Goal: Task Accomplishment & Management: Complete application form

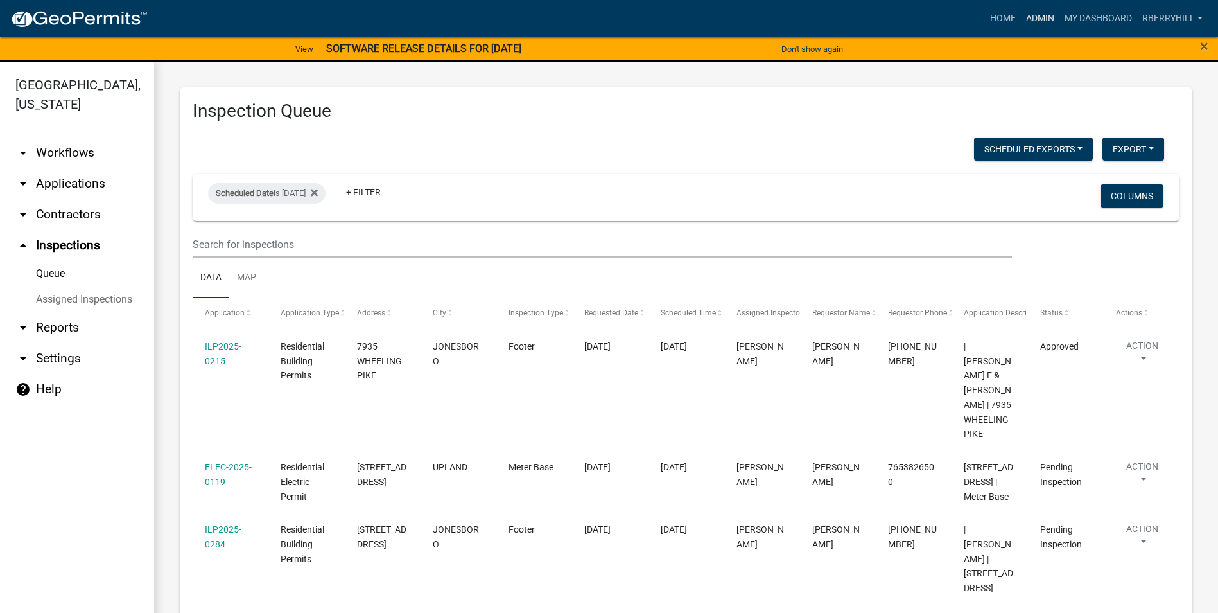
click at [1040, 16] on link "Admin" at bounding box center [1040, 18] width 39 height 24
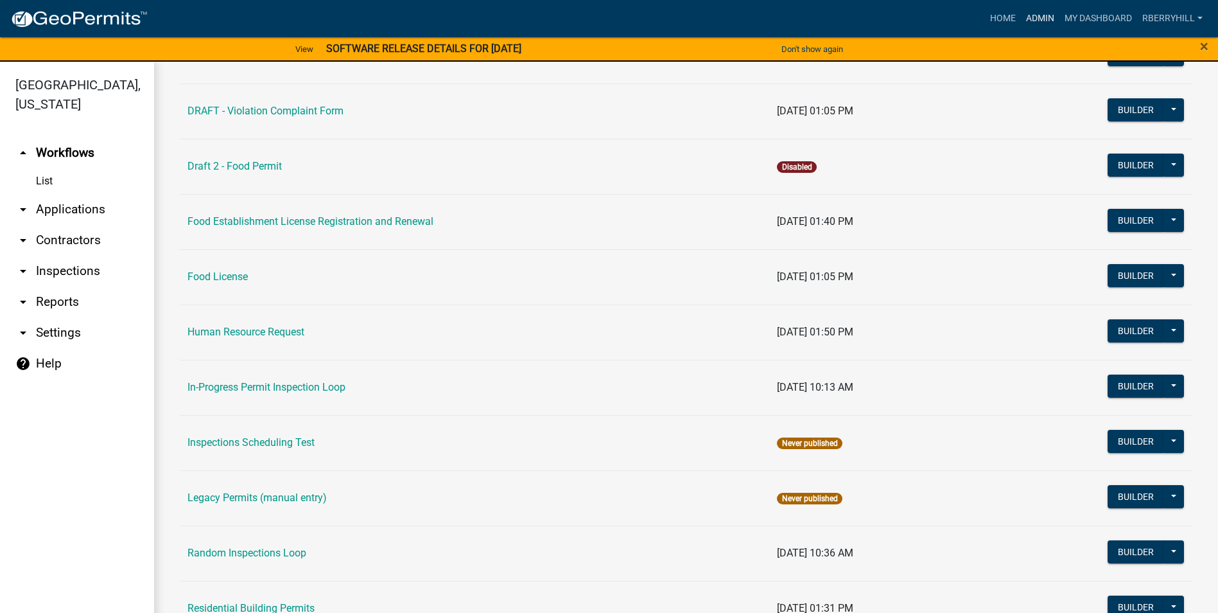
scroll to position [1092, 0]
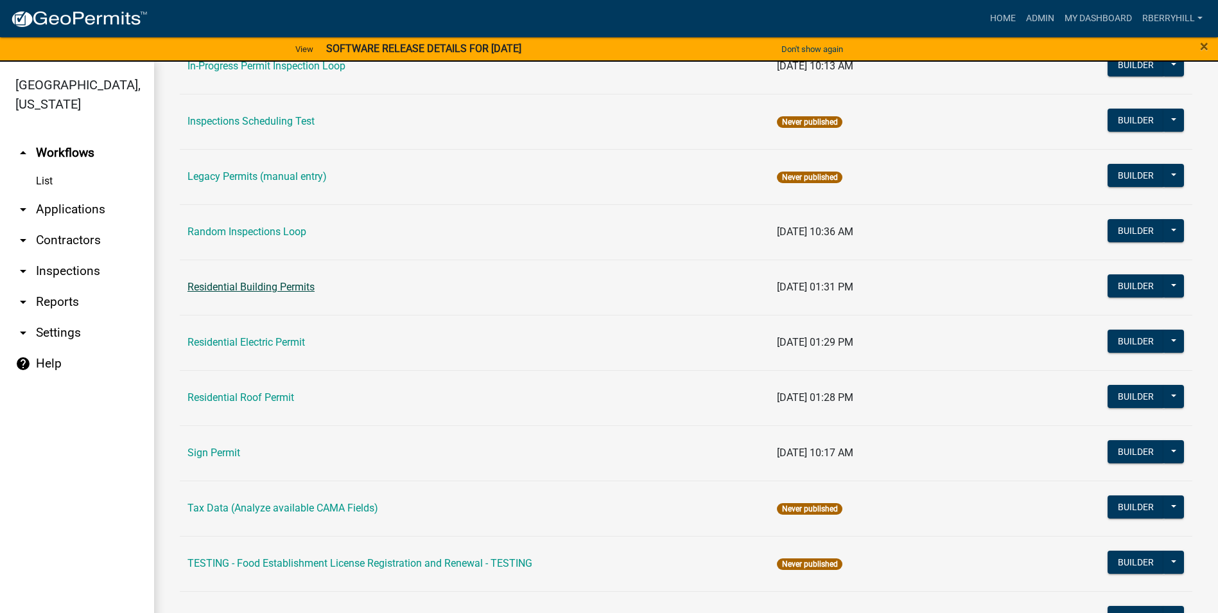
click at [295, 286] on link "Residential Building Permits" at bounding box center [251, 287] width 127 height 12
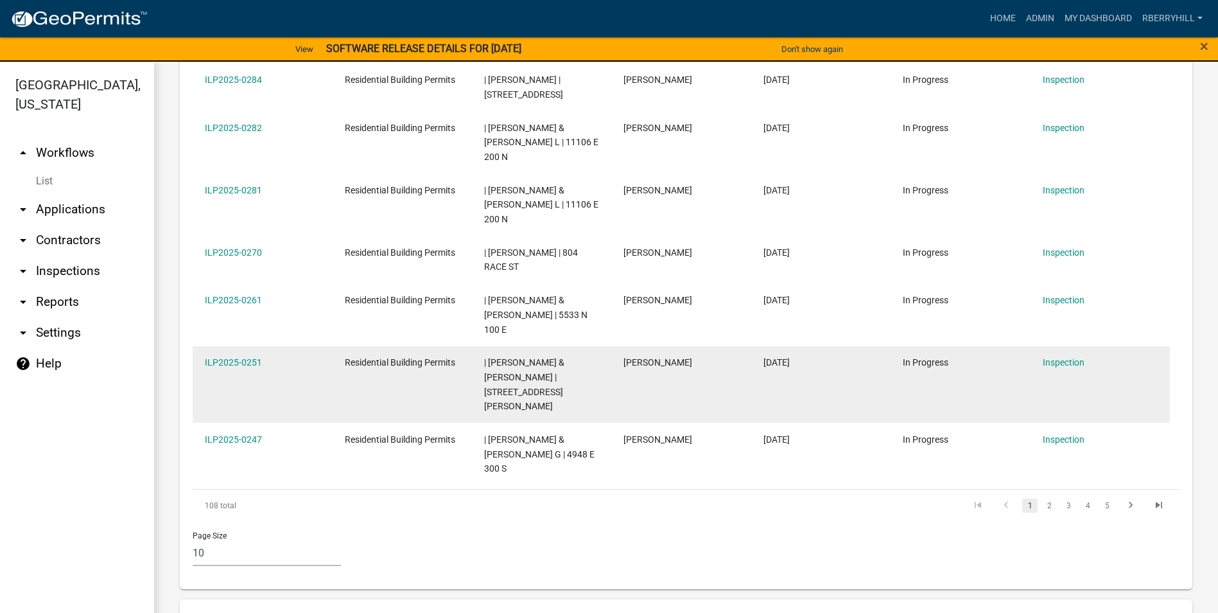
scroll to position [771, 0]
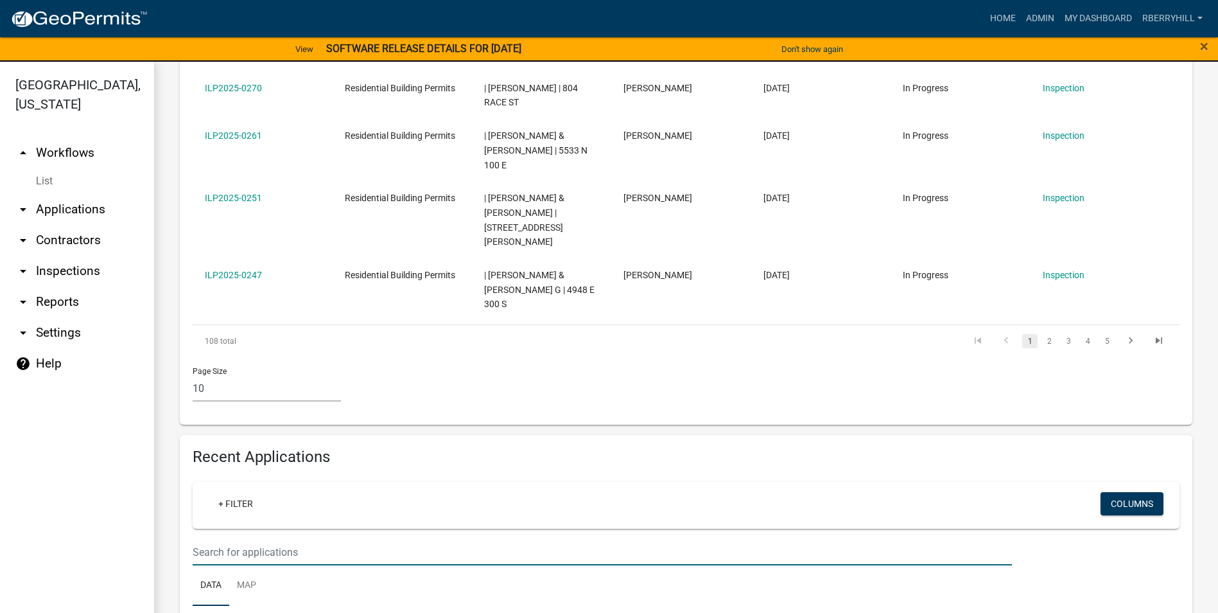
click at [197, 539] on input "text" at bounding box center [602, 552] width 819 height 26
type input "ILP2025-0251"
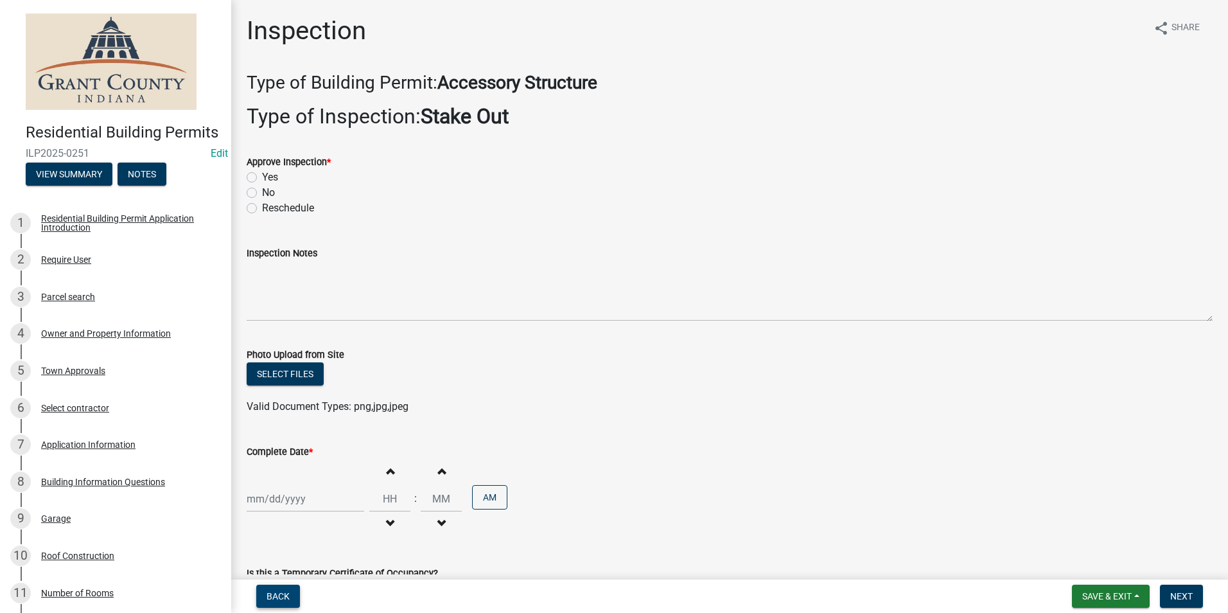
click at [272, 598] on span "Back" at bounding box center [278, 596] width 23 height 10
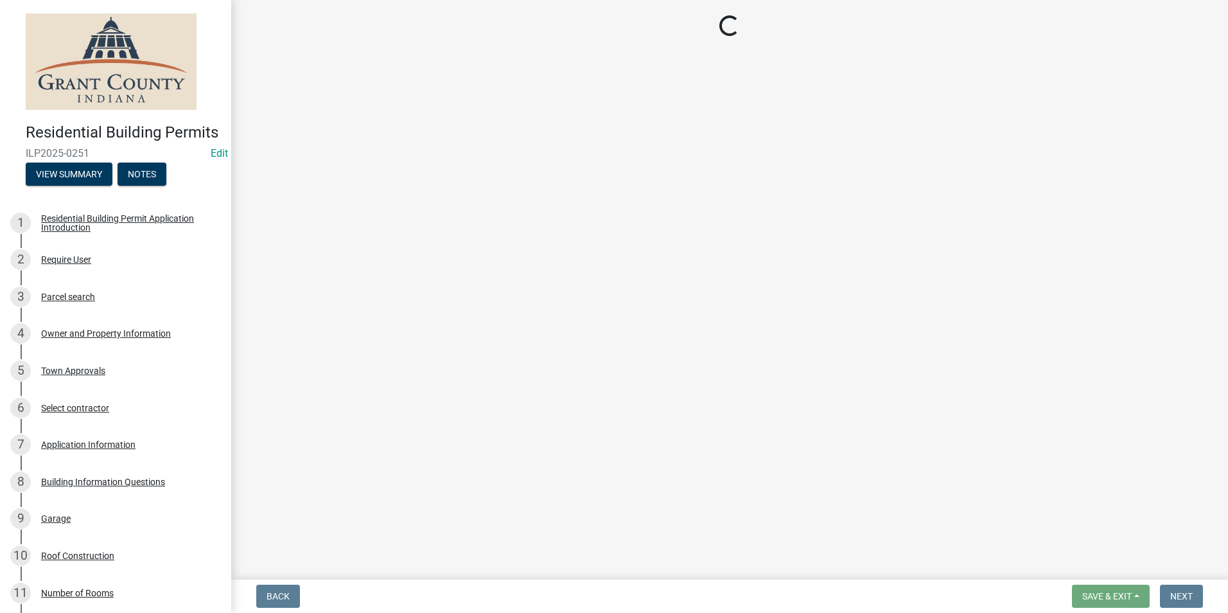
select select "d7f9a44a-d2ea-4d3c-83b3-1aa71c950bd5"
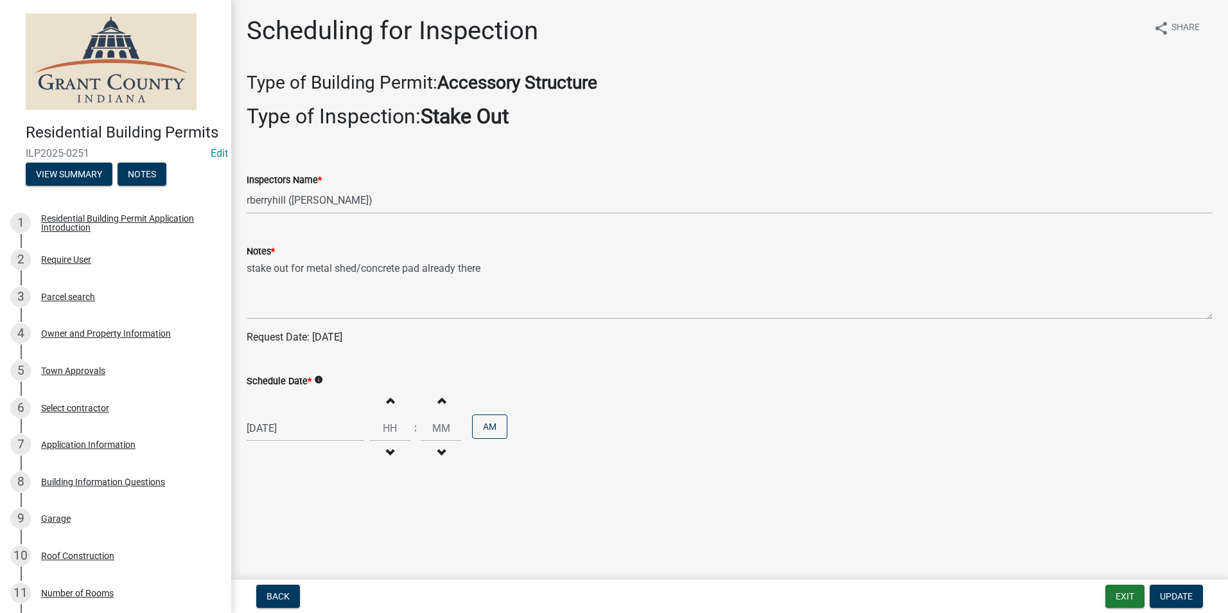
select select "9"
select select "2025"
click at [288, 427] on div "[DATE] [PERSON_NAME] Apr May Jun [DATE] Aug Sep Oct Nov [DATE] 1526 1527 1528 1…" at bounding box center [306, 428] width 118 height 26
click at [281, 398] on div "7" at bounding box center [280, 400] width 21 height 21
type input "[DATE]"
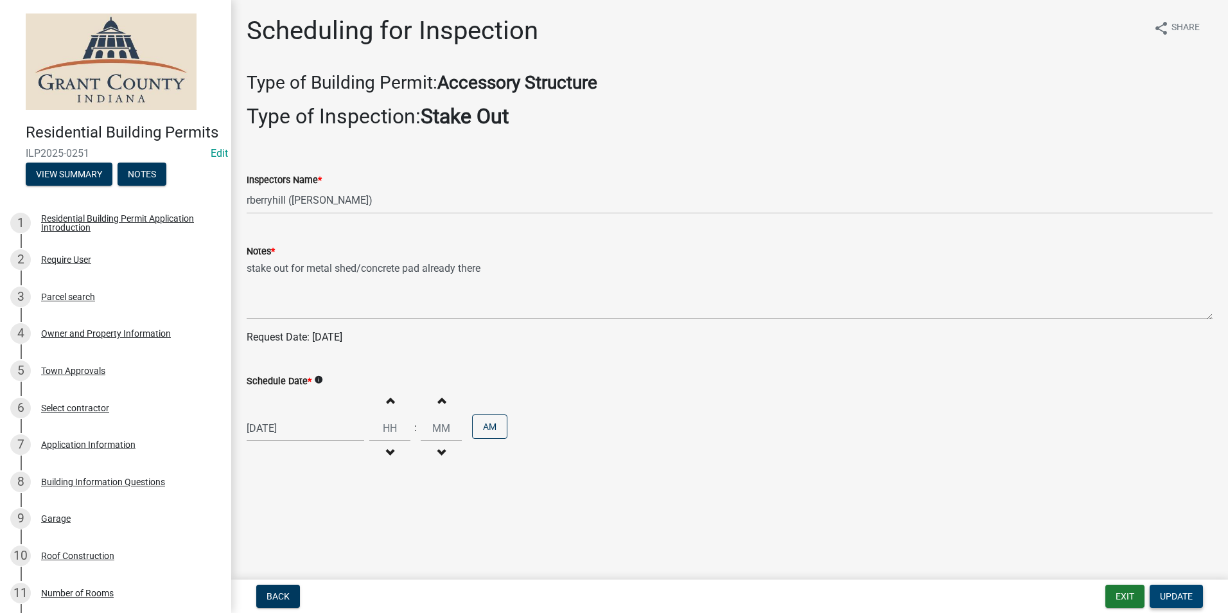
click at [1176, 593] on span "Update" at bounding box center [1176, 596] width 33 height 10
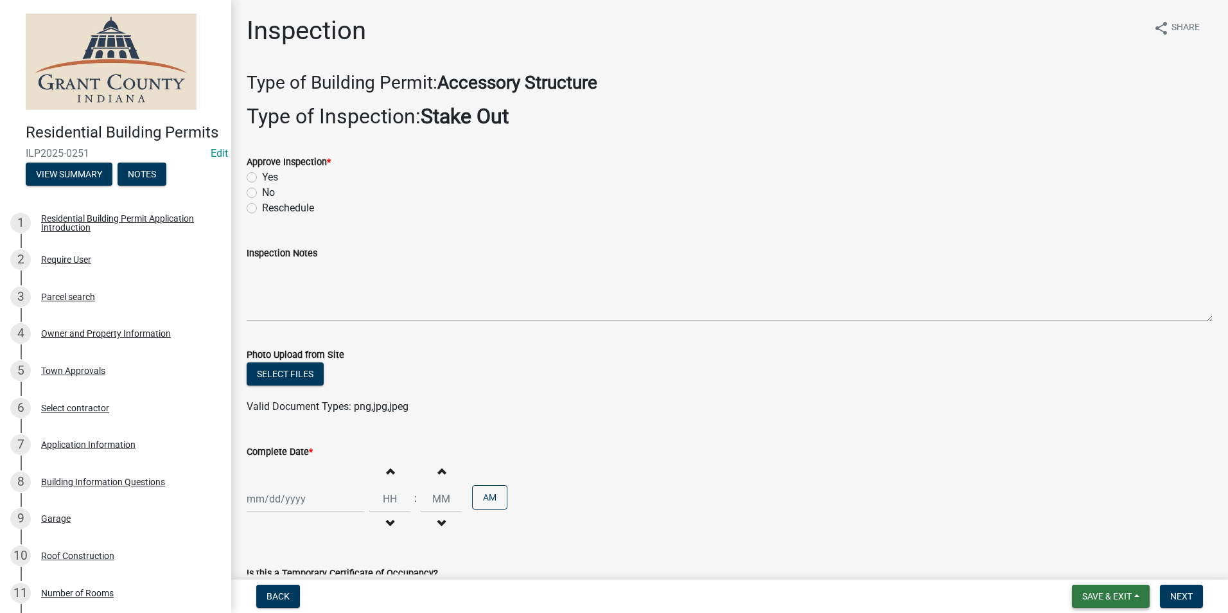
click at [1091, 597] on span "Save & Exit" at bounding box center [1106, 596] width 49 height 10
click at [1080, 563] on button "Save & Exit" at bounding box center [1098, 562] width 103 height 31
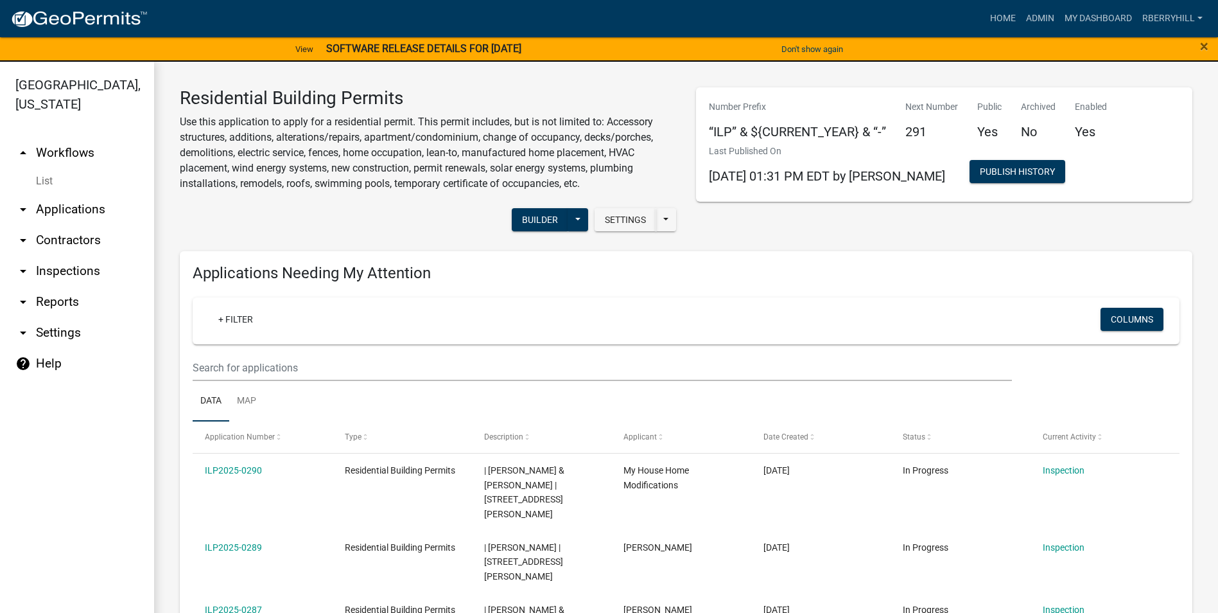
click at [53, 256] on link "arrow_drop_down Inspections" at bounding box center [77, 271] width 154 height 31
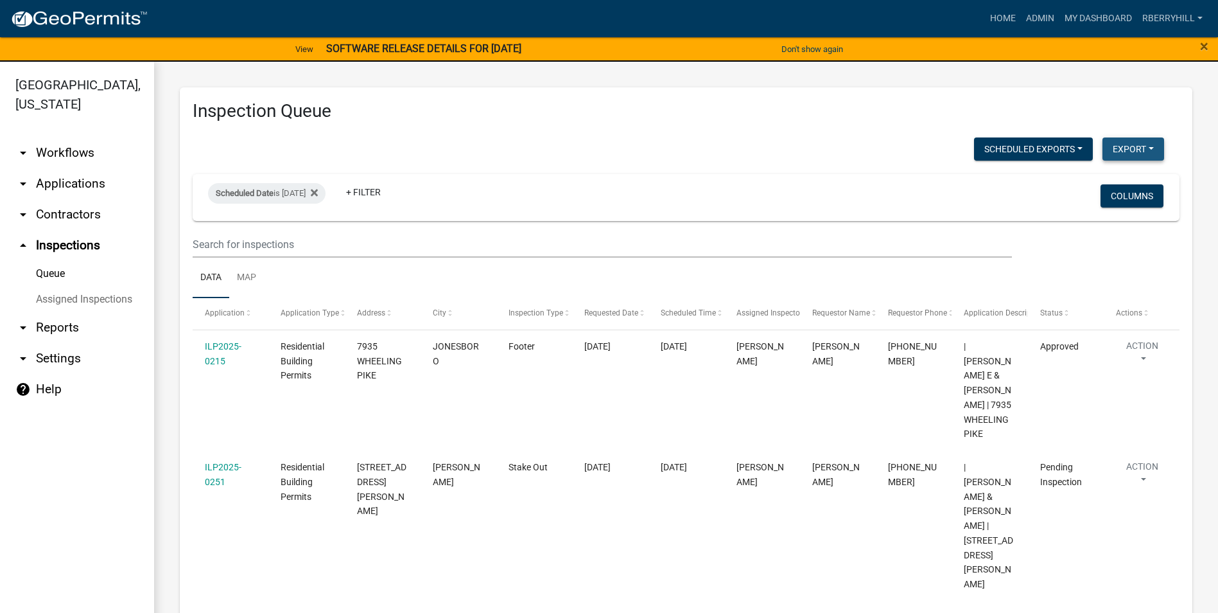
click at [1121, 149] on button "Export" at bounding box center [1134, 148] width 62 height 23
click at [1094, 182] on button "Excel Format (.xlsx)" at bounding box center [1104, 182] width 120 height 31
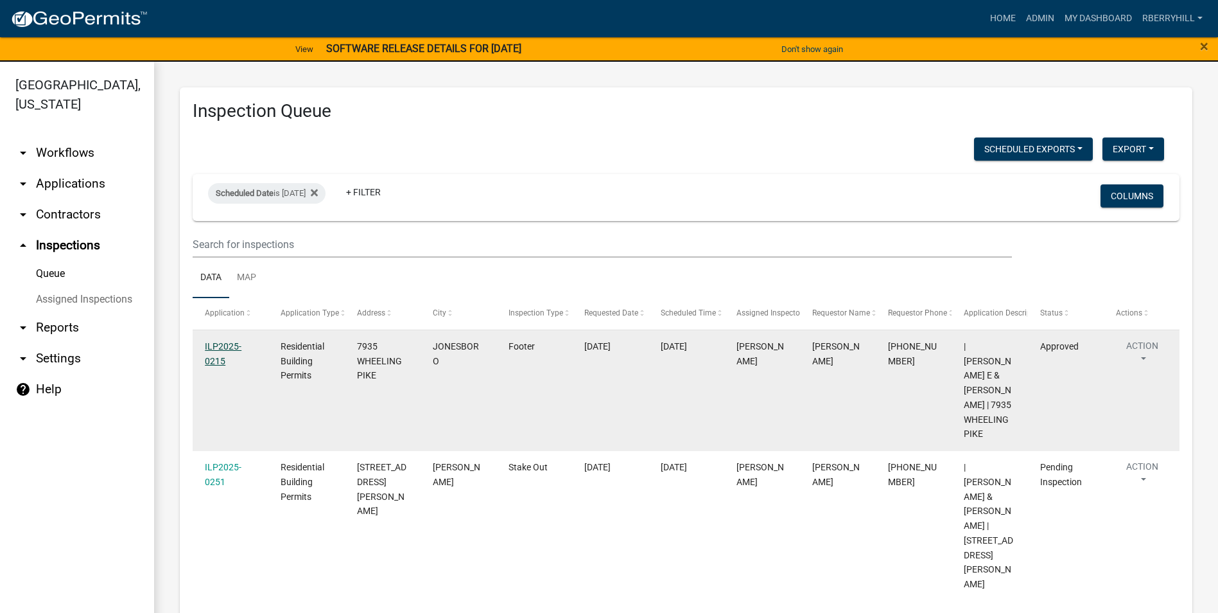
click at [219, 349] on link "ILP2025-0215" at bounding box center [223, 353] width 37 height 25
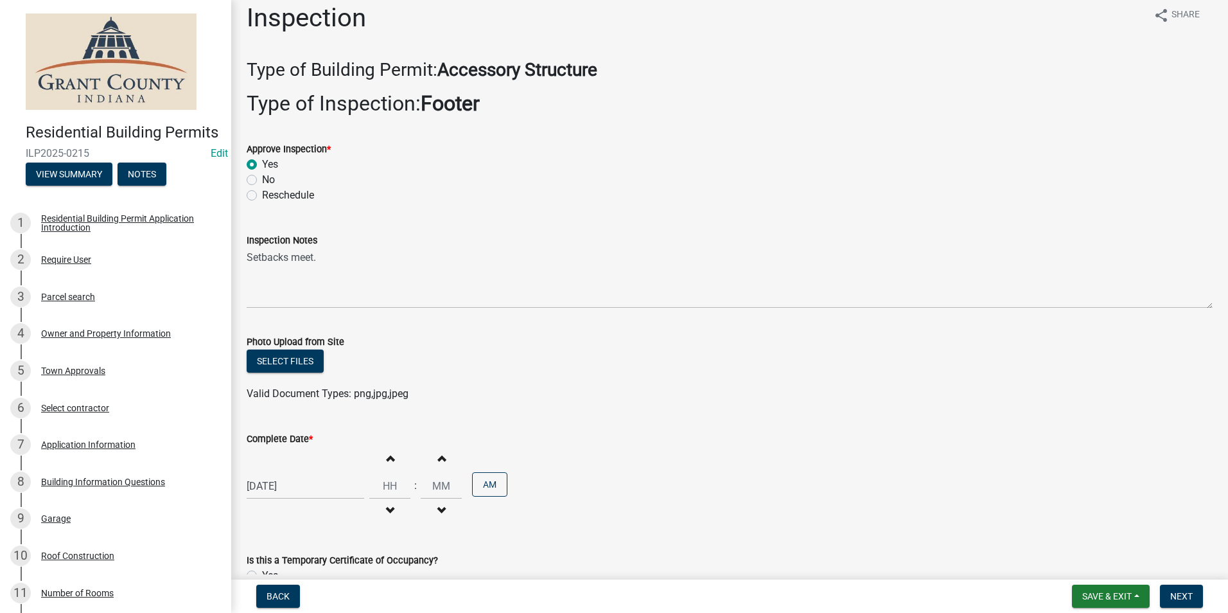
scroll to position [10, 0]
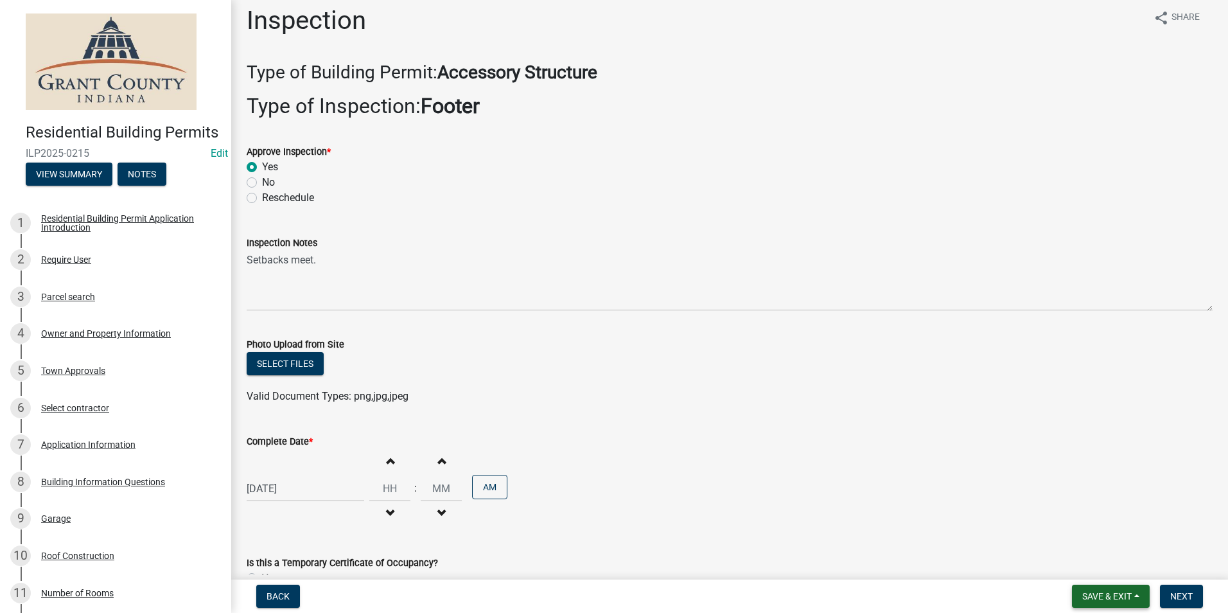
click at [1110, 593] on span "Save & Exit" at bounding box center [1106, 596] width 49 height 10
click at [1108, 564] on button "Save & Exit" at bounding box center [1098, 562] width 103 height 31
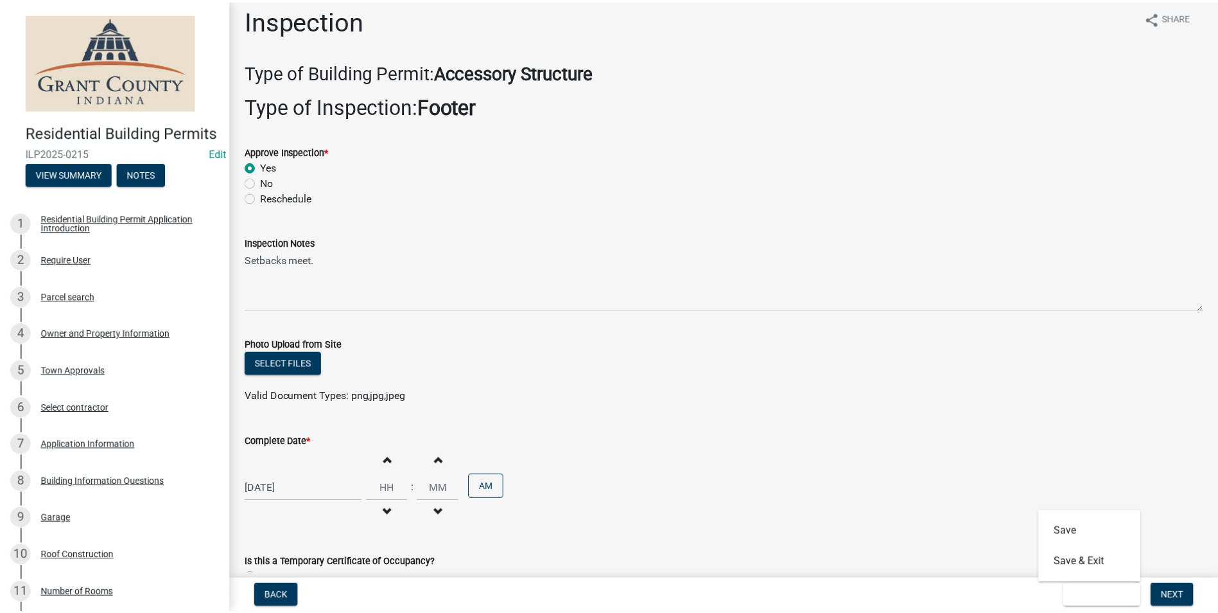
scroll to position [0, 0]
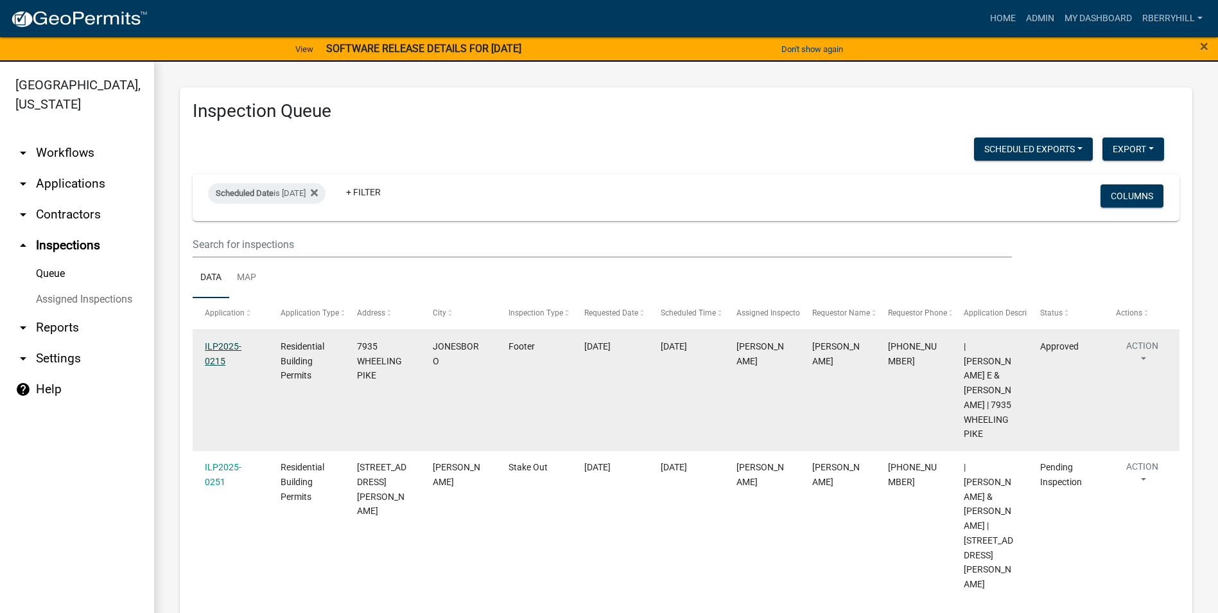
click at [213, 346] on link "ILP2025-0215" at bounding box center [223, 353] width 37 height 25
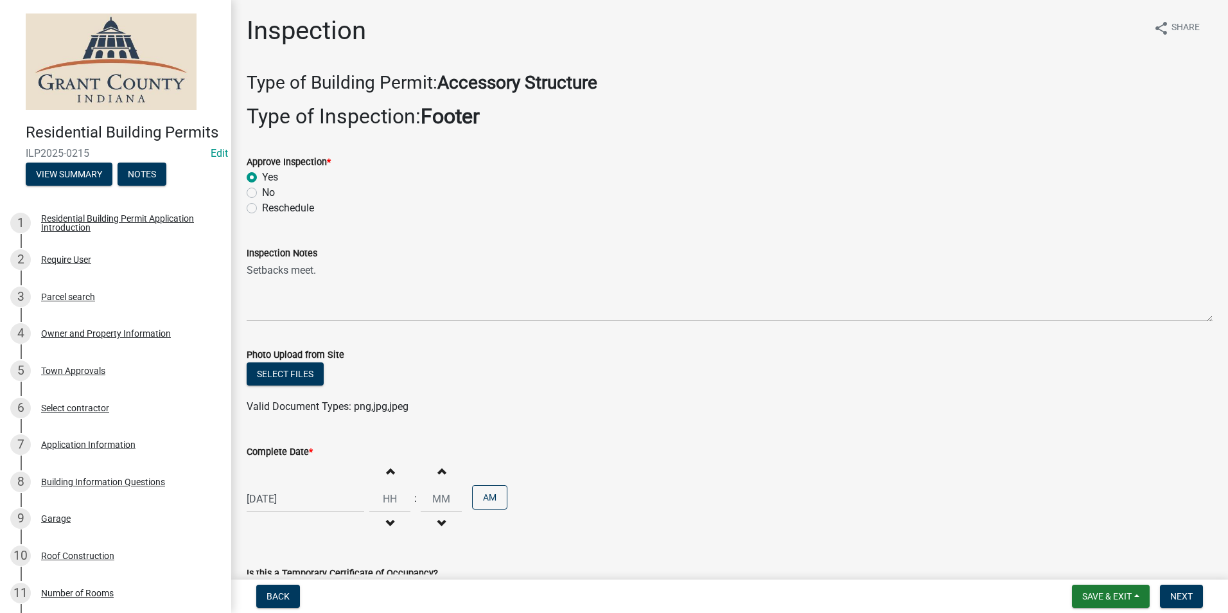
select select "8"
select select "2025"
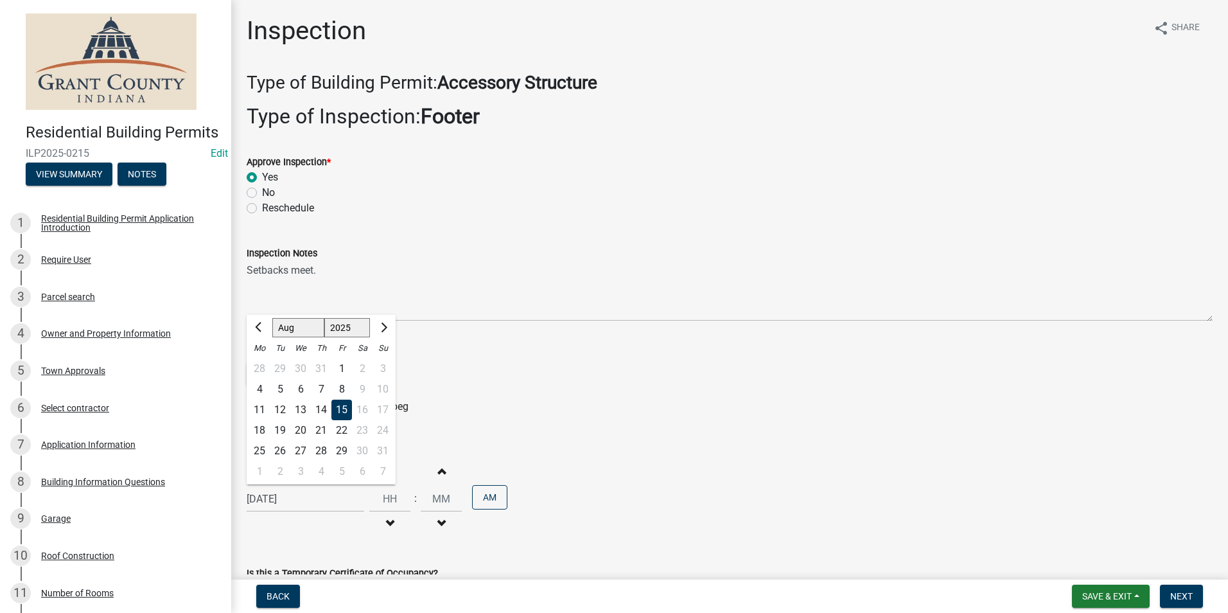
click at [302, 498] on div "[DATE] [PERSON_NAME] Apr May Jun [DATE] Aug Sep Oct Nov [DATE] 1526 1527 1528 1…" at bounding box center [306, 499] width 118 height 26
click at [1123, 596] on span "Save & Exit" at bounding box center [1106, 596] width 49 height 10
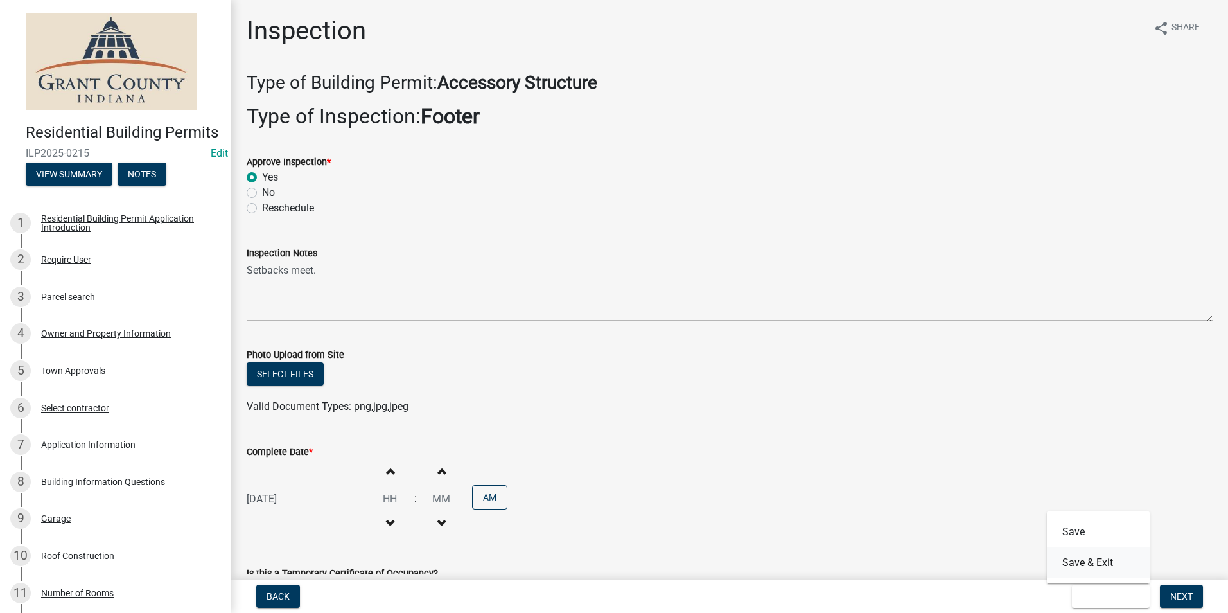
click at [1105, 556] on button "Save & Exit" at bounding box center [1098, 562] width 103 height 31
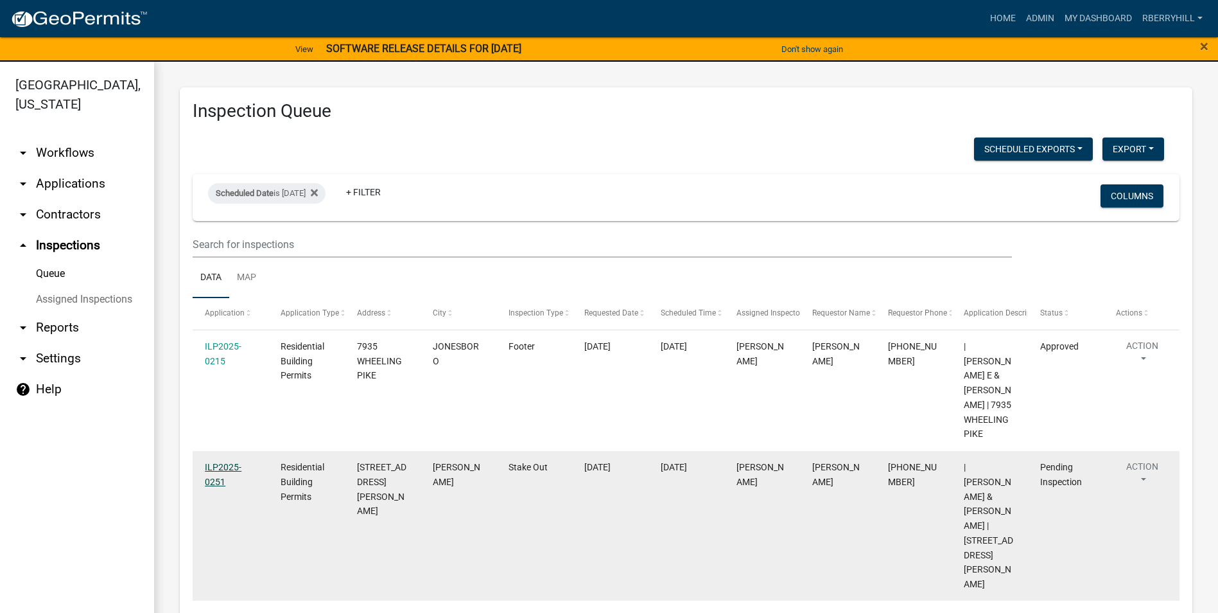
click at [231, 468] on link "ILP2025-0251" at bounding box center [223, 474] width 37 height 25
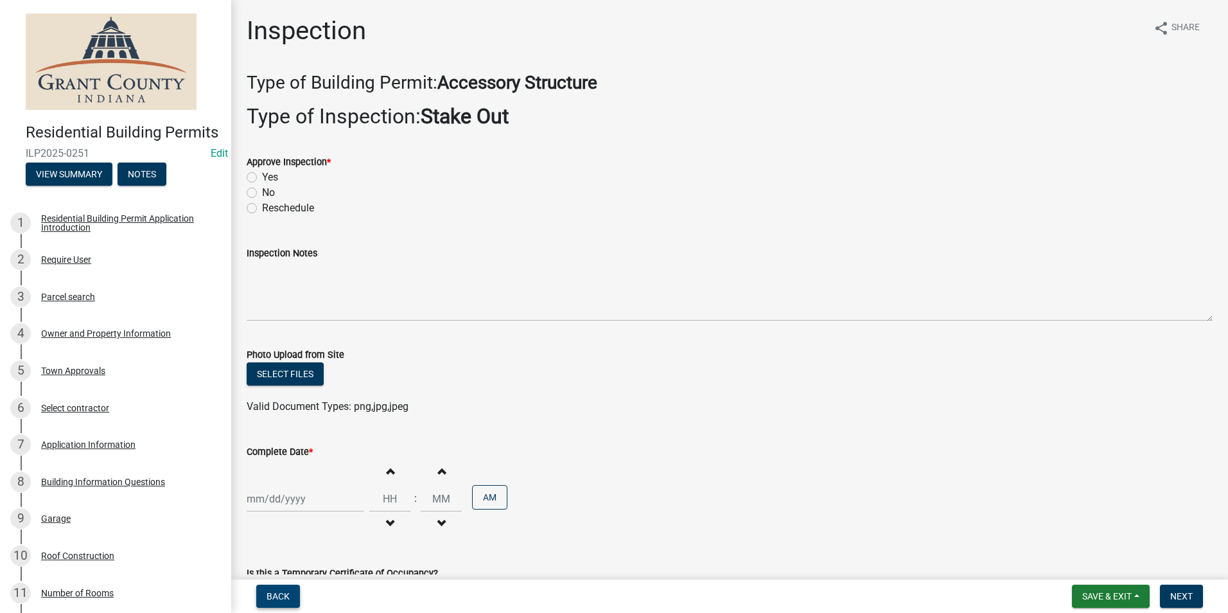
click at [281, 593] on span "Back" at bounding box center [278, 596] width 23 height 10
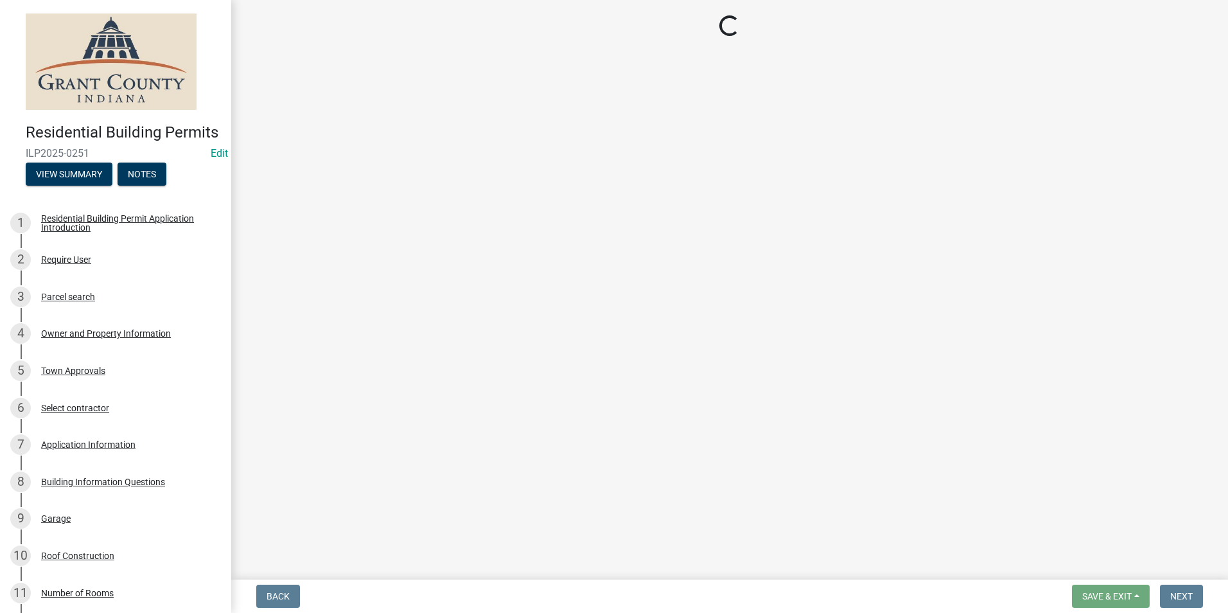
select select "d7f9a44a-d2ea-4d3c-83b3-1aa71c950bd5"
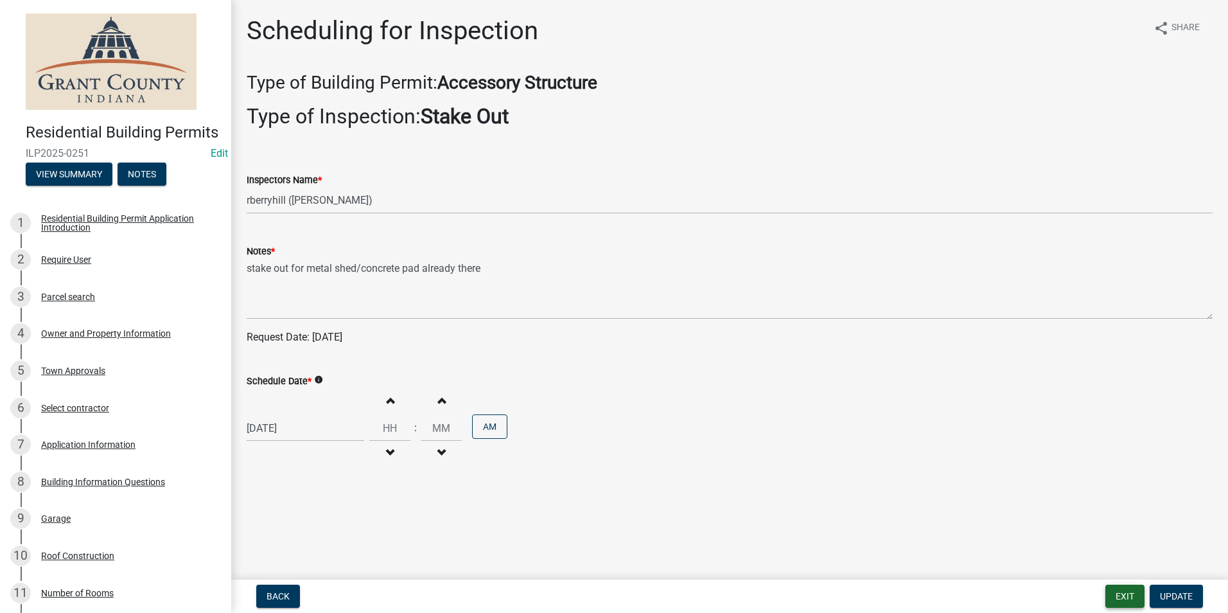
click at [1121, 597] on button "Exit" at bounding box center [1124, 595] width 39 height 23
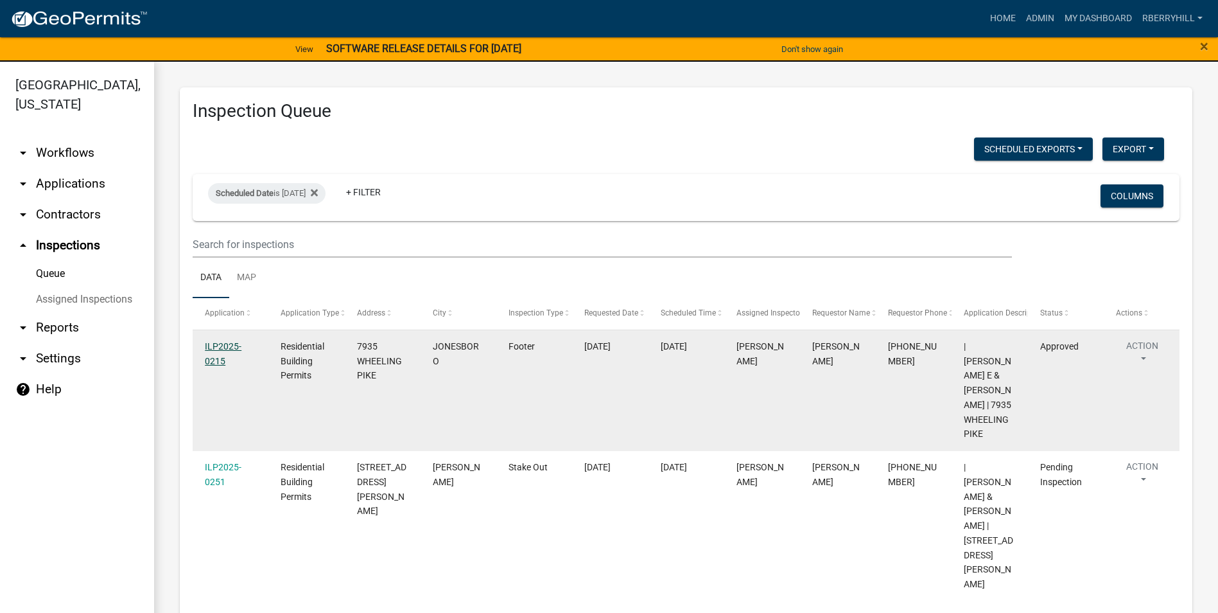
click at [220, 359] on link "ILP2025-0215" at bounding box center [223, 353] width 37 height 25
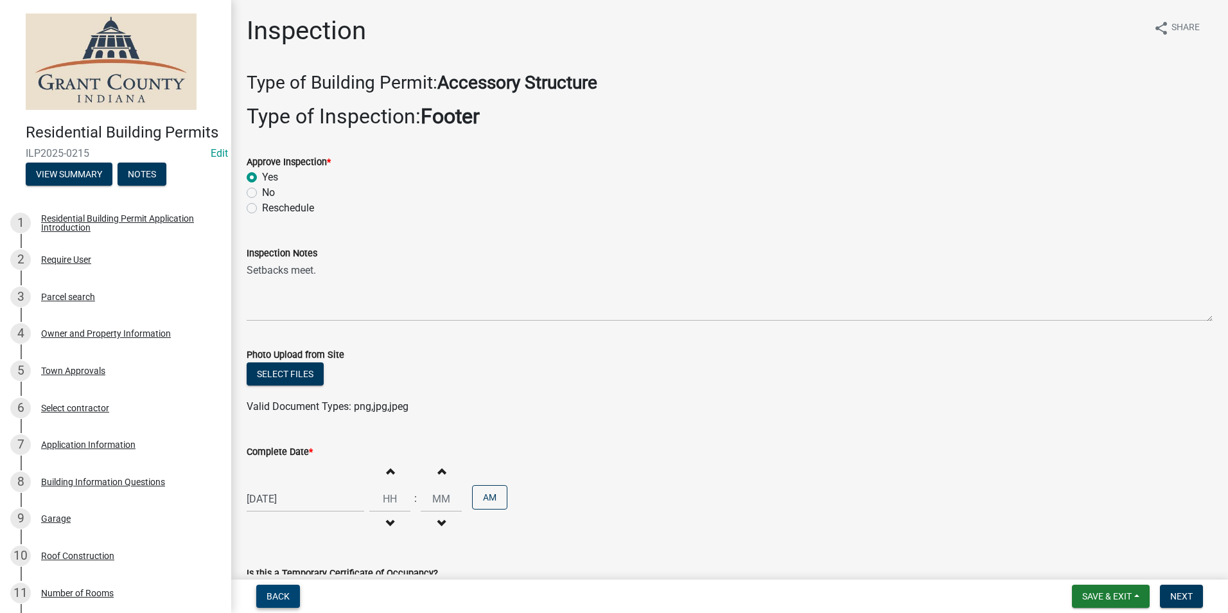
click at [278, 595] on span "Back" at bounding box center [278, 596] width 23 height 10
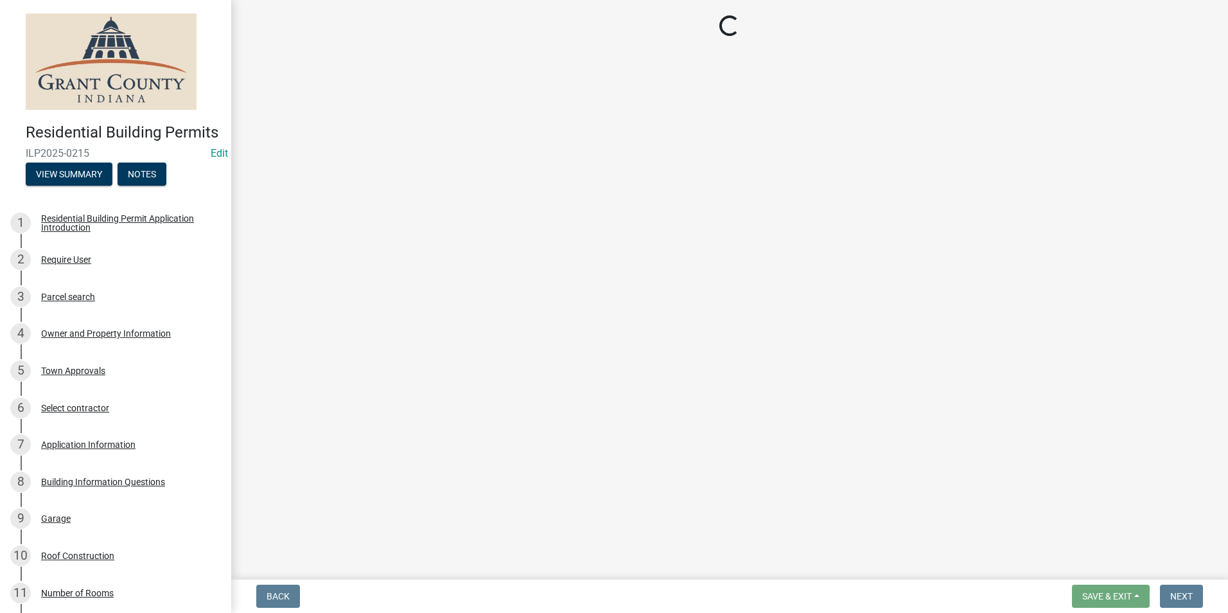
select select "d7f9a44a-d2ea-4d3c-83b3-1aa71c950bd5"
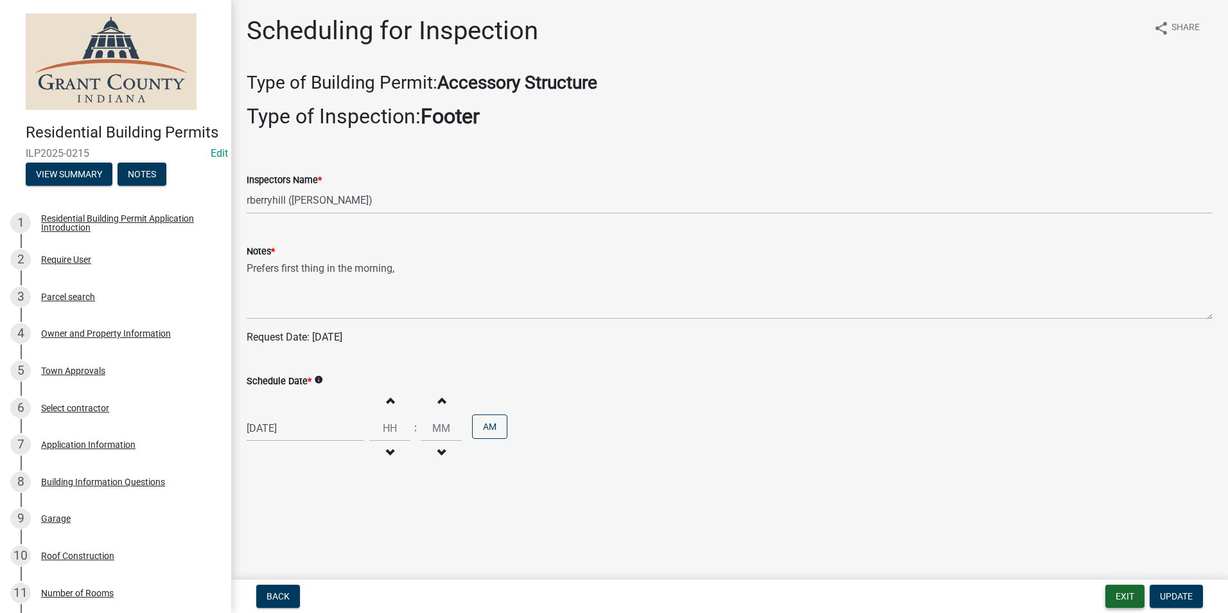
click at [1124, 595] on button "Exit" at bounding box center [1124, 595] width 39 height 23
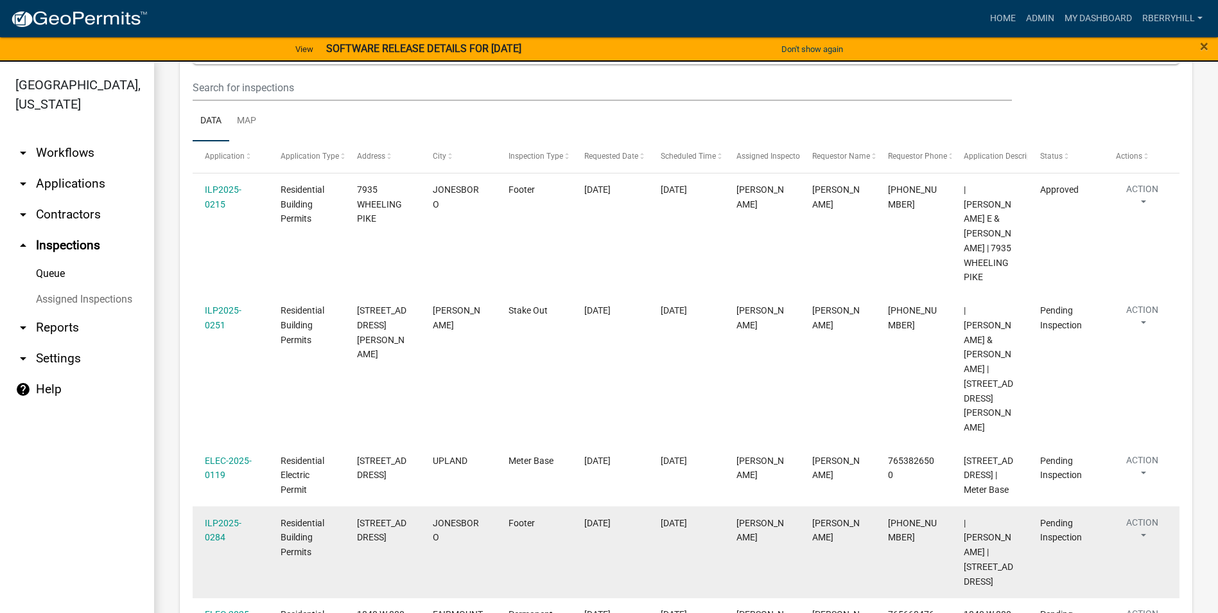
scroll to position [193, 0]
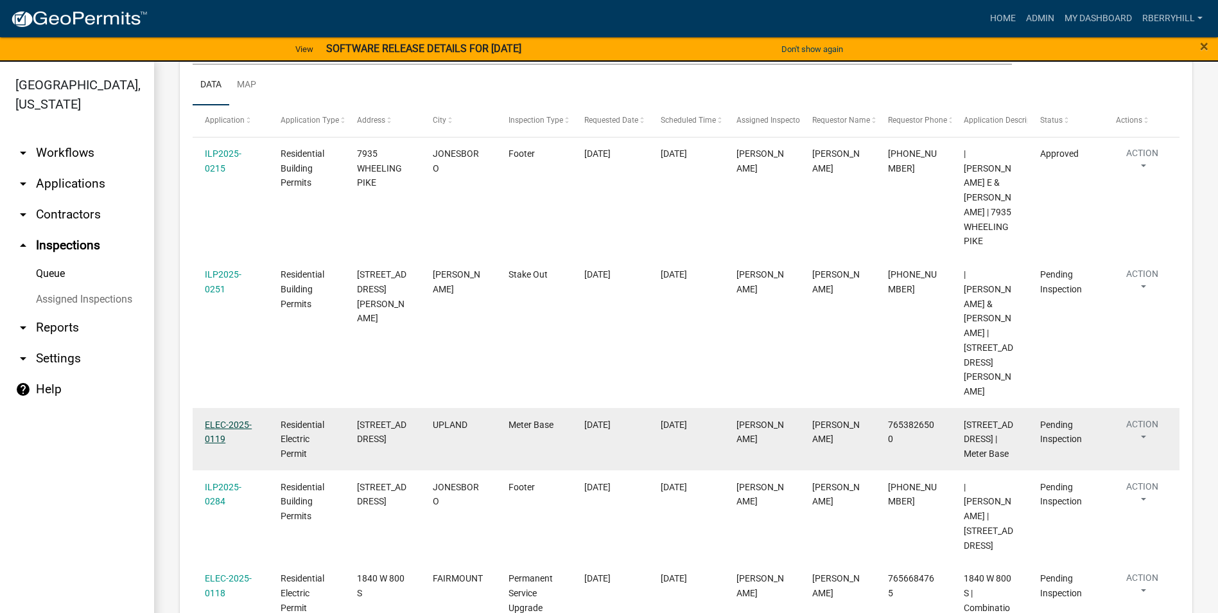
click at [218, 419] on link "ELEC-2025-0119" at bounding box center [228, 431] width 47 height 25
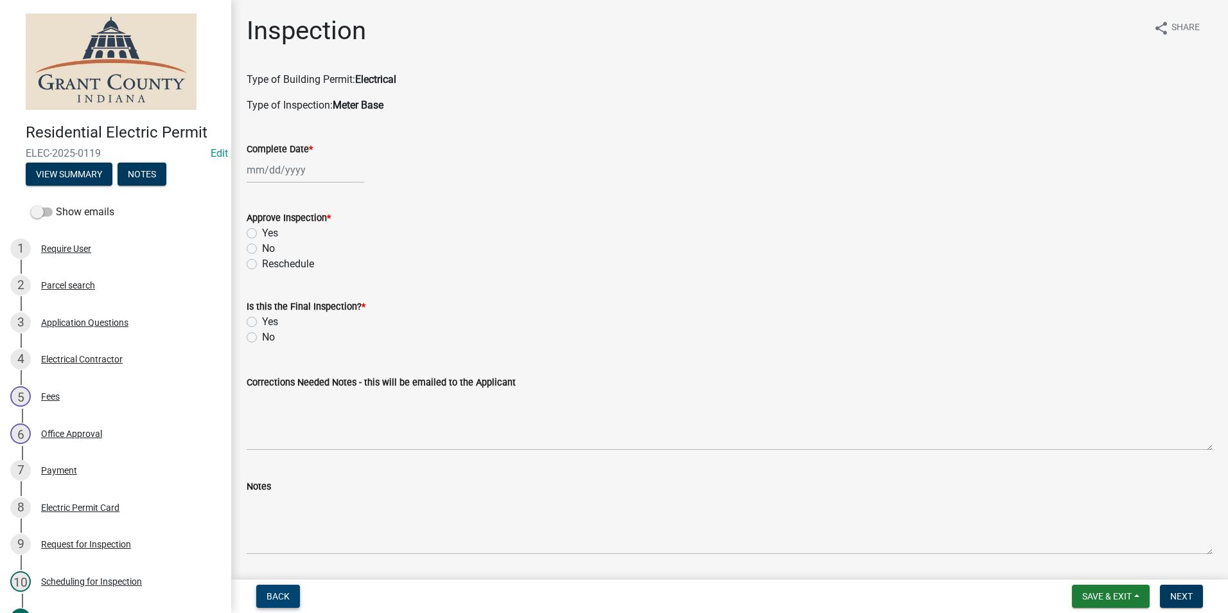
click at [275, 593] on span "Back" at bounding box center [278, 596] width 23 height 10
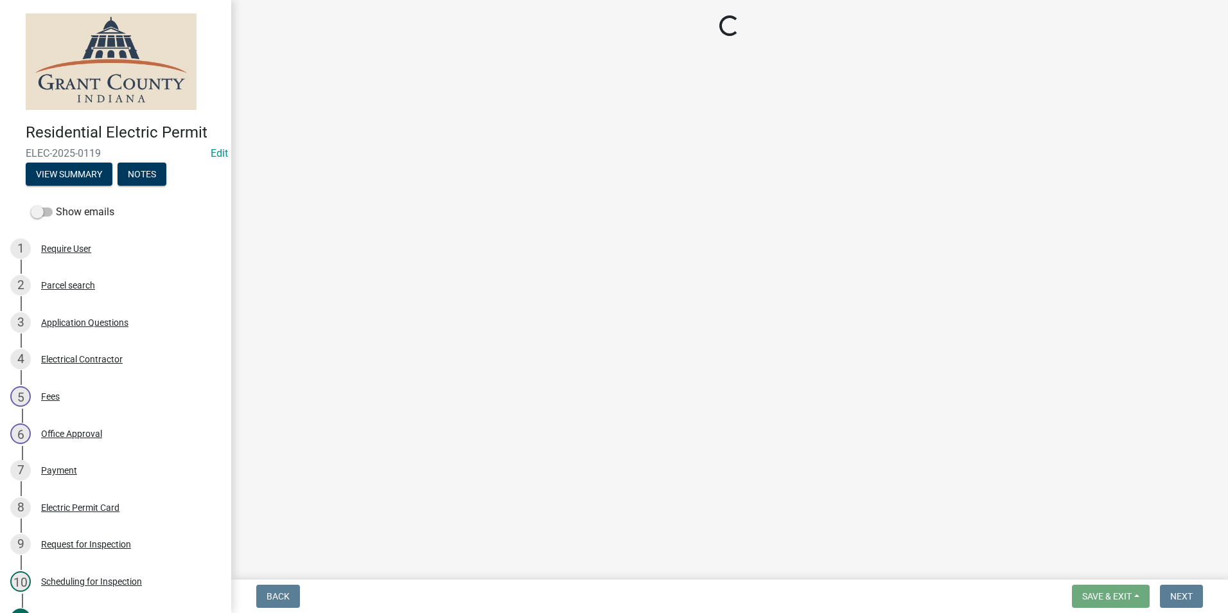
select select "d7f9a44a-d2ea-4d3c-83b3-1aa71c950bd5"
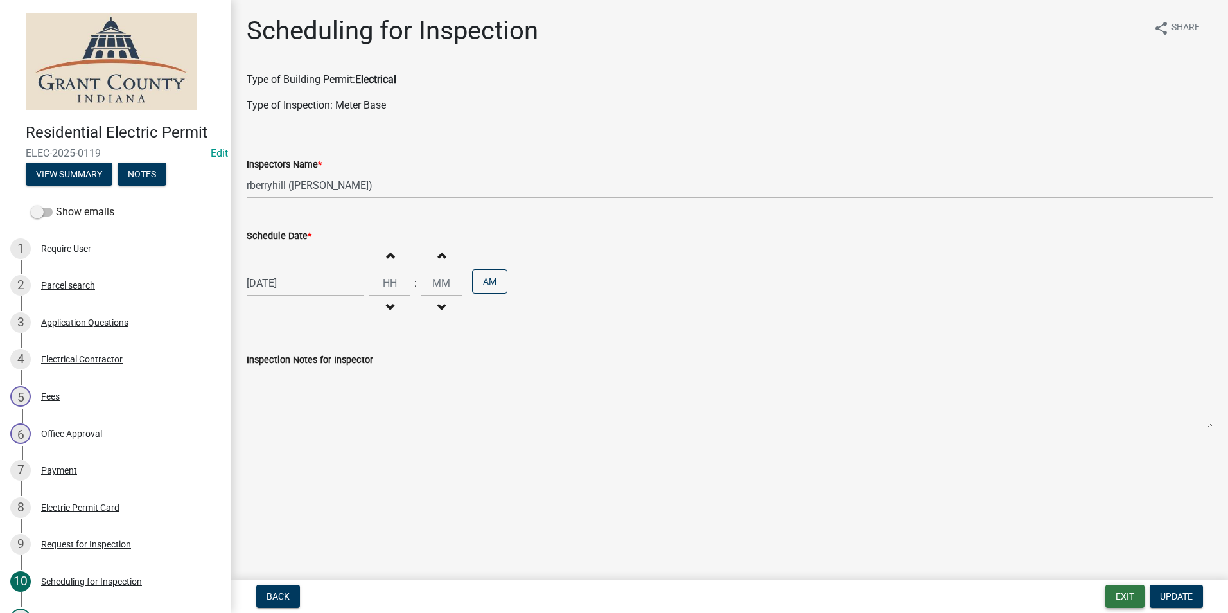
click at [1123, 593] on button "Exit" at bounding box center [1124, 595] width 39 height 23
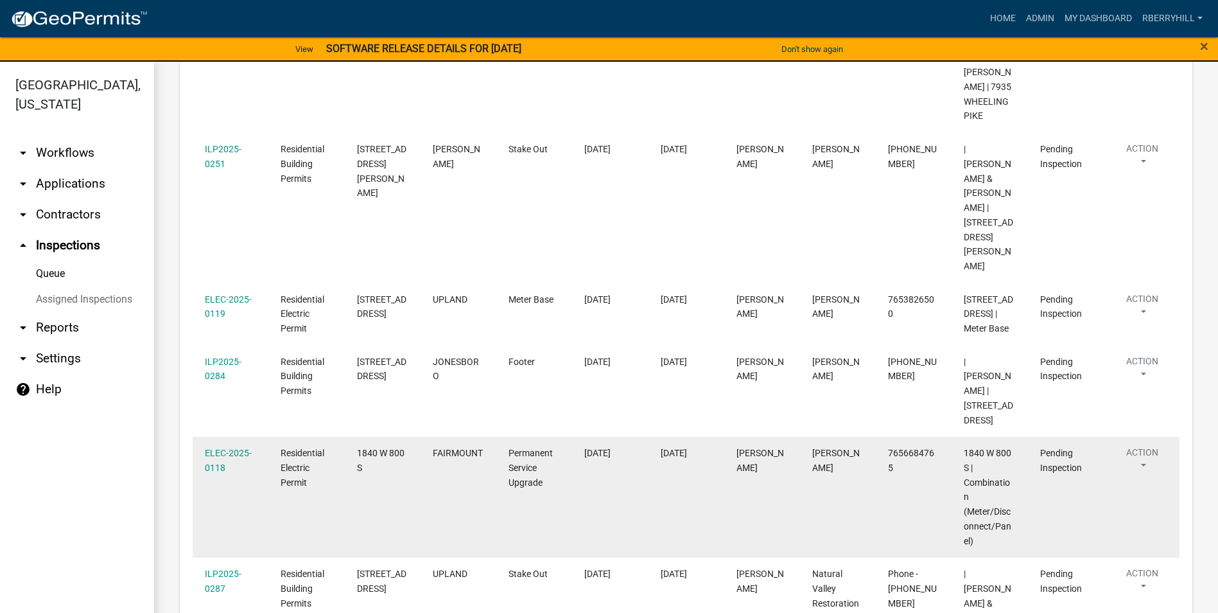
scroll to position [321, 0]
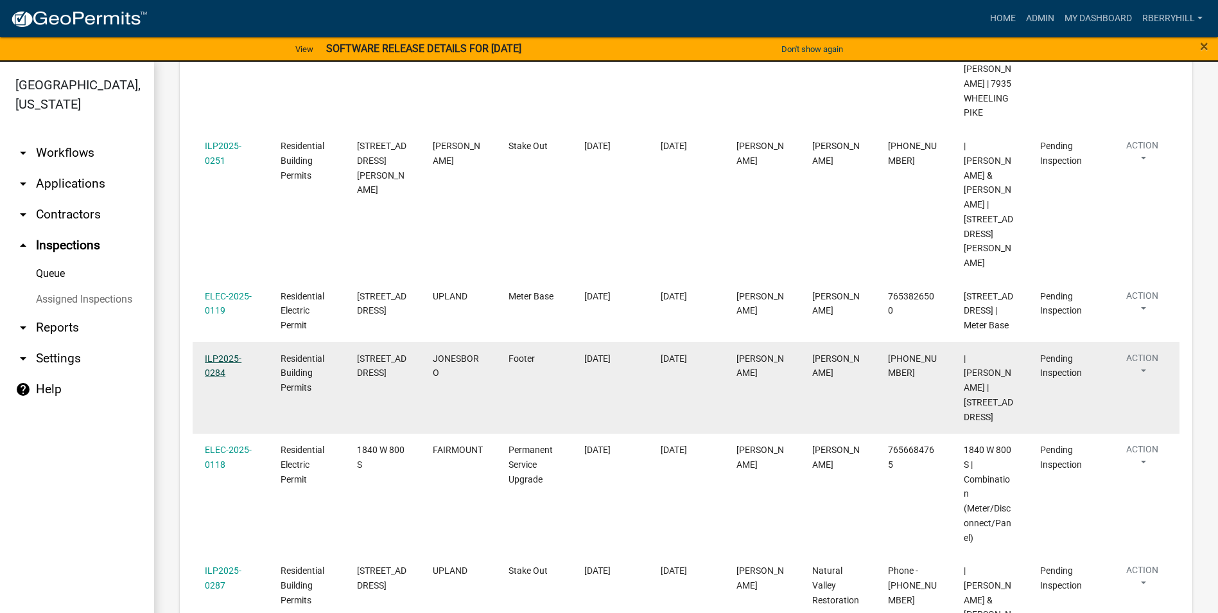
click at [218, 353] on link "ILP2025-0284" at bounding box center [223, 365] width 37 height 25
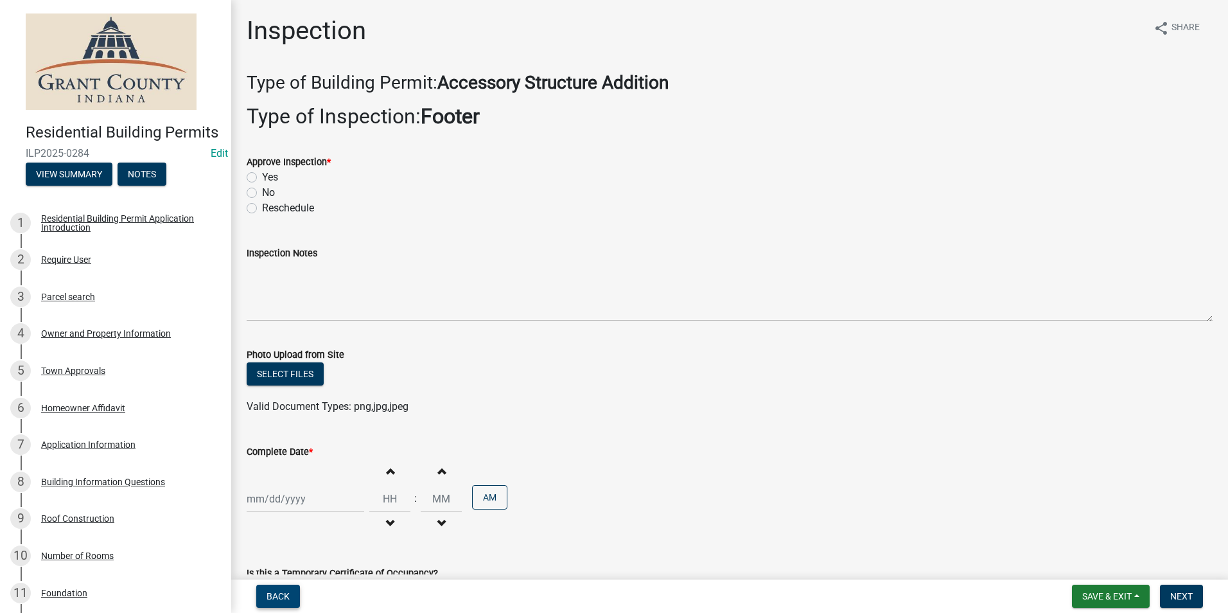
click at [279, 593] on span "Back" at bounding box center [278, 596] width 23 height 10
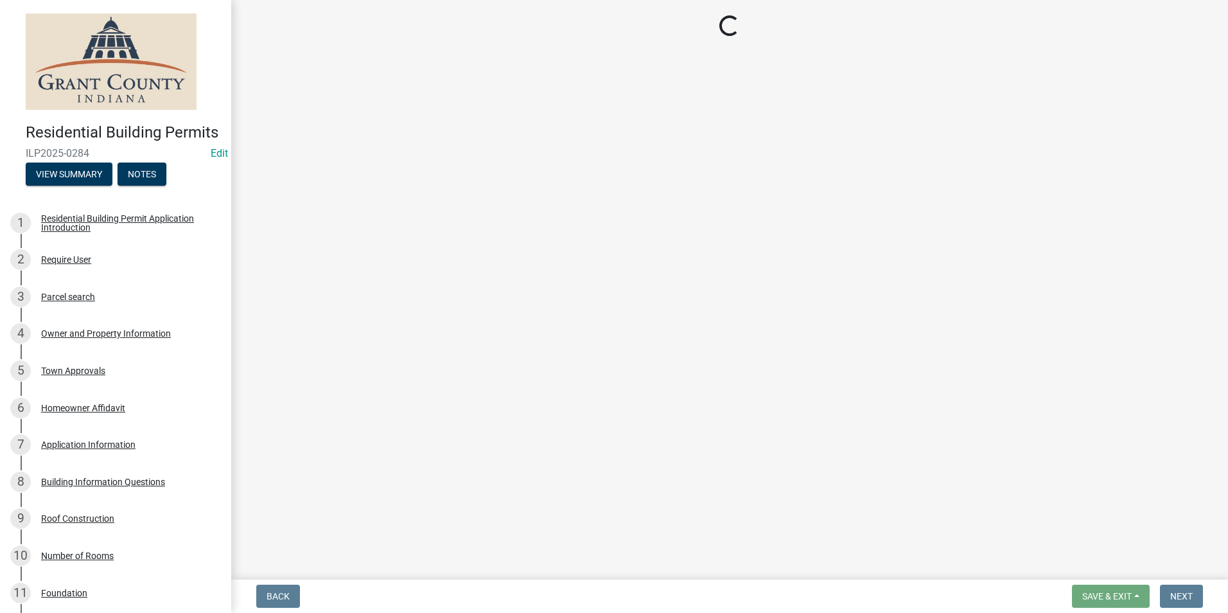
select select "d7f9a44a-d2ea-4d3c-83b3-1aa71c950bd5"
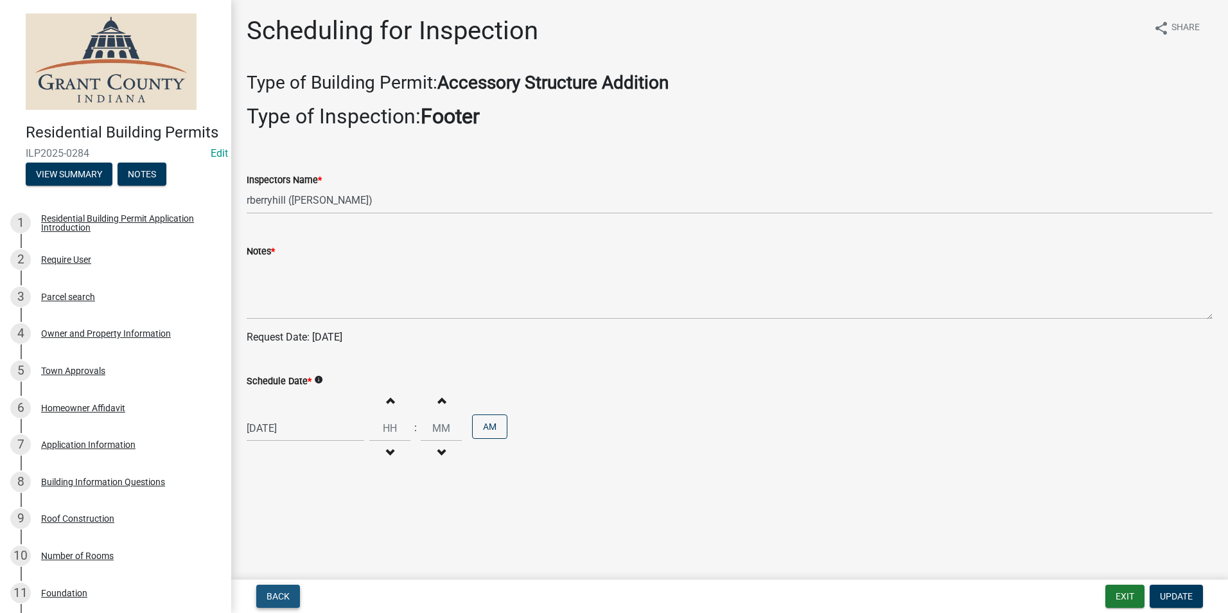
click at [271, 593] on span "Back" at bounding box center [278, 596] width 23 height 10
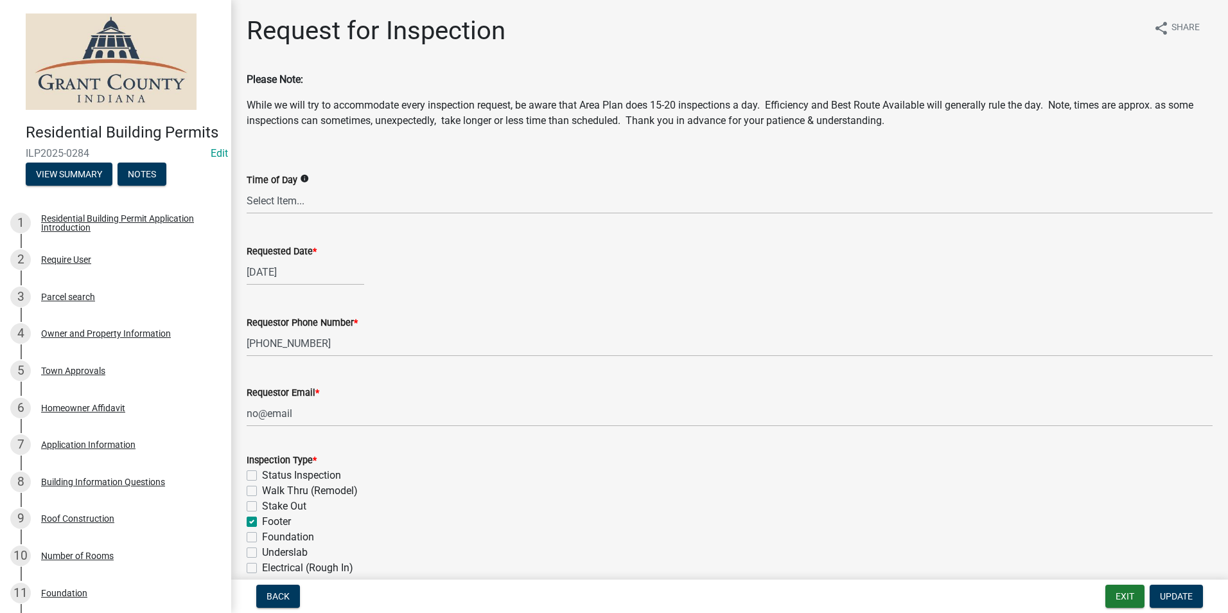
click at [262, 505] on label "Stake Out" at bounding box center [284, 505] width 44 height 15
click at [262, 505] on input "Stake Out" at bounding box center [266, 502] width 8 height 8
checkbox input "true"
checkbox input "false"
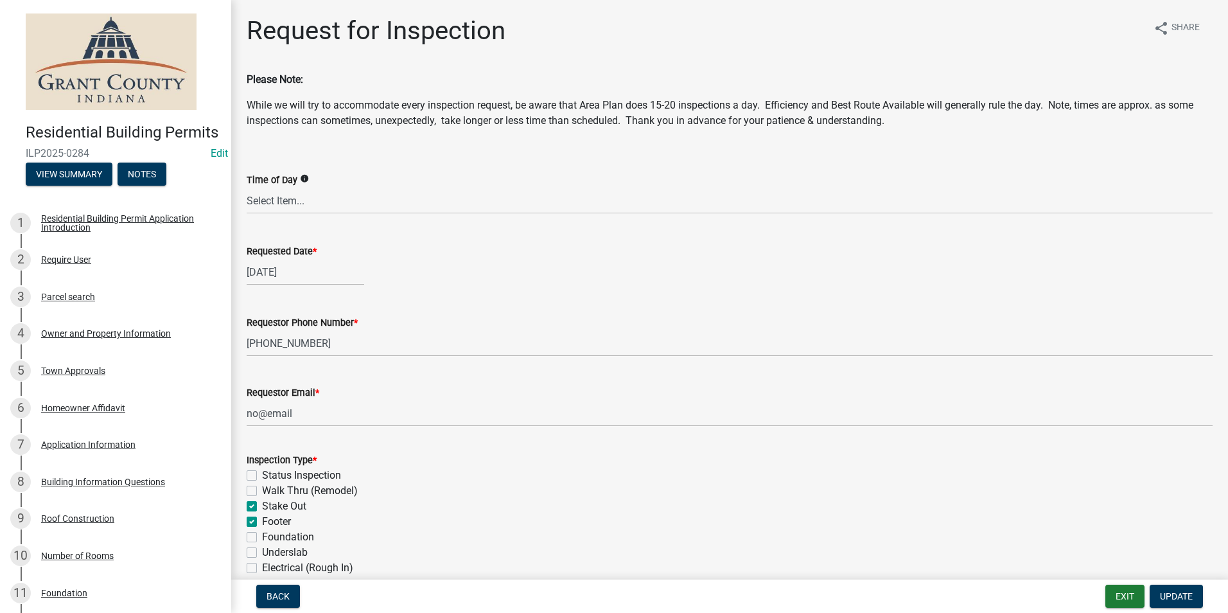
checkbox input "true"
checkbox input "false"
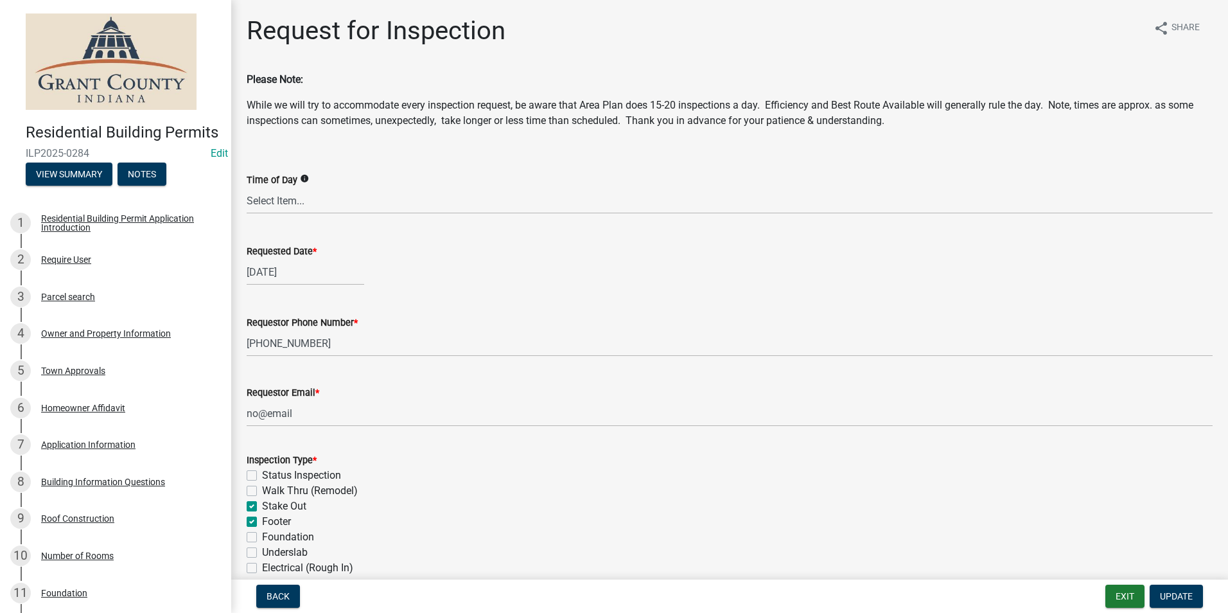
checkbox input "false"
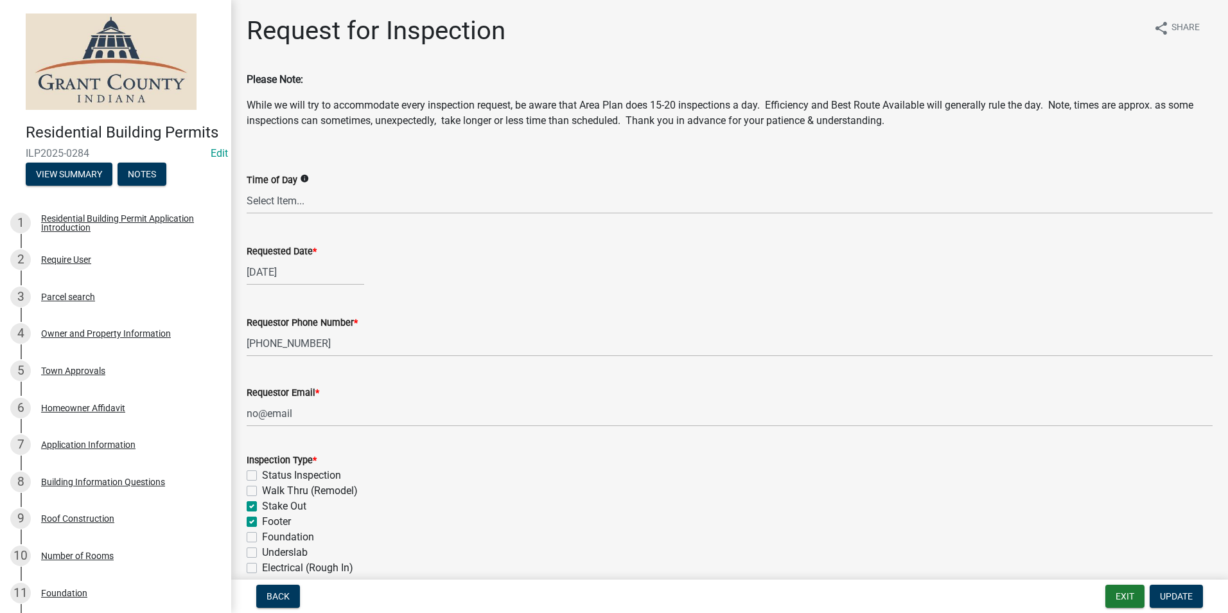
checkbox input "false"
click at [262, 522] on label "Footer" at bounding box center [276, 521] width 29 height 15
click at [262, 522] on input "Footer" at bounding box center [266, 518] width 8 height 8
checkbox input "false"
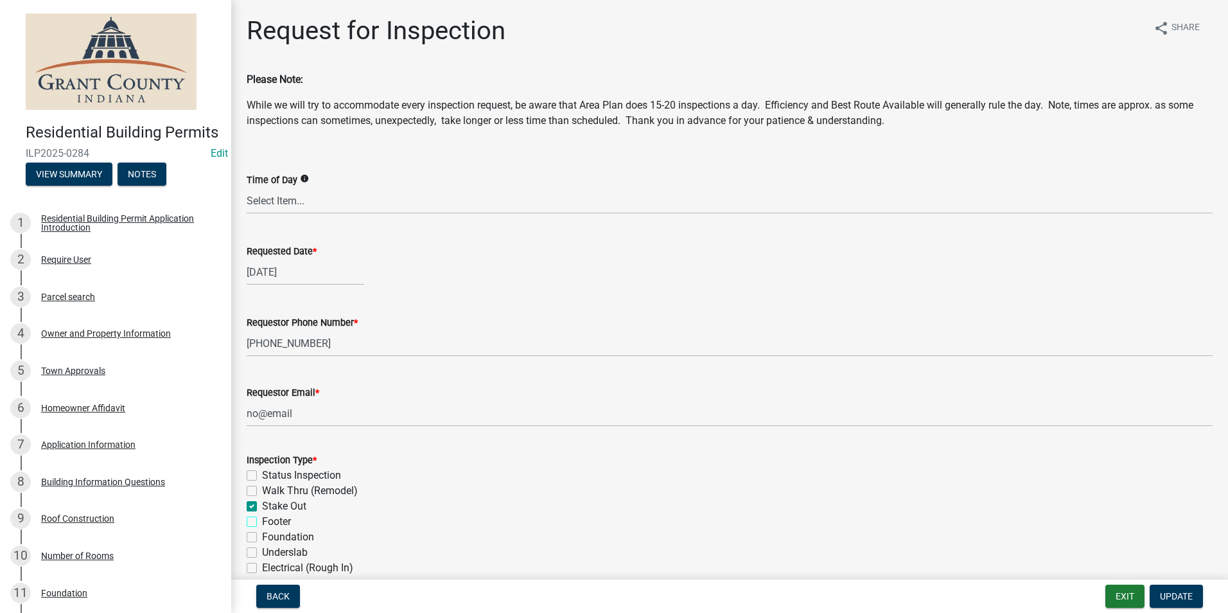
checkbox input "false"
checkbox input "true"
checkbox input "false"
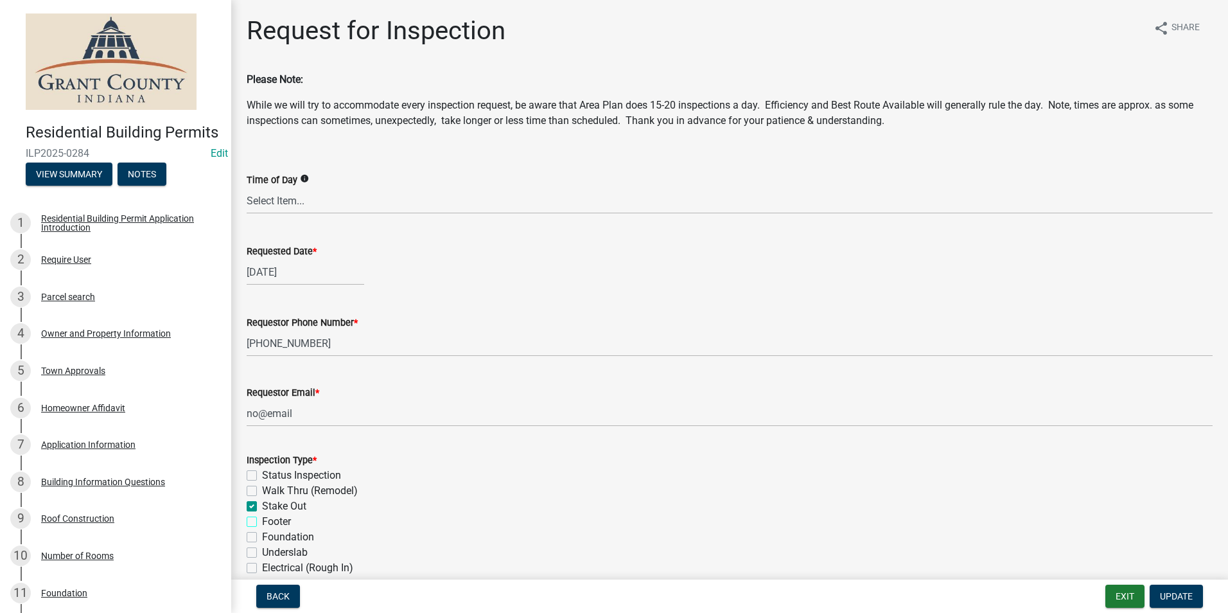
checkbox input "false"
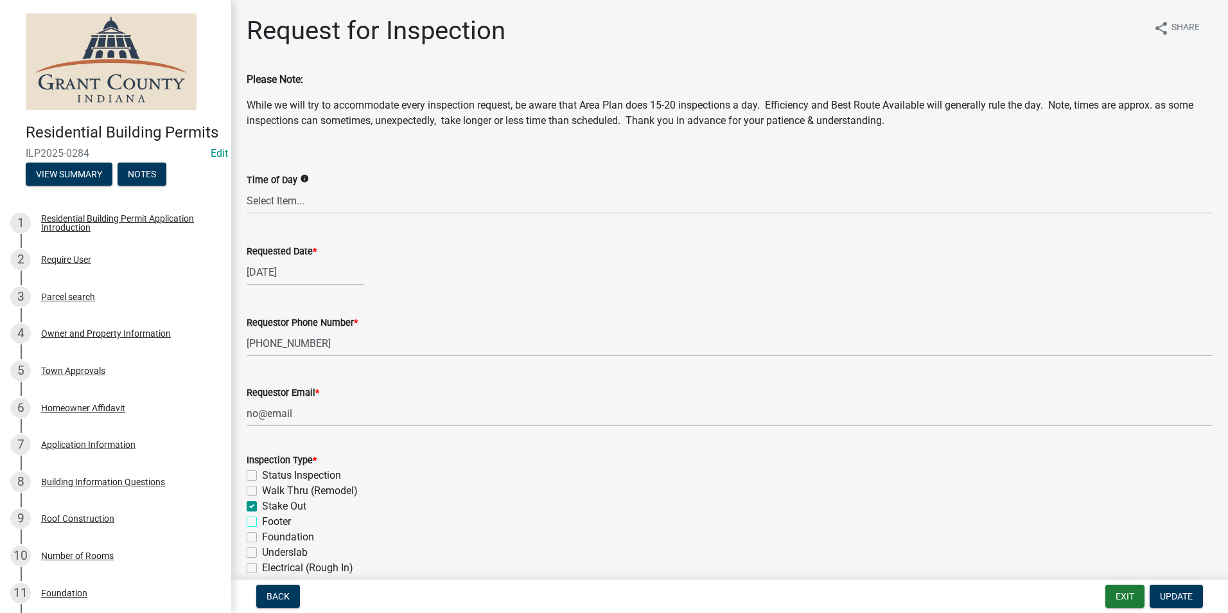
checkbox input "false"
click at [1184, 599] on span "Update" at bounding box center [1176, 596] width 33 height 10
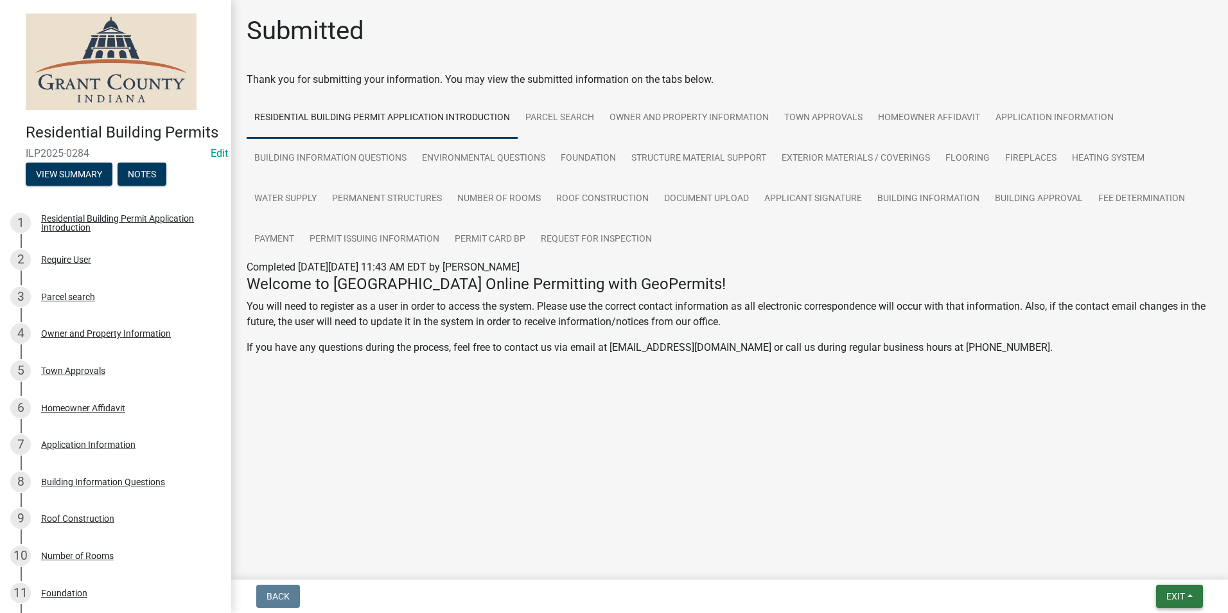
click at [1171, 595] on span "Exit" at bounding box center [1175, 596] width 19 height 10
click at [1164, 564] on button "Save & Exit" at bounding box center [1151, 562] width 103 height 31
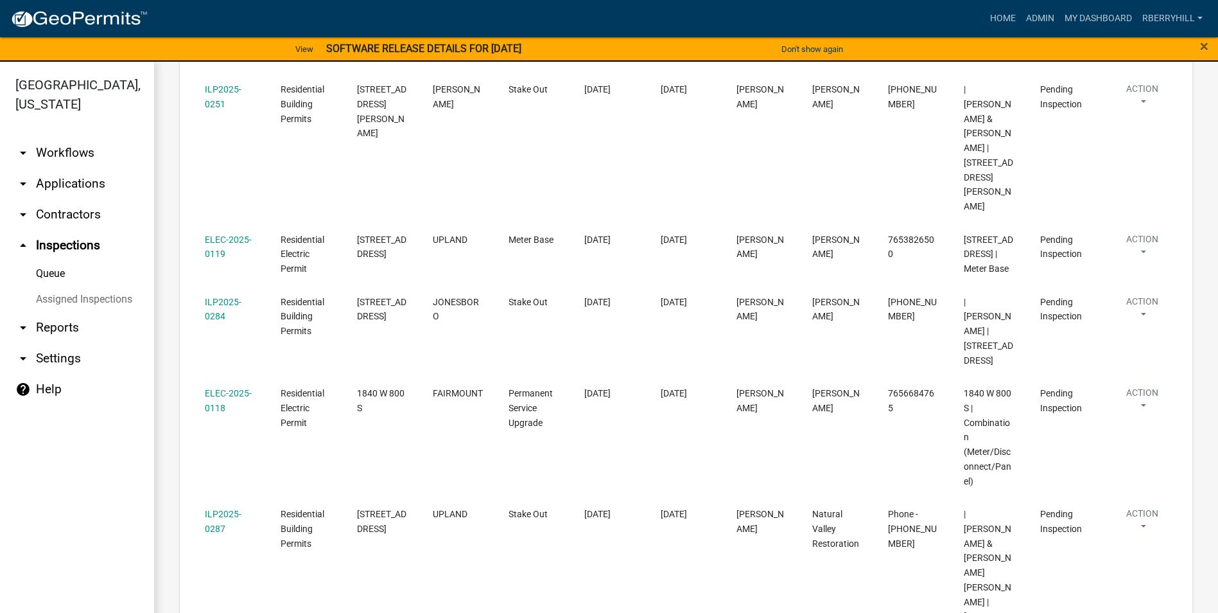
scroll to position [514, 0]
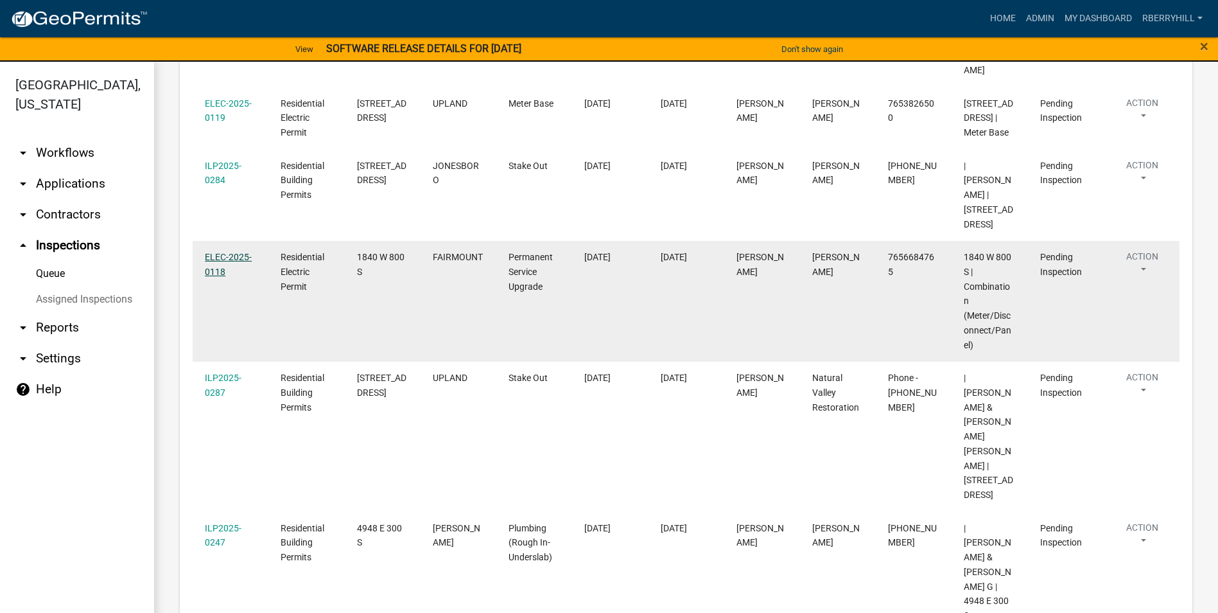
click at [222, 252] on link "ELEC-2025-0118" at bounding box center [228, 264] width 47 height 25
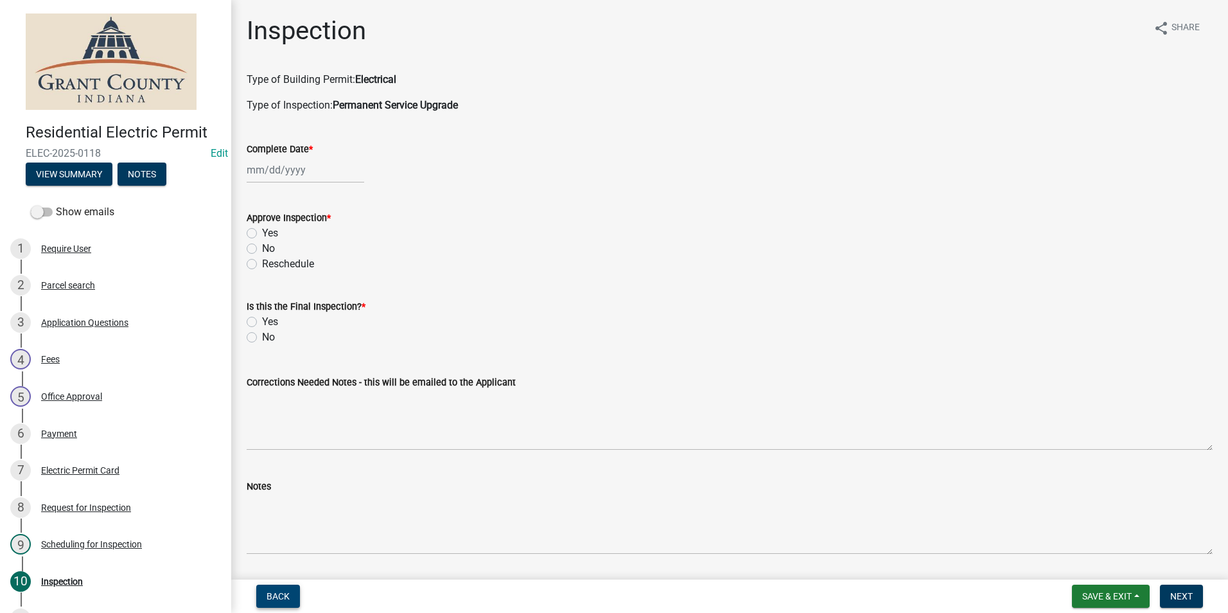
click at [283, 597] on span "Back" at bounding box center [278, 596] width 23 height 10
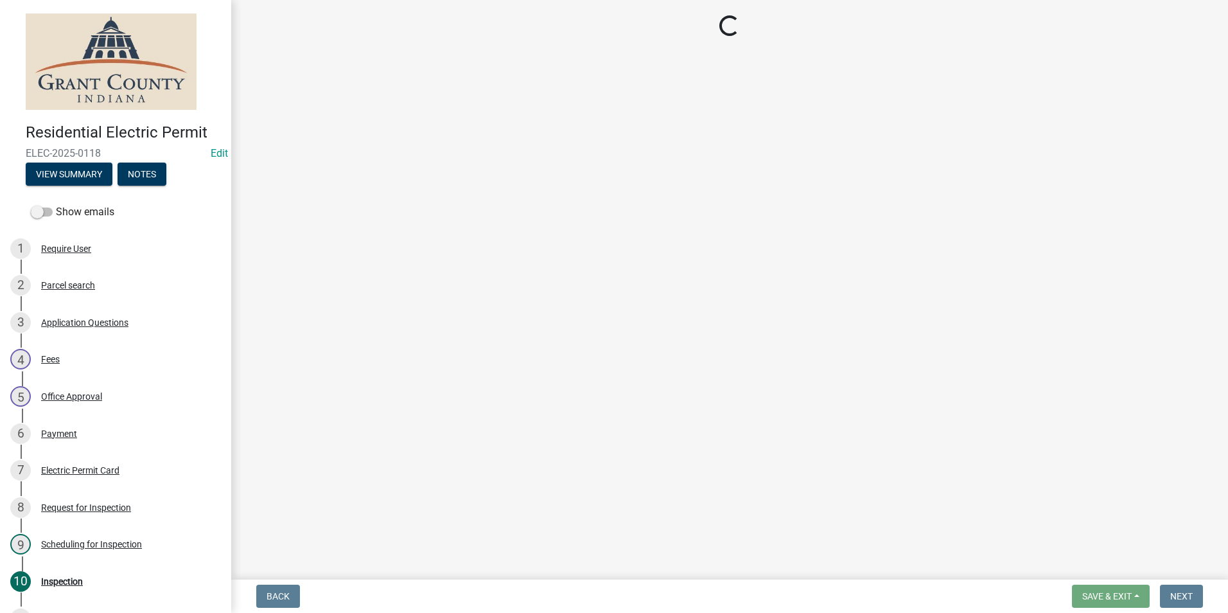
select select "d7f9a44a-d2ea-4d3c-83b3-1aa71c950bd5"
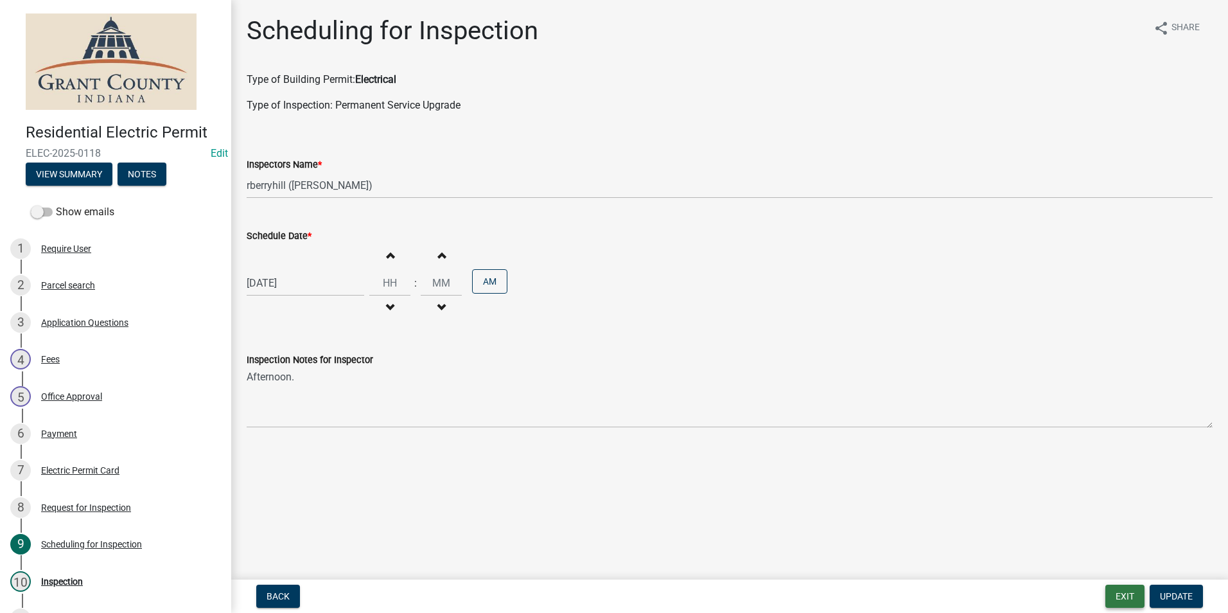
click at [1120, 599] on button "Exit" at bounding box center [1124, 595] width 39 height 23
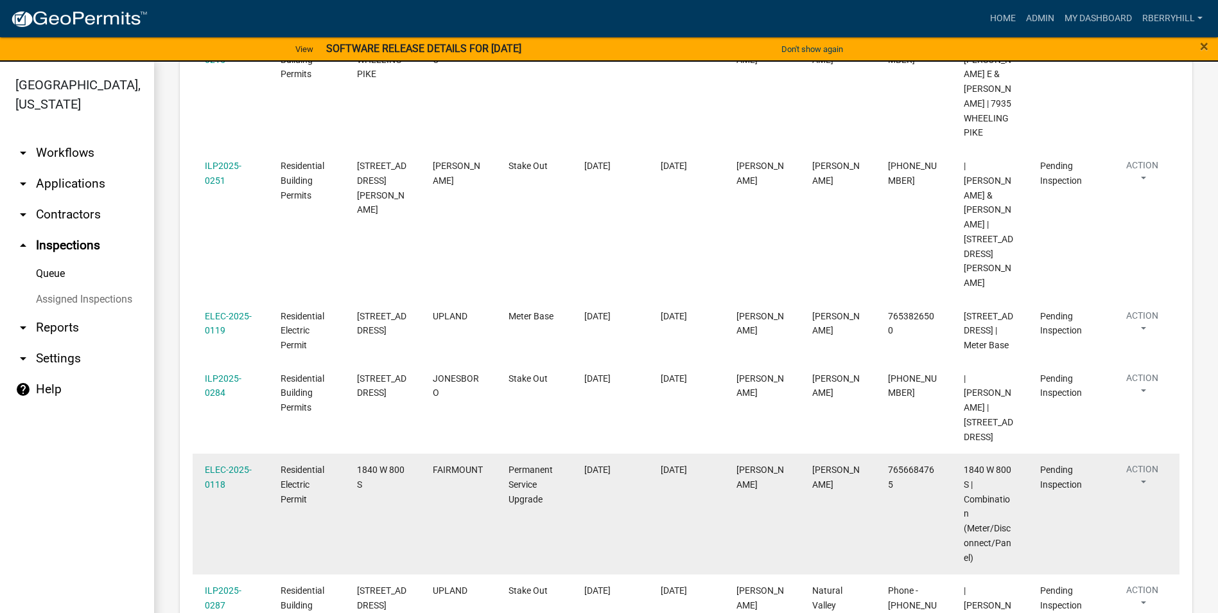
scroll to position [321, 0]
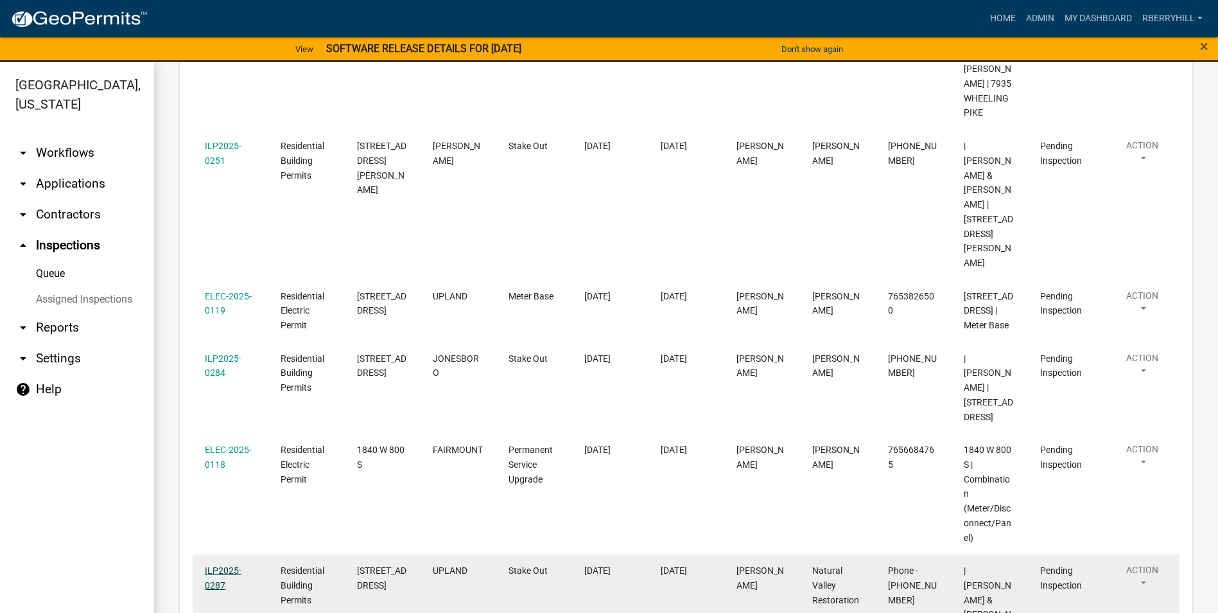
click at [222, 565] on link "ILP2025-0287" at bounding box center [223, 577] width 37 height 25
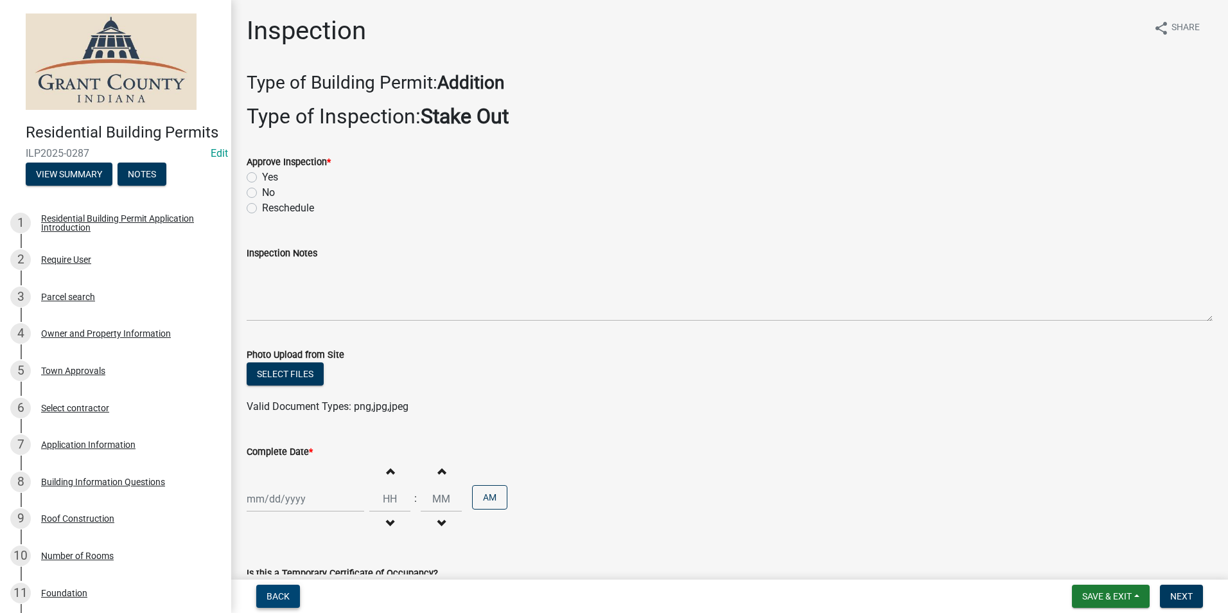
click at [287, 597] on span "Back" at bounding box center [278, 596] width 23 height 10
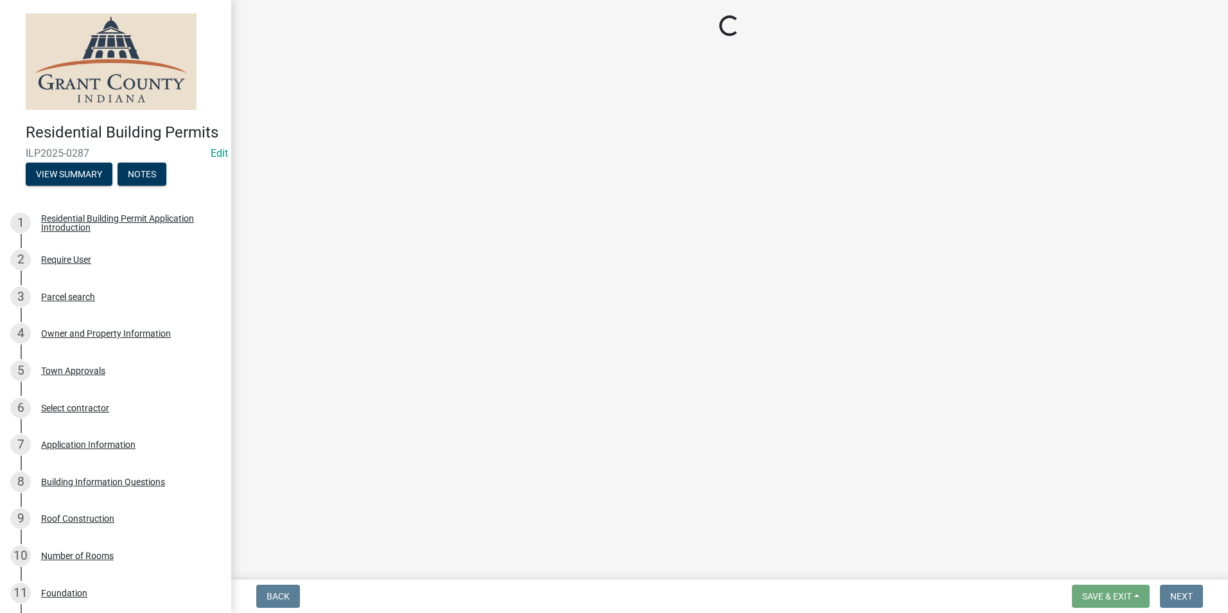
select select "d7f9a44a-d2ea-4d3c-83b3-1aa71c950bd5"
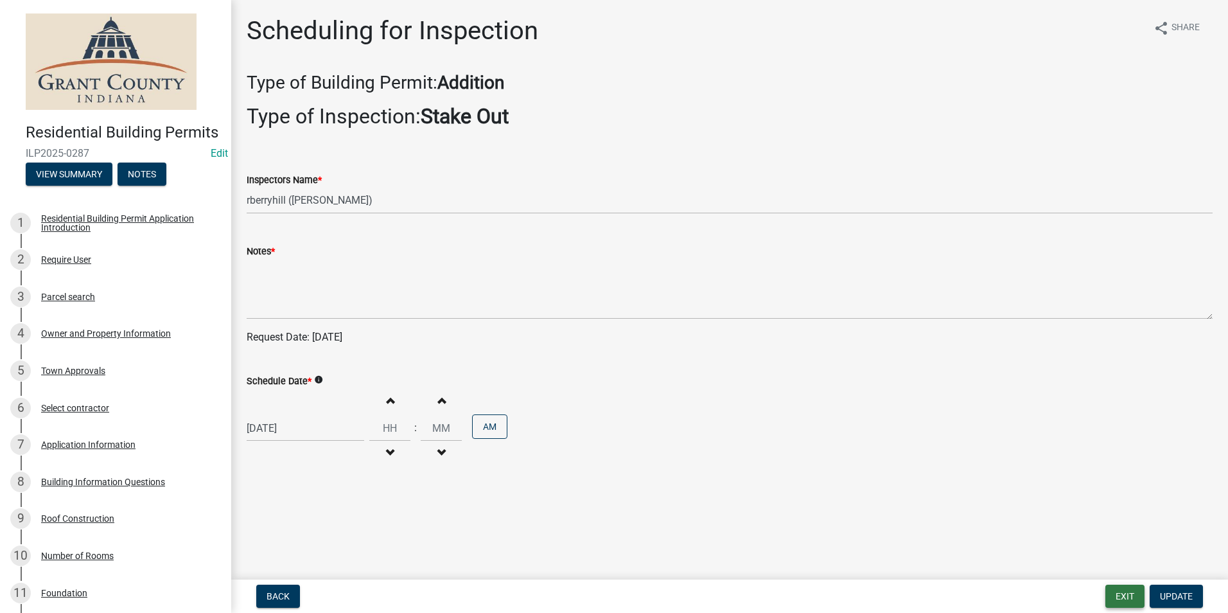
click at [1126, 600] on button "Exit" at bounding box center [1124, 595] width 39 height 23
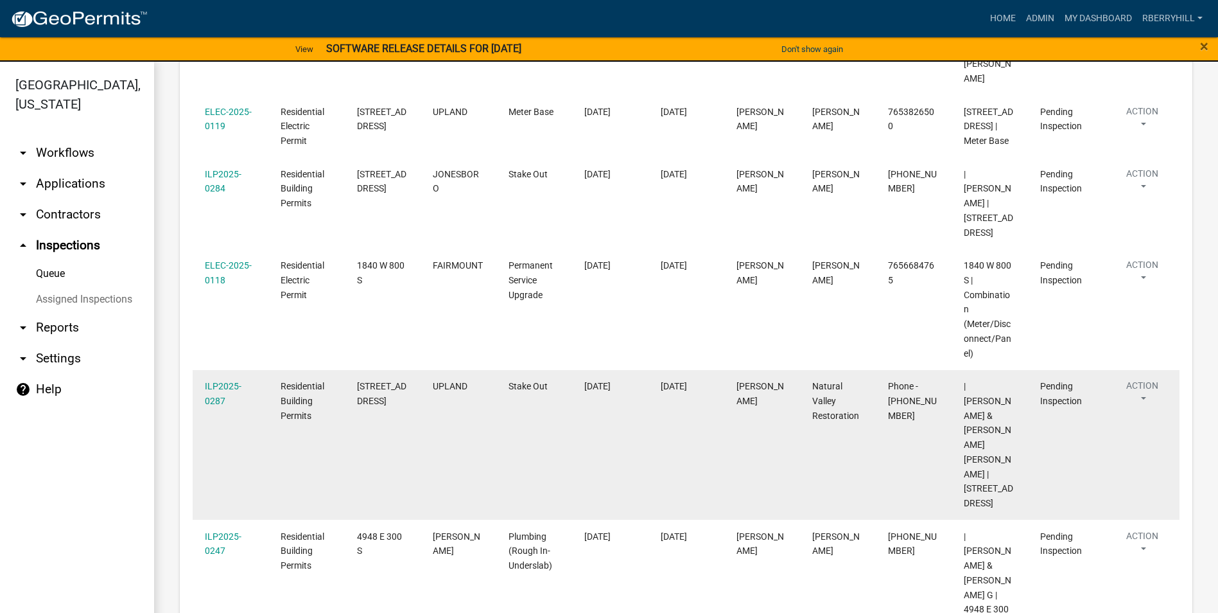
scroll to position [578, 0]
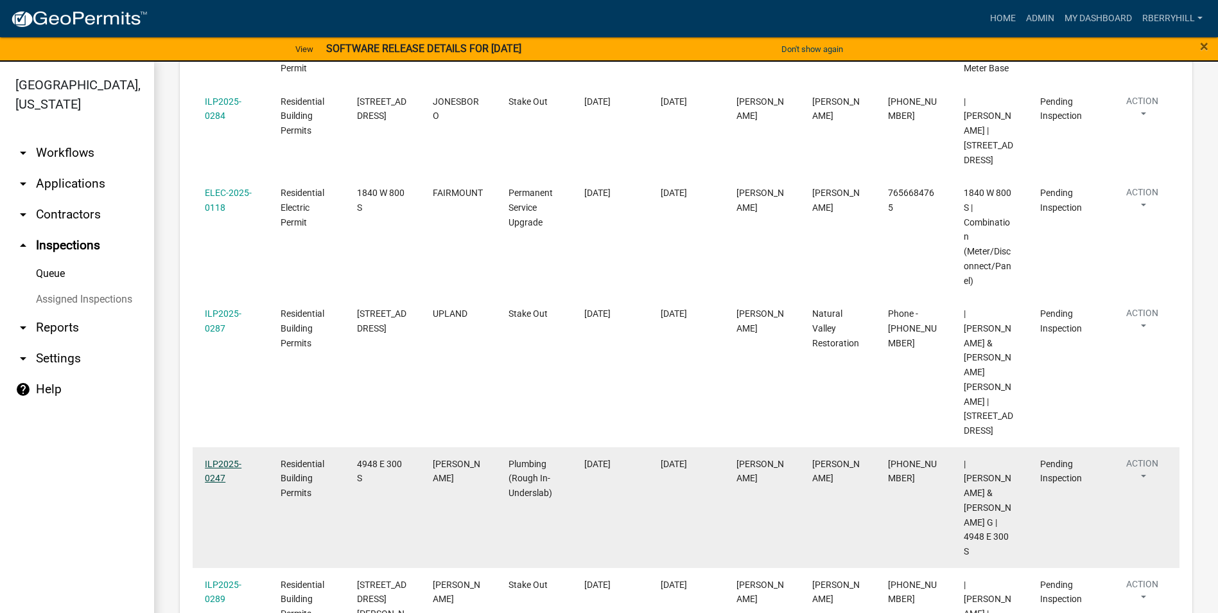
click at [218, 459] on link "ILP2025-0247" at bounding box center [223, 471] width 37 height 25
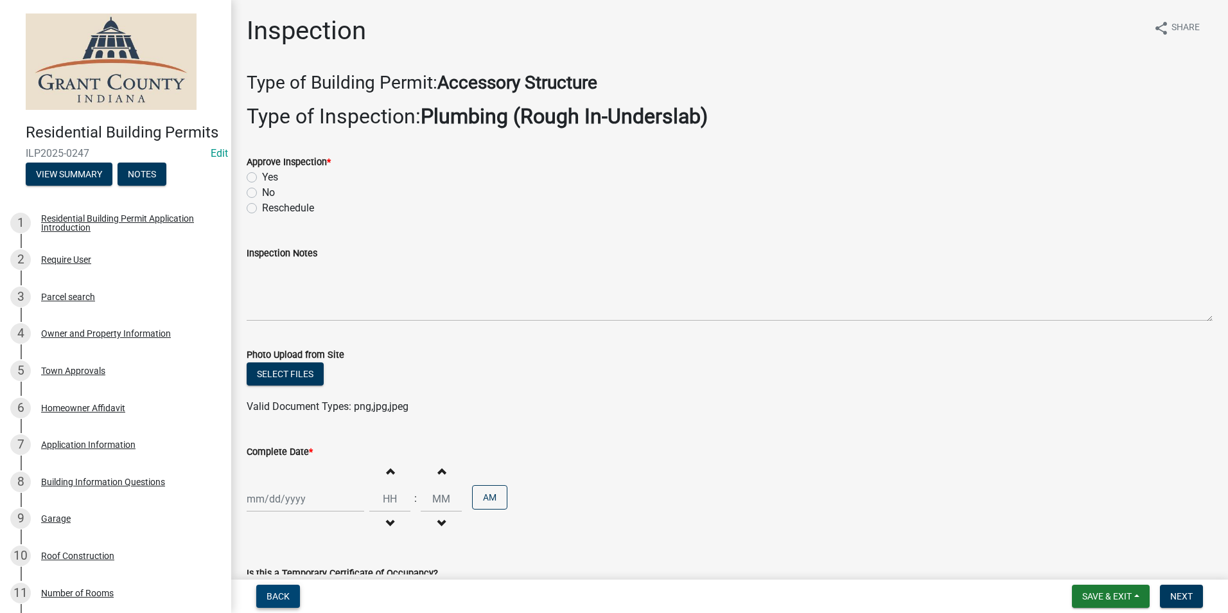
click at [279, 593] on span "Back" at bounding box center [278, 596] width 23 height 10
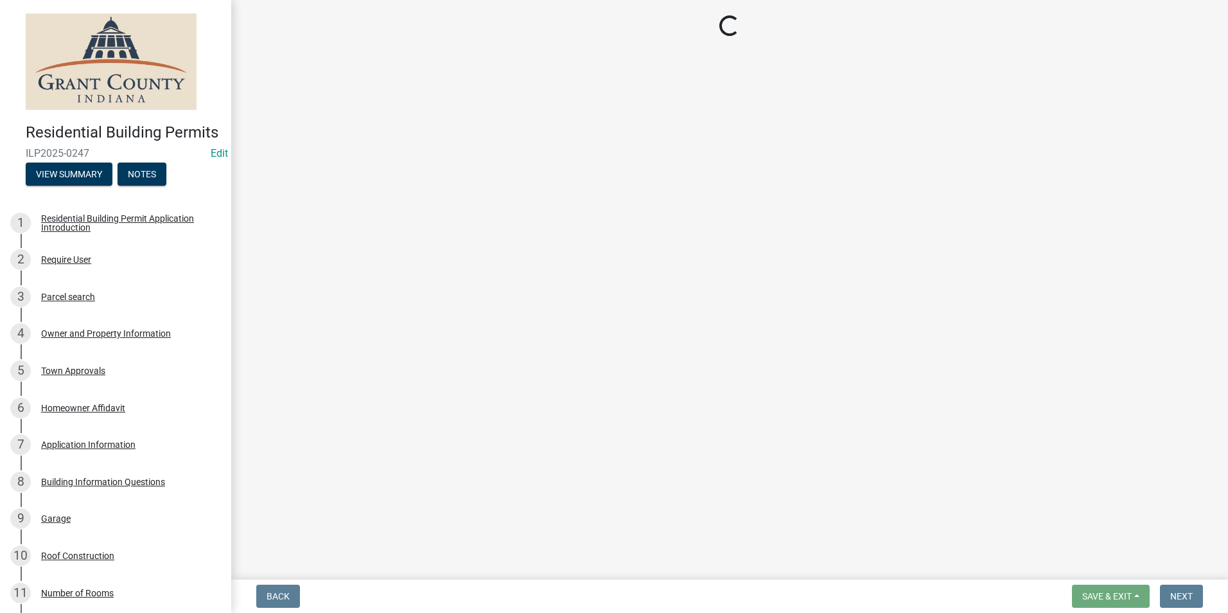
select select "d7f9a44a-d2ea-4d3c-83b3-1aa71c950bd5"
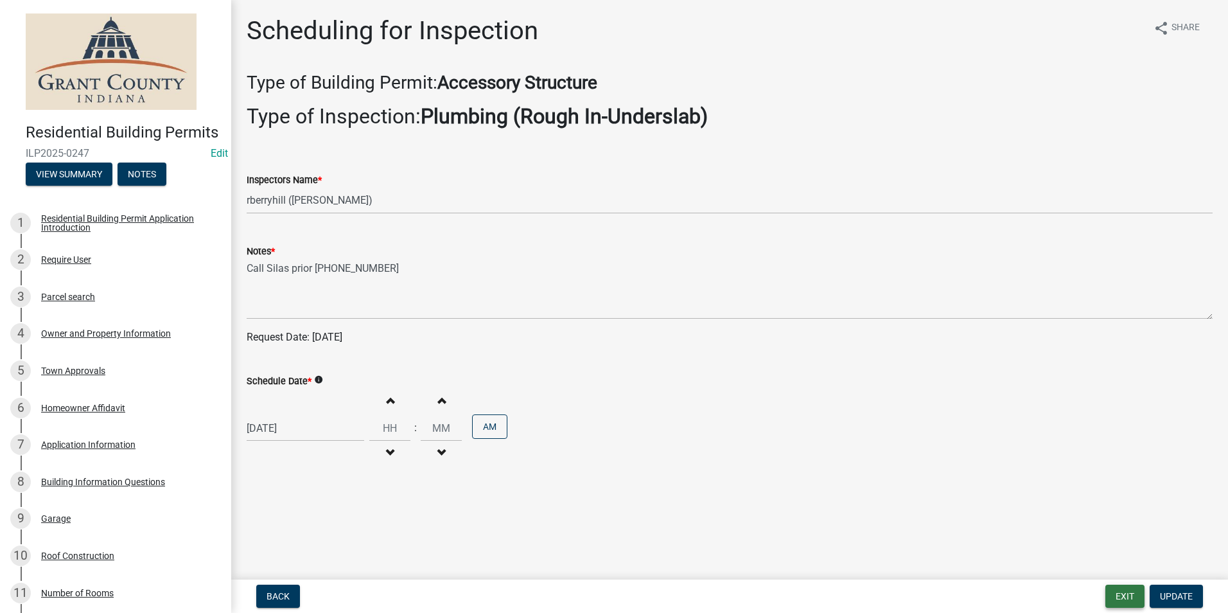
click at [1119, 595] on button "Exit" at bounding box center [1124, 595] width 39 height 23
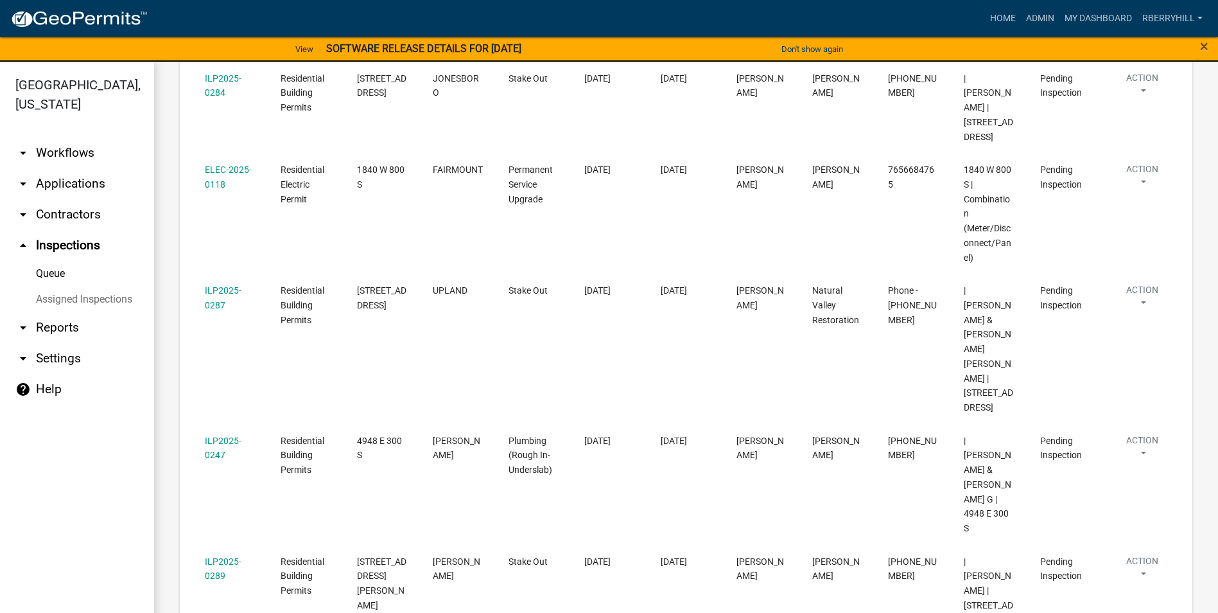
scroll to position [614, 0]
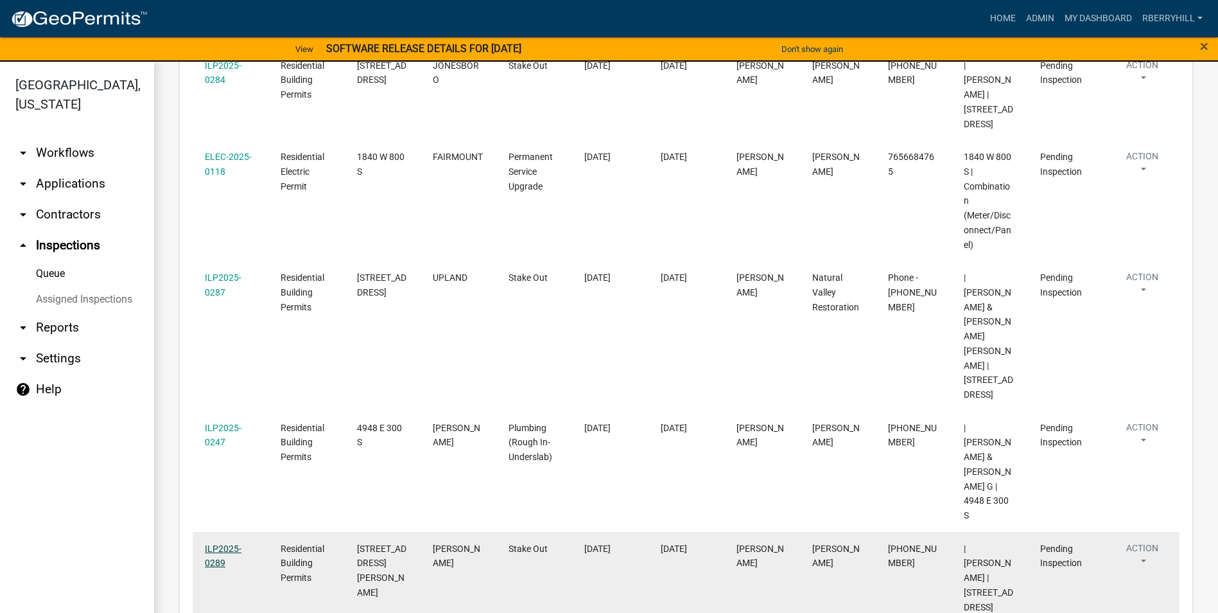
click at [216, 543] on link "ILP2025-0289" at bounding box center [223, 555] width 37 height 25
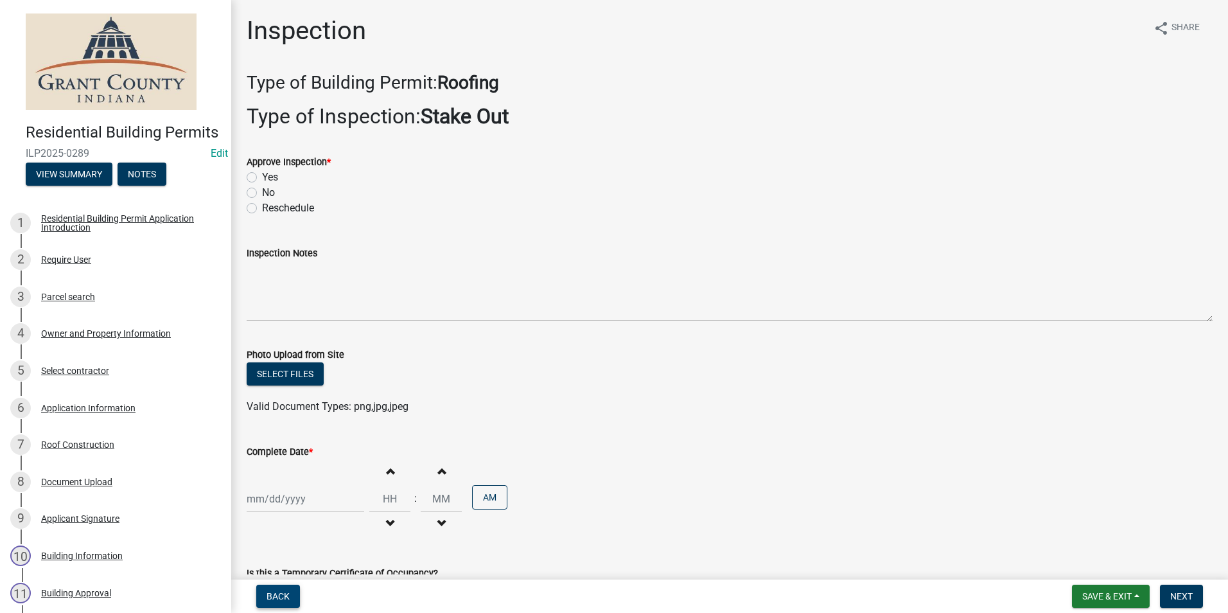
click at [280, 595] on span "Back" at bounding box center [278, 596] width 23 height 10
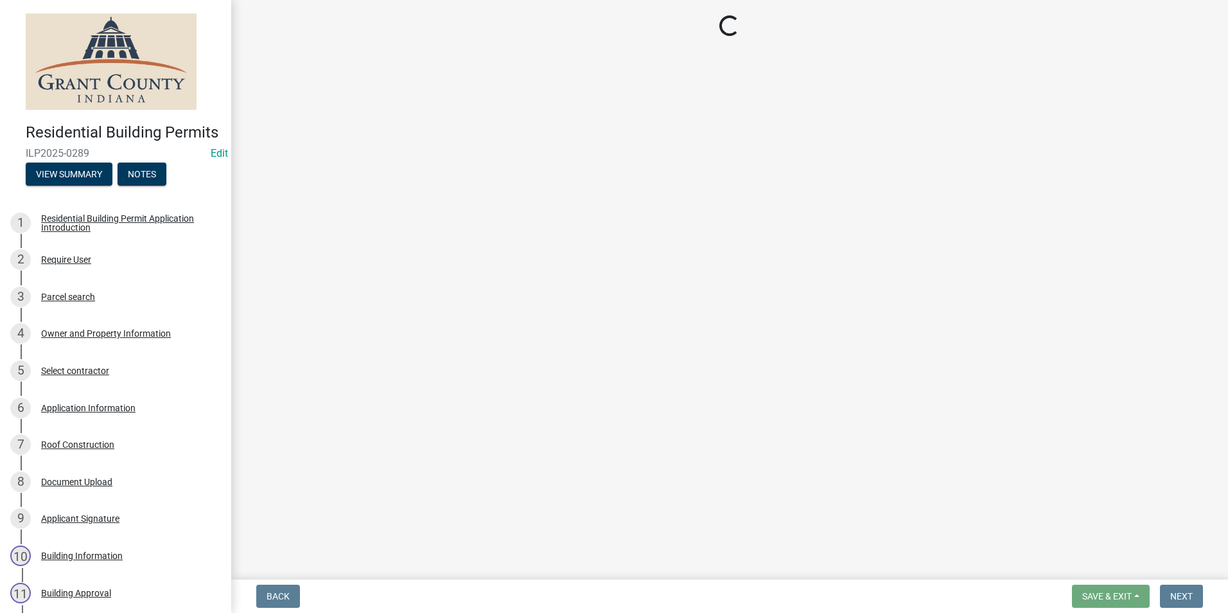
select select "d7f9a44a-d2ea-4d3c-83b3-1aa71c950bd5"
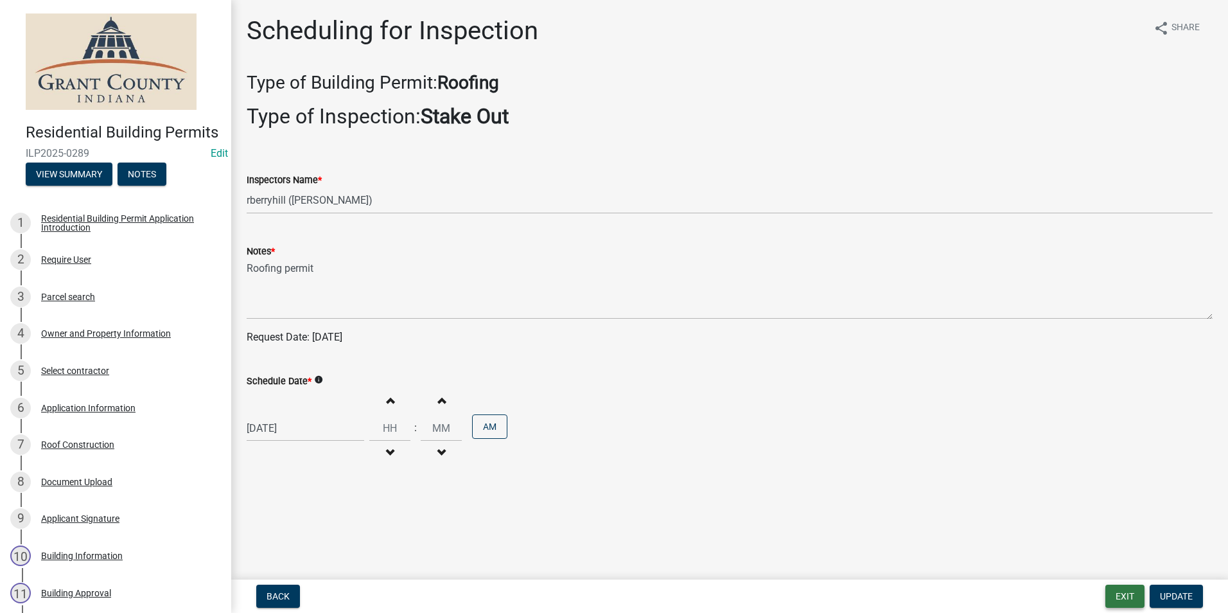
click at [1130, 595] on button "Exit" at bounding box center [1124, 595] width 39 height 23
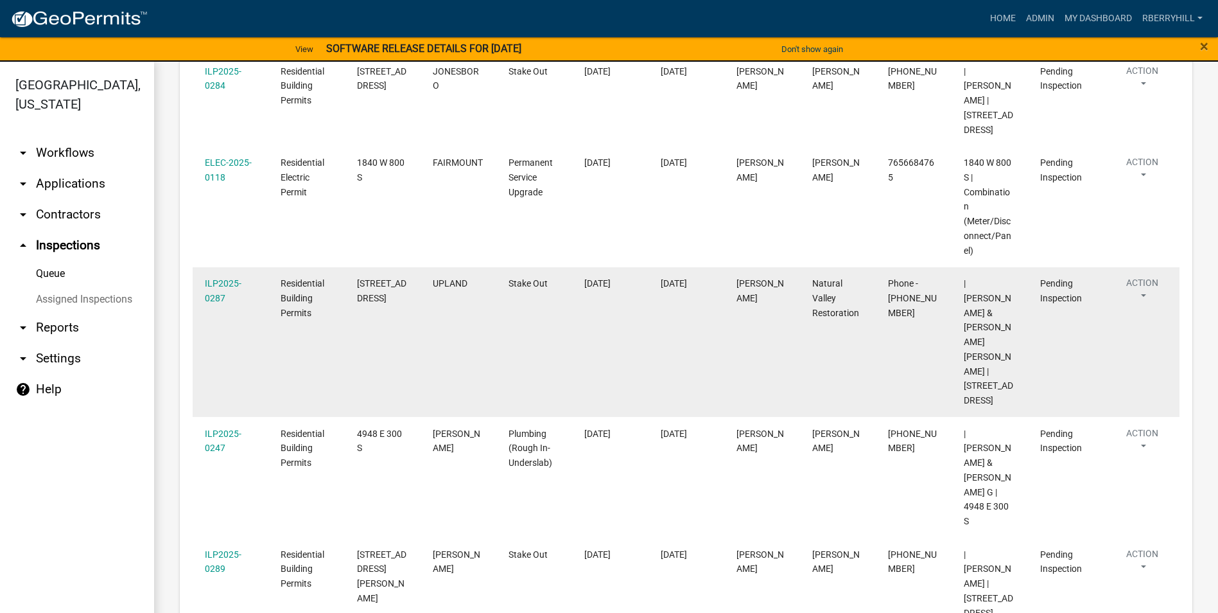
scroll to position [614, 0]
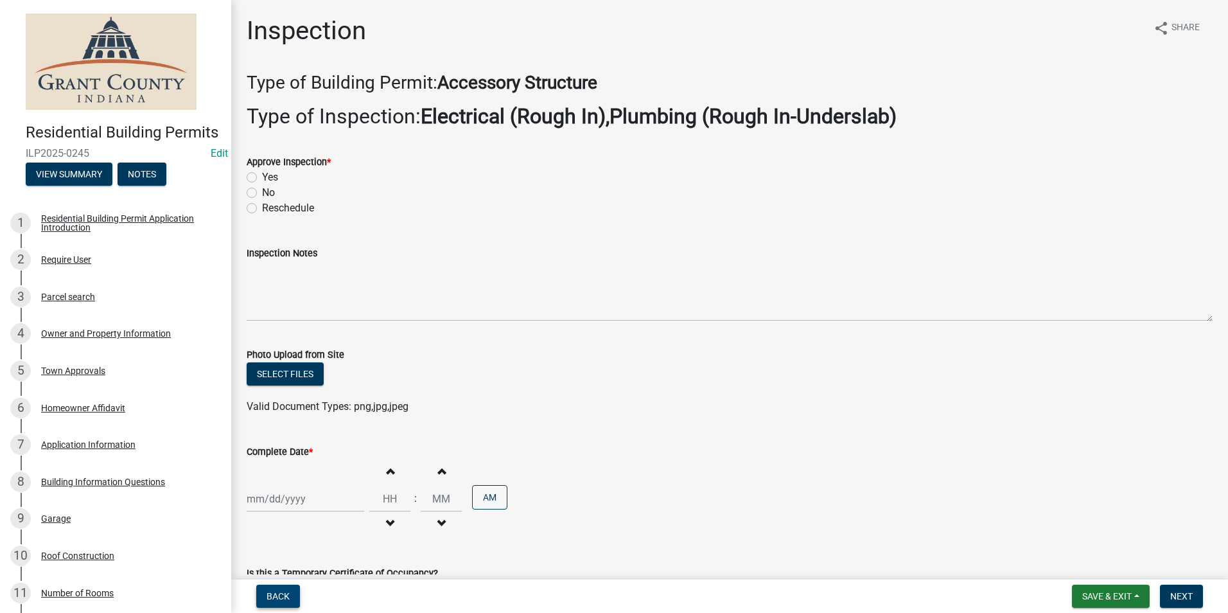
click at [274, 597] on span "Back" at bounding box center [278, 596] width 23 height 10
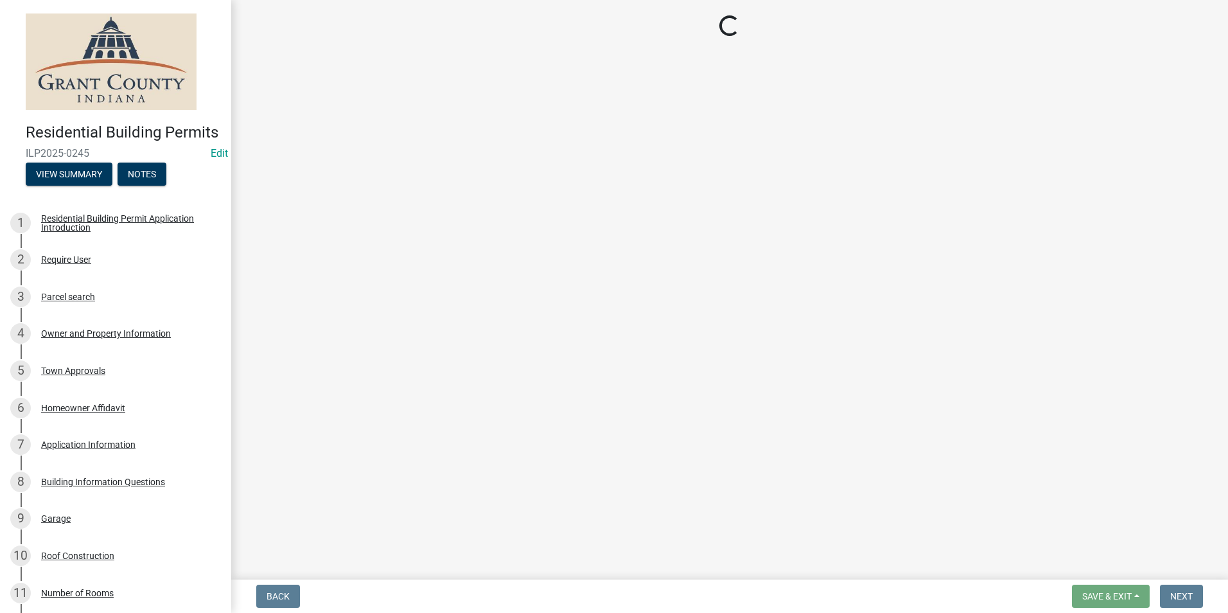
select select "d7f9a44a-d2ea-4d3c-83b3-1aa71c950bd5"
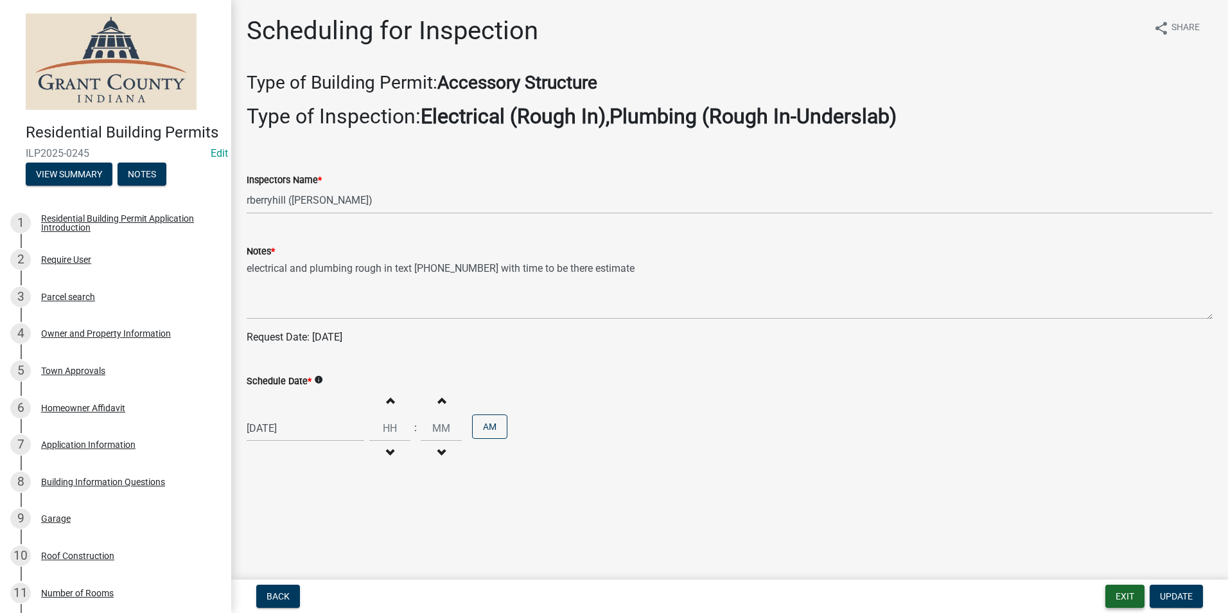
click at [1130, 596] on button "Exit" at bounding box center [1124, 595] width 39 height 23
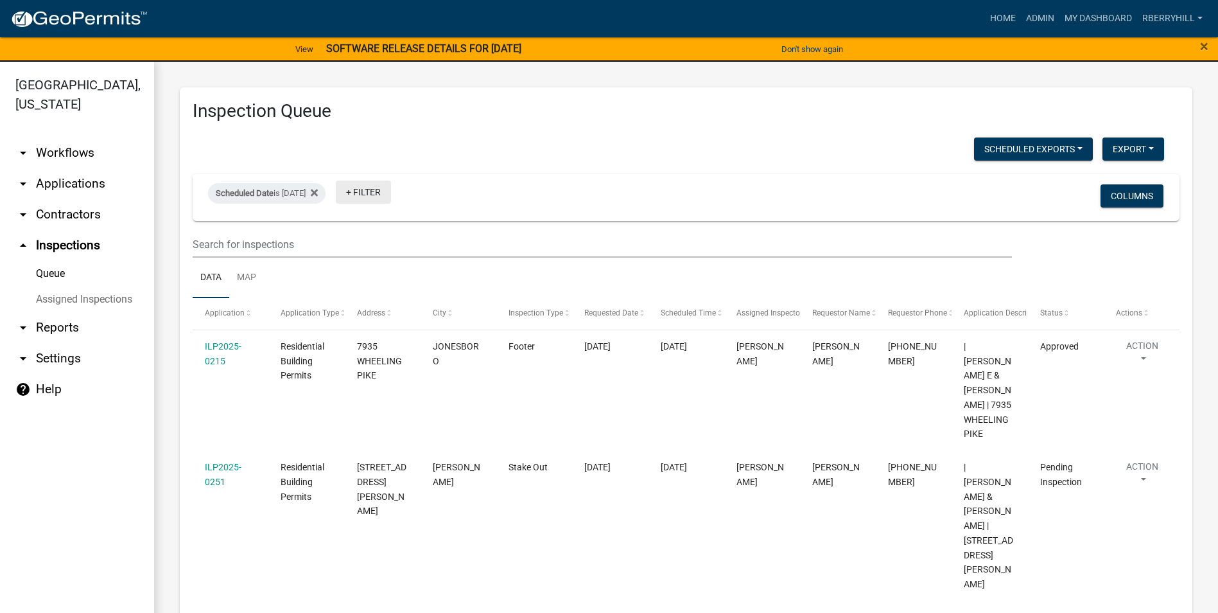
click at [391, 191] on link "+ Filter" at bounding box center [363, 191] width 55 height 23
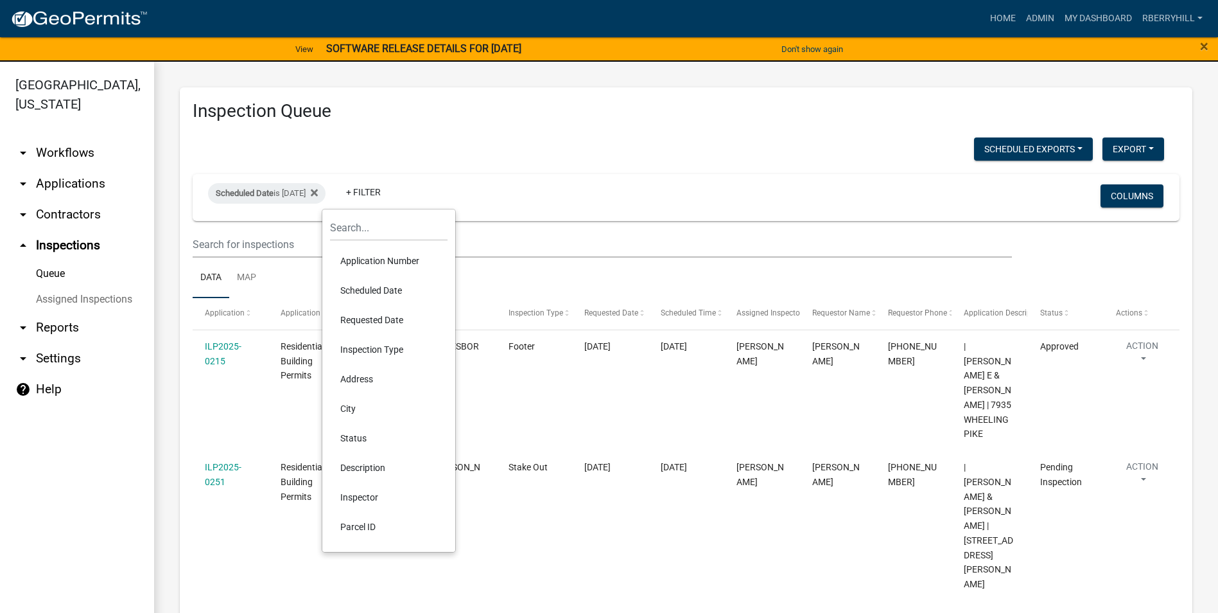
click at [396, 291] on li "Scheduled Date" at bounding box center [389, 291] width 118 height 30
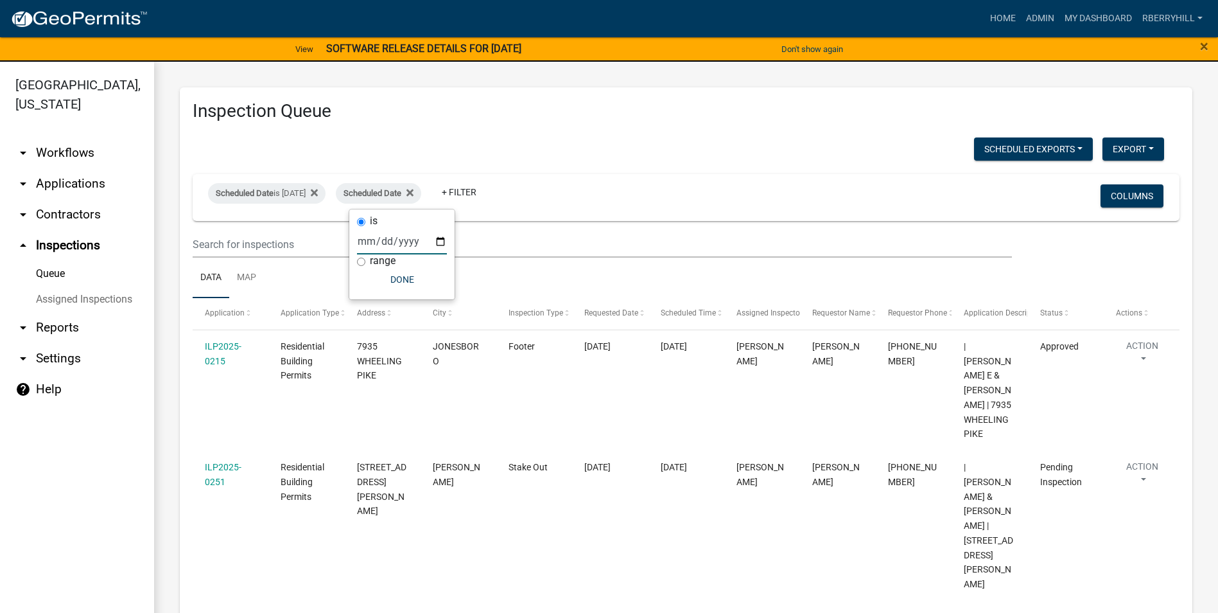
click at [441, 241] on input "date" at bounding box center [402, 241] width 90 height 26
type input "[DATE]"
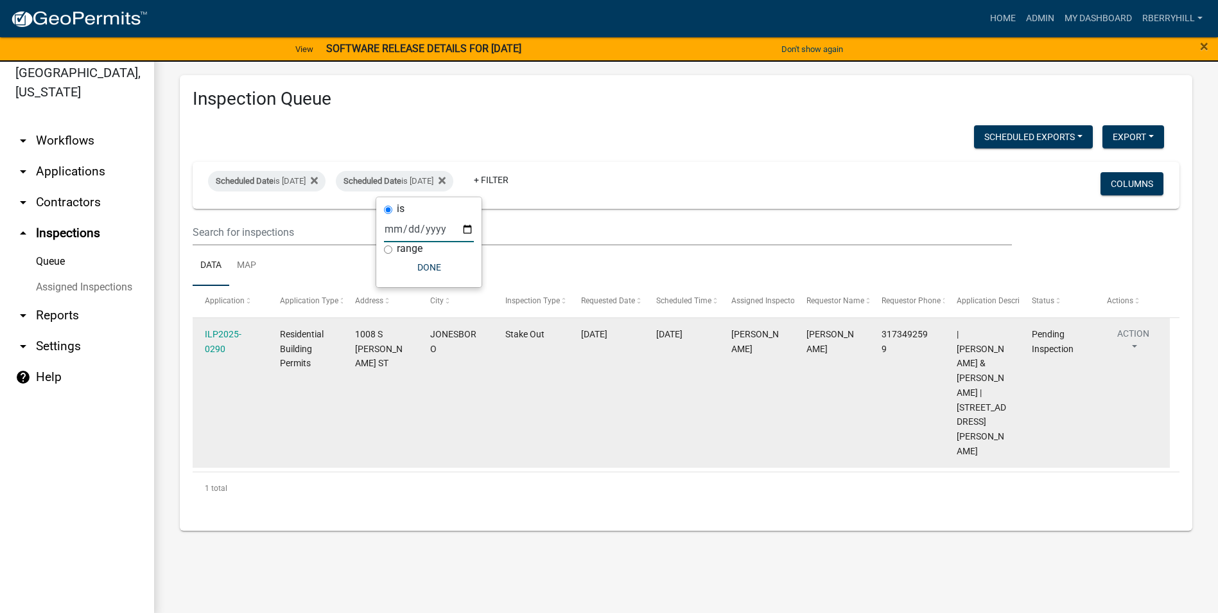
scroll to position [15, 0]
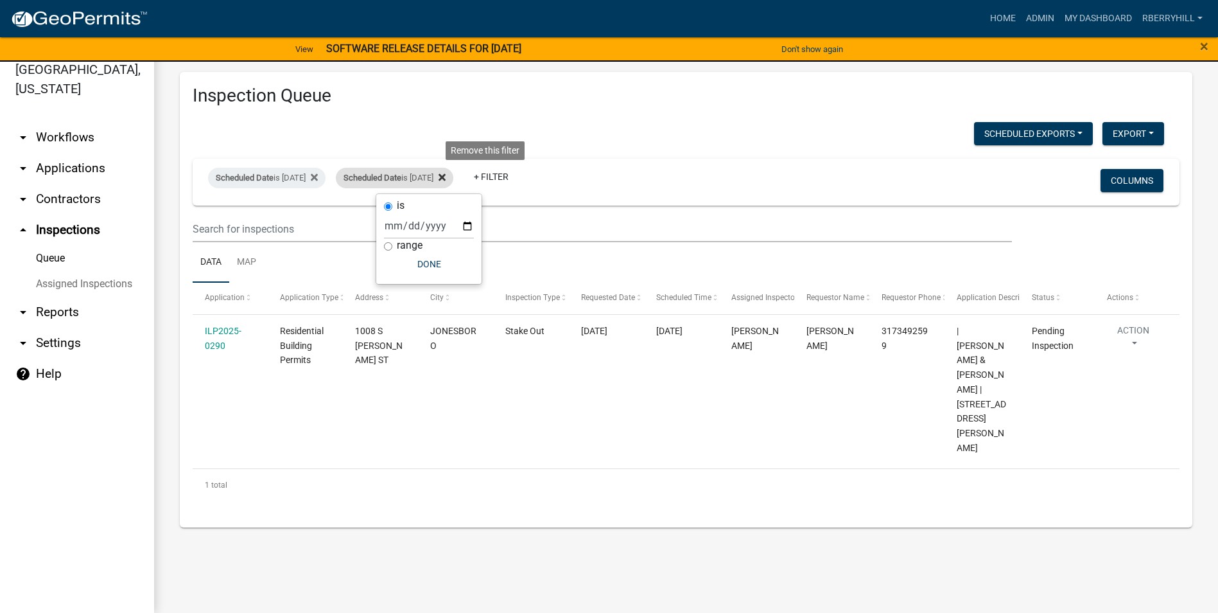
click at [446, 175] on icon at bounding box center [442, 177] width 7 height 10
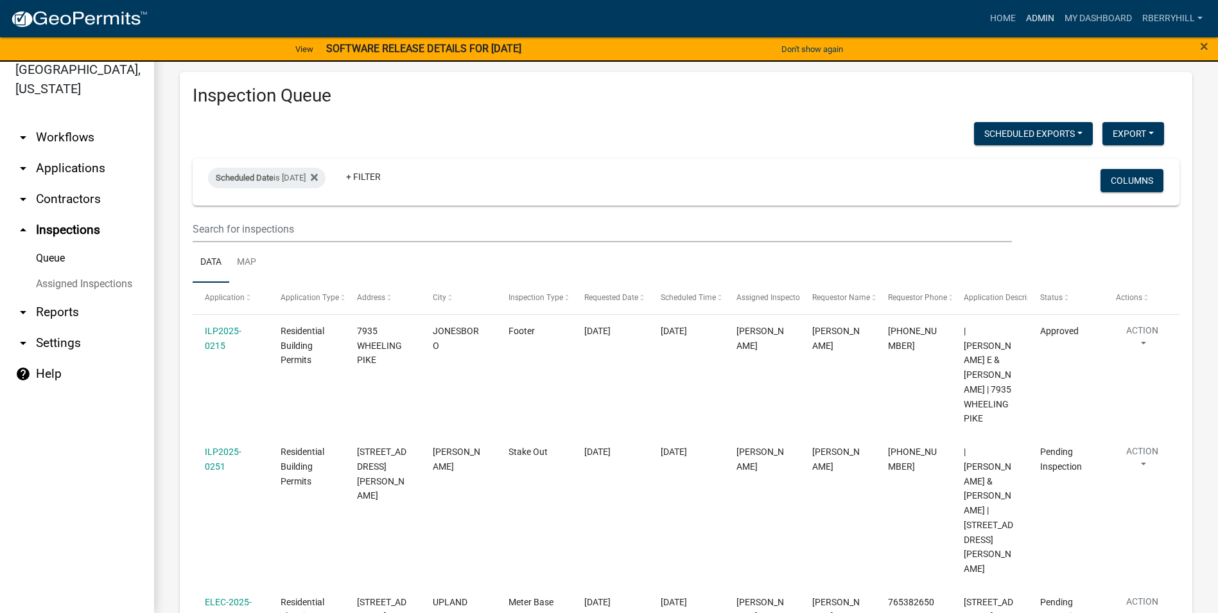
click at [1038, 17] on link "Admin" at bounding box center [1040, 18] width 39 height 24
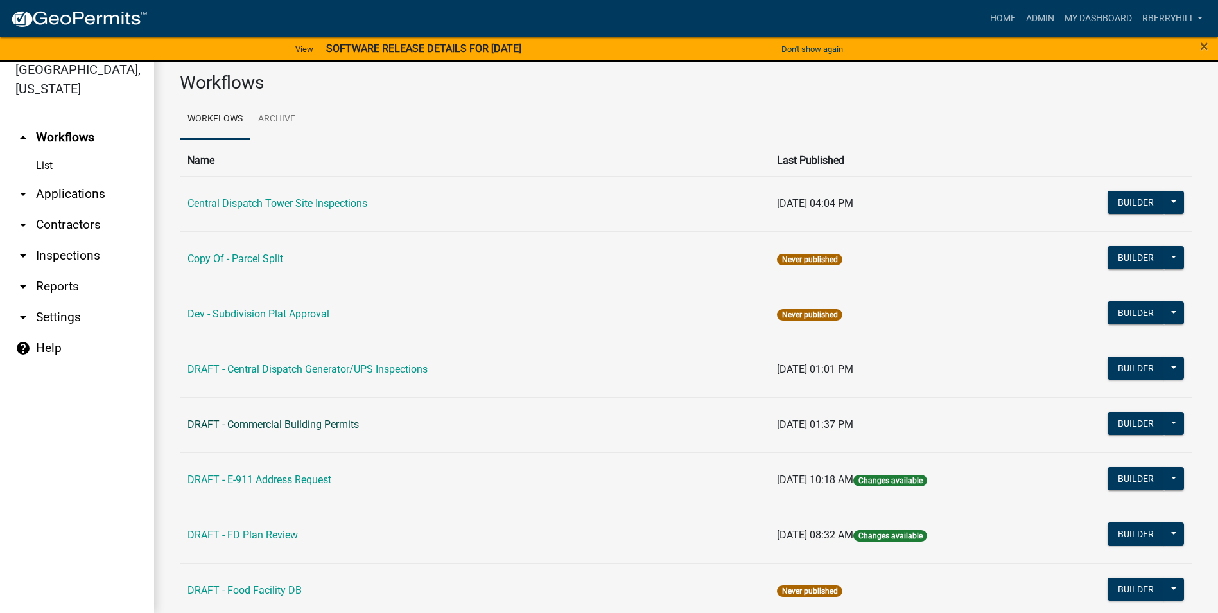
click at [290, 423] on link "DRAFT - Commercial Building Permits" at bounding box center [273, 424] width 171 height 12
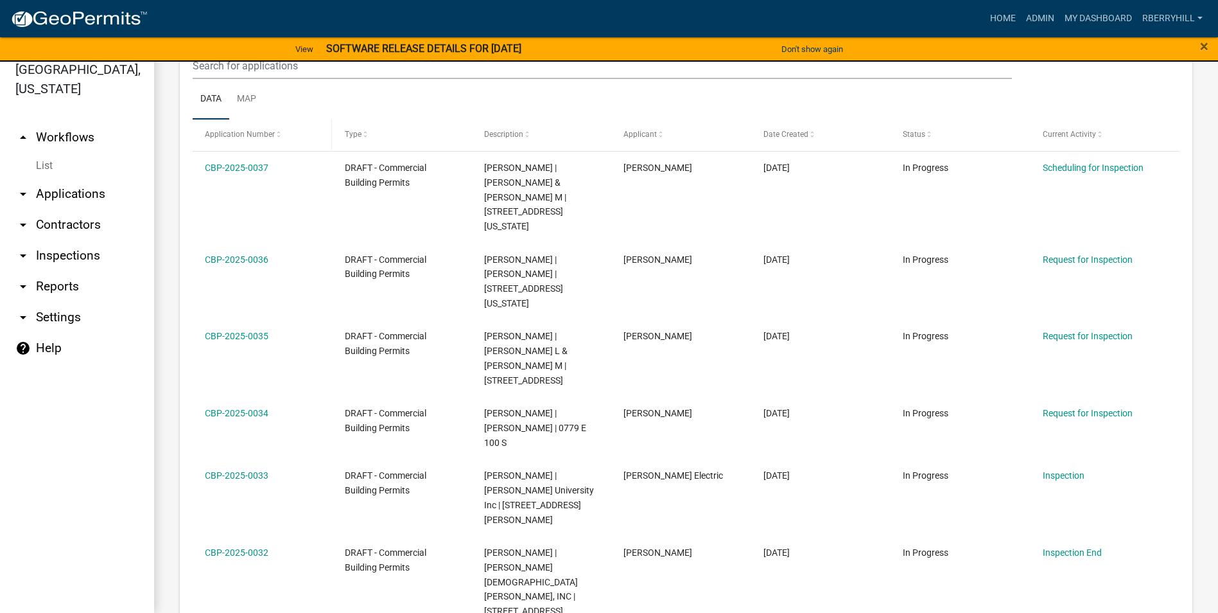
scroll to position [706, 0]
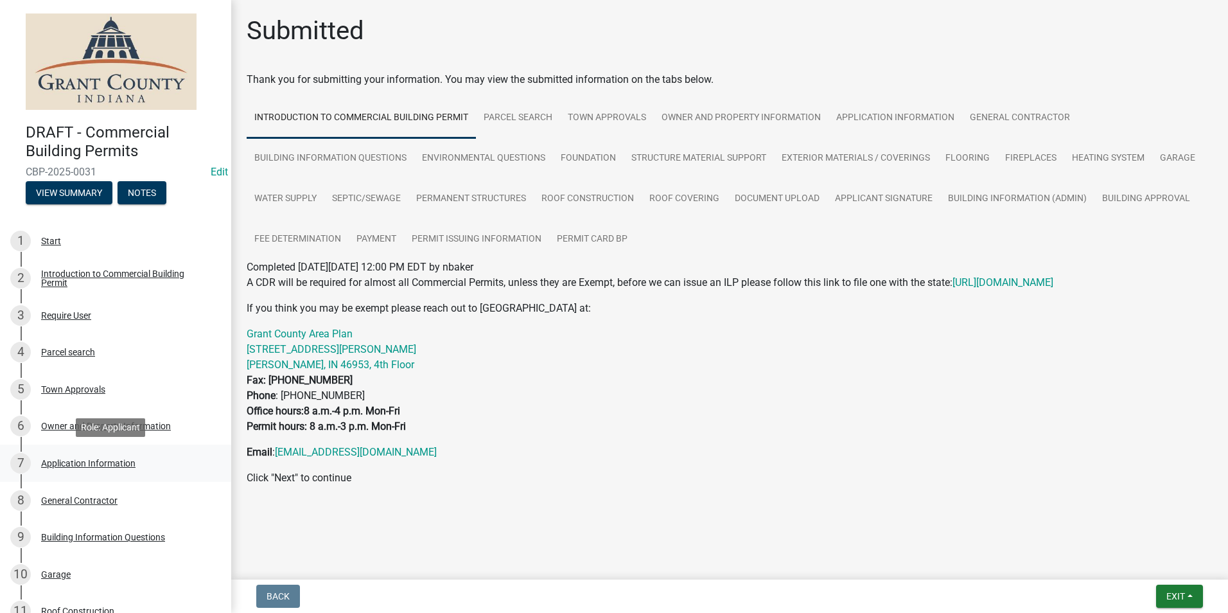
click at [117, 460] on div "Application Information" at bounding box center [88, 463] width 94 height 9
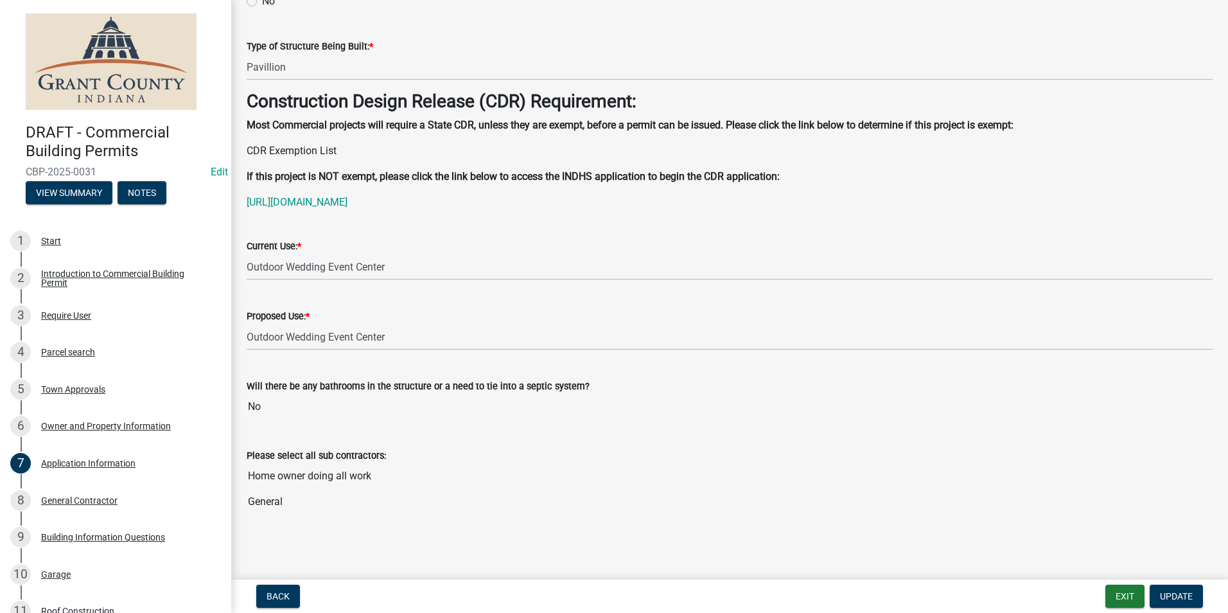
scroll to position [125, 0]
click at [104, 424] on div "Owner and Property Information" at bounding box center [106, 425] width 130 height 9
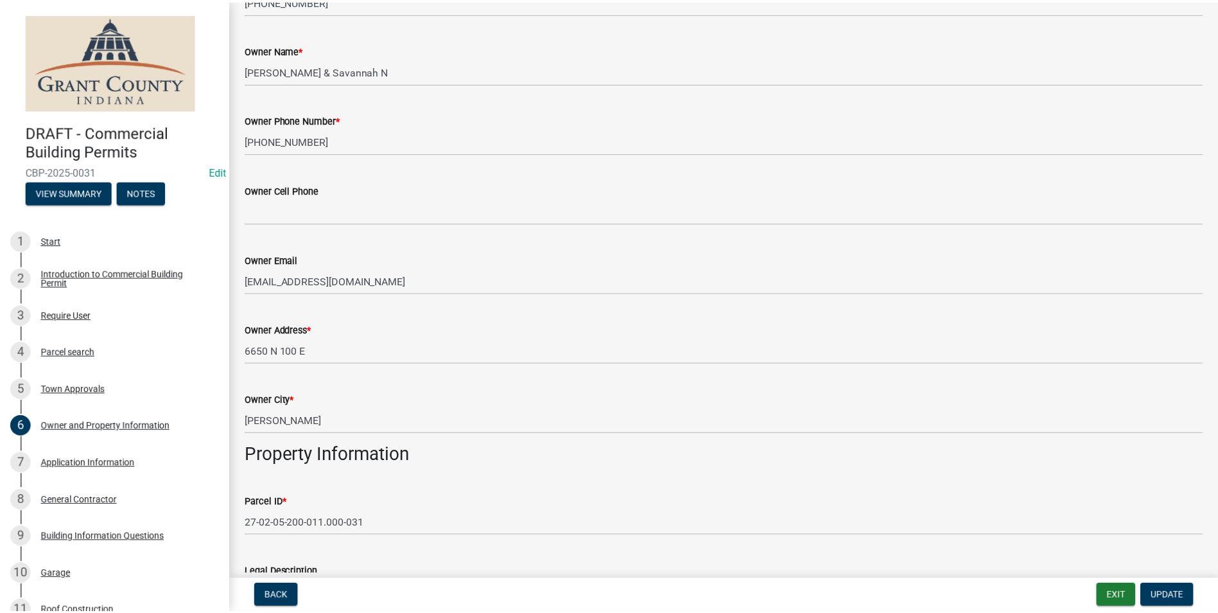
scroll to position [0, 0]
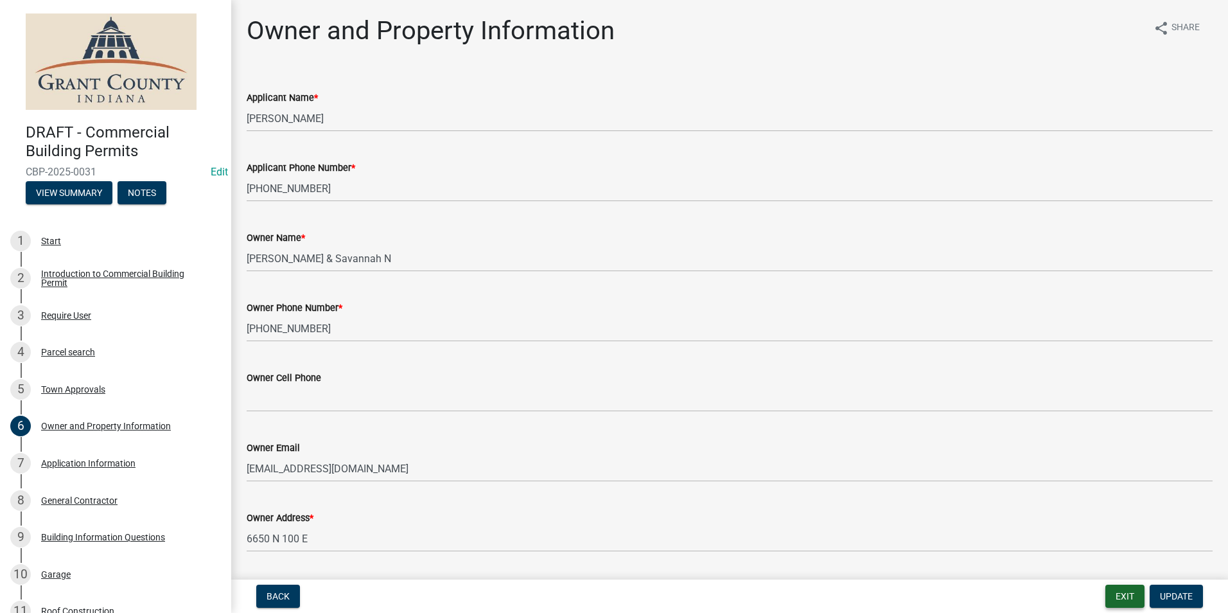
click at [1128, 600] on button "Exit" at bounding box center [1124, 595] width 39 height 23
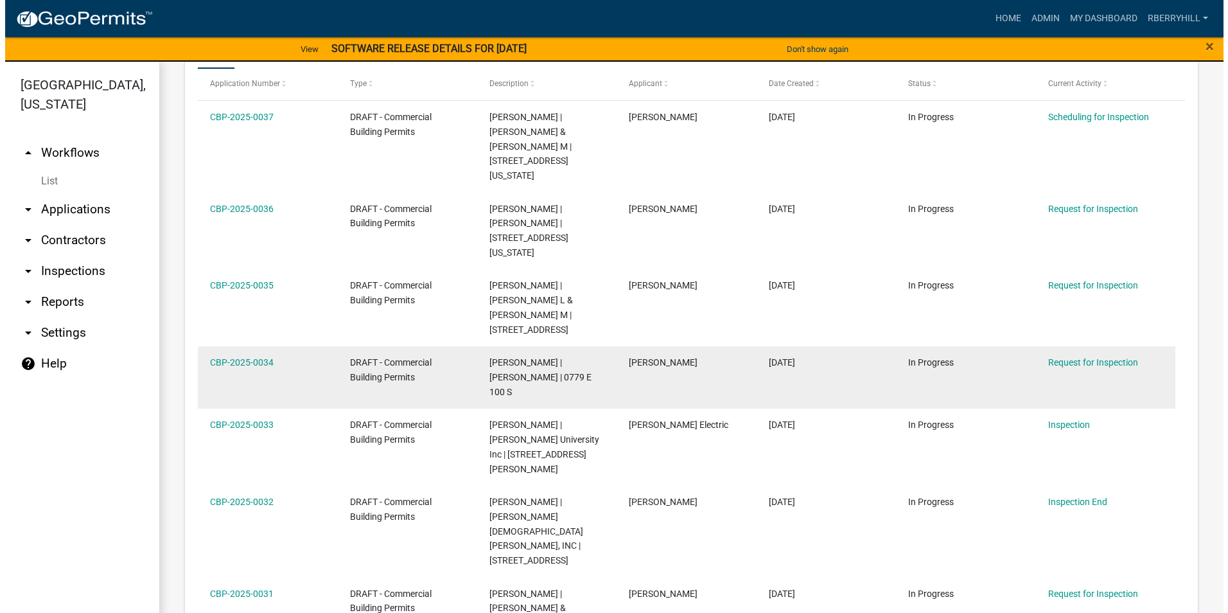
scroll to position [771, 0]
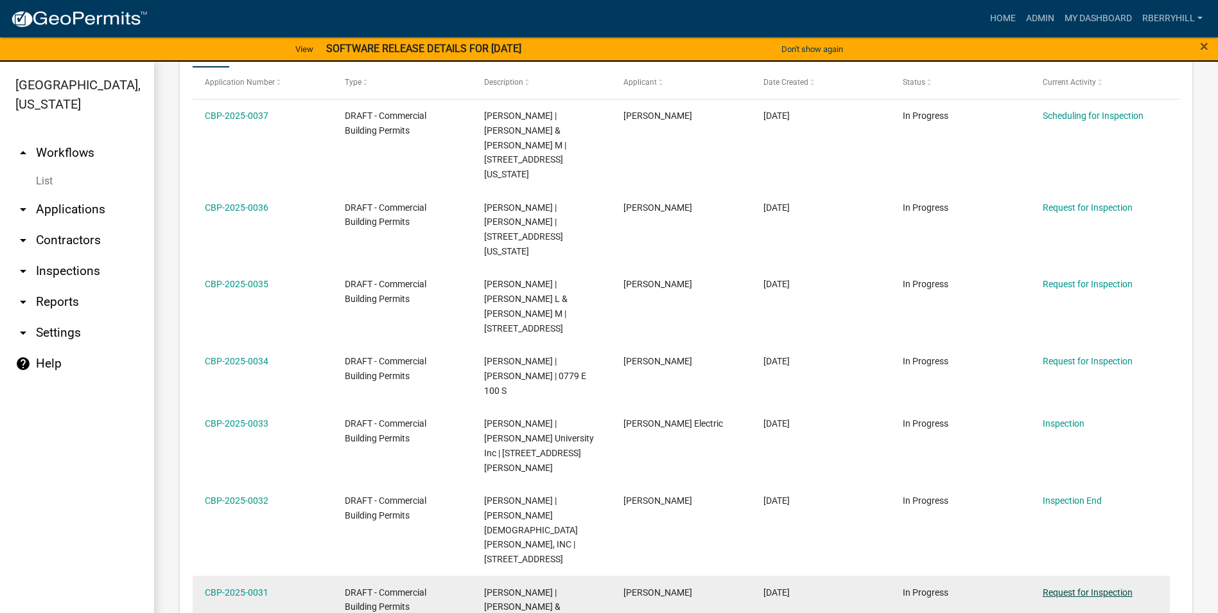
click at [1090, 587] on link "Request for Inspection" at bounding box center [1088, 592] width 90 height 10
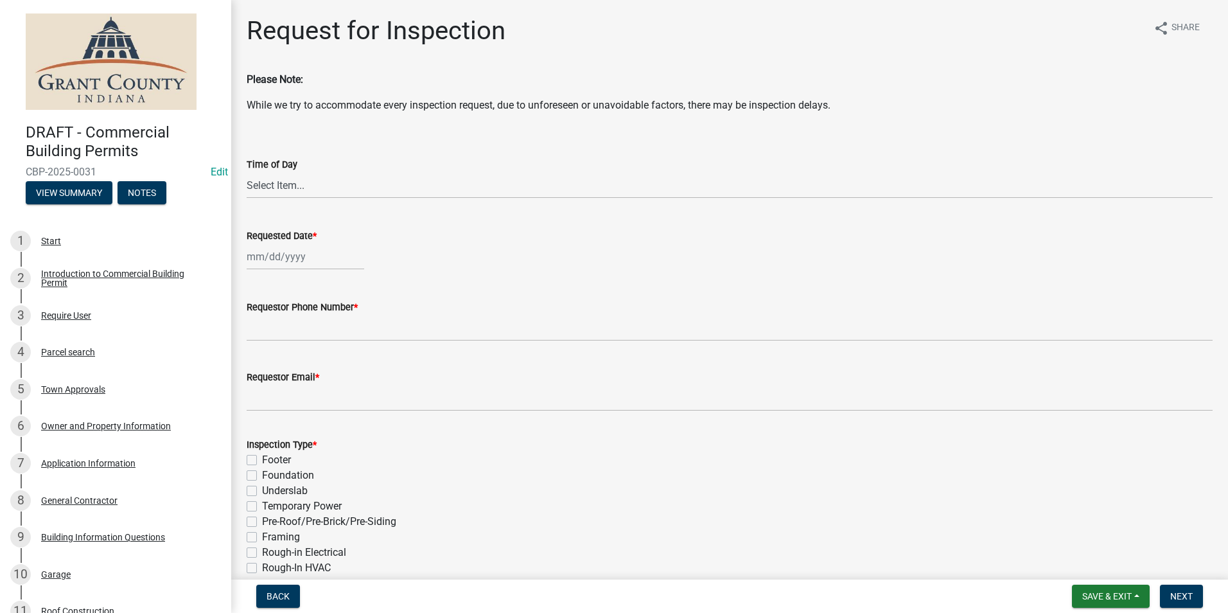
select select "10"
select select "2025"
click at [289, 258] on div "[PERSON_NAME] Feb Mar Apr [PERSON_NAME][DATE] Oct Nov [DATE] 1526 1527 1528 152…" at bounding box center [306, 256] width 118 height 26
click at [281, 346] on div "7" at bounding box center [280, 345] width 21 height 21
type input "[DATE]"
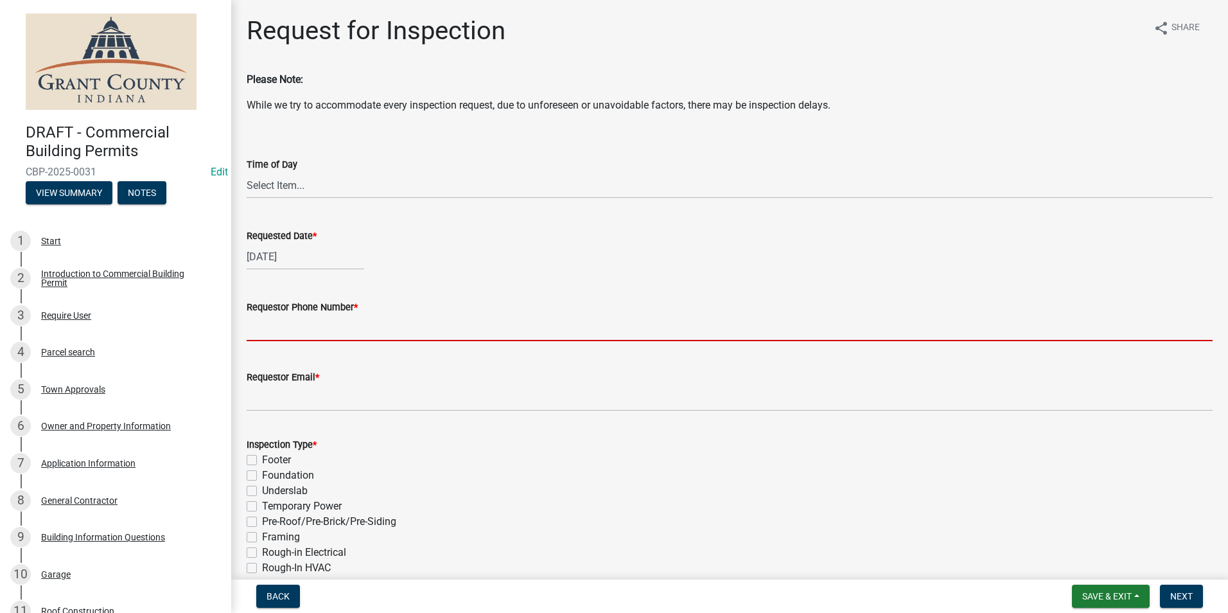
click at [287, 333] on input "Requestor Phone Number *" at bounding box center [730, 328] width 966 height 26
type input "7656684765"
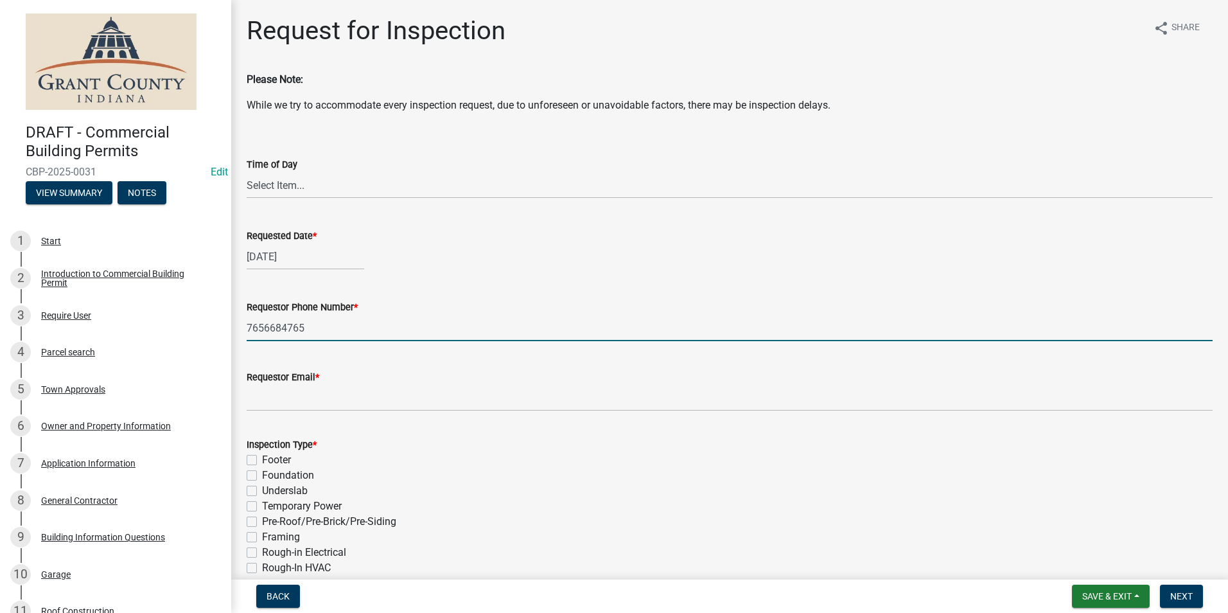
type input "[EMAIL_ADDRESS][DOMAIN_NAME]"
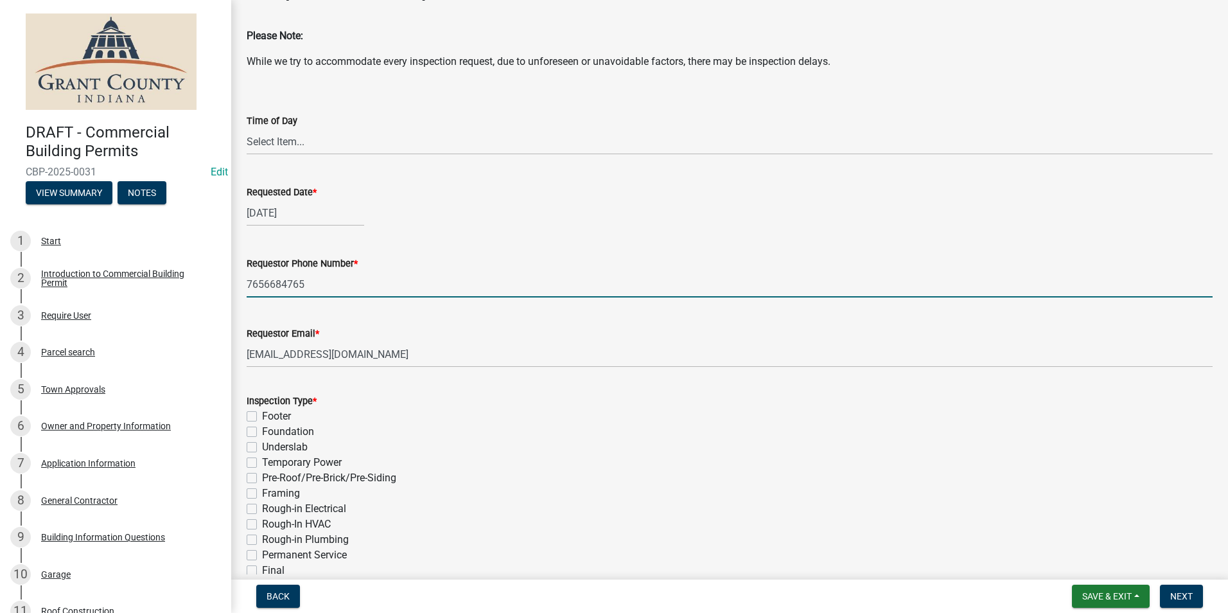
scroll to position [128, 0]
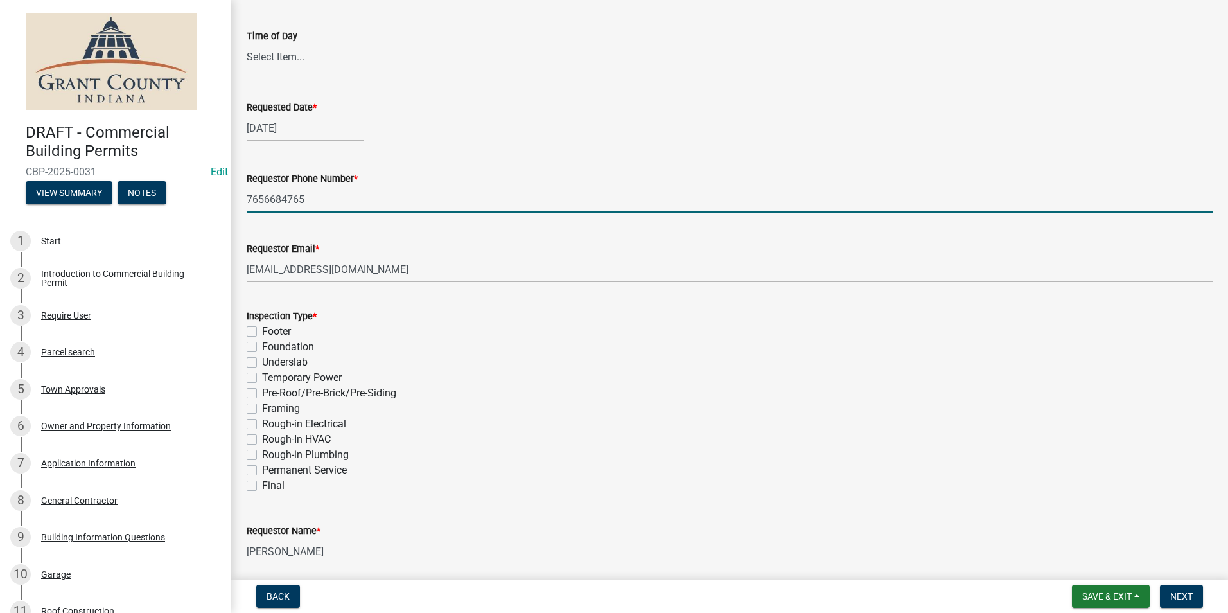
click at [262, 484] on label "Final" at bounding box center [273, 485] width 22 height 15
click at [262, 484] on input "Final" at bounding box center [266, 482] width 8 height 8
checkbox input "true"
checkbox input "false"
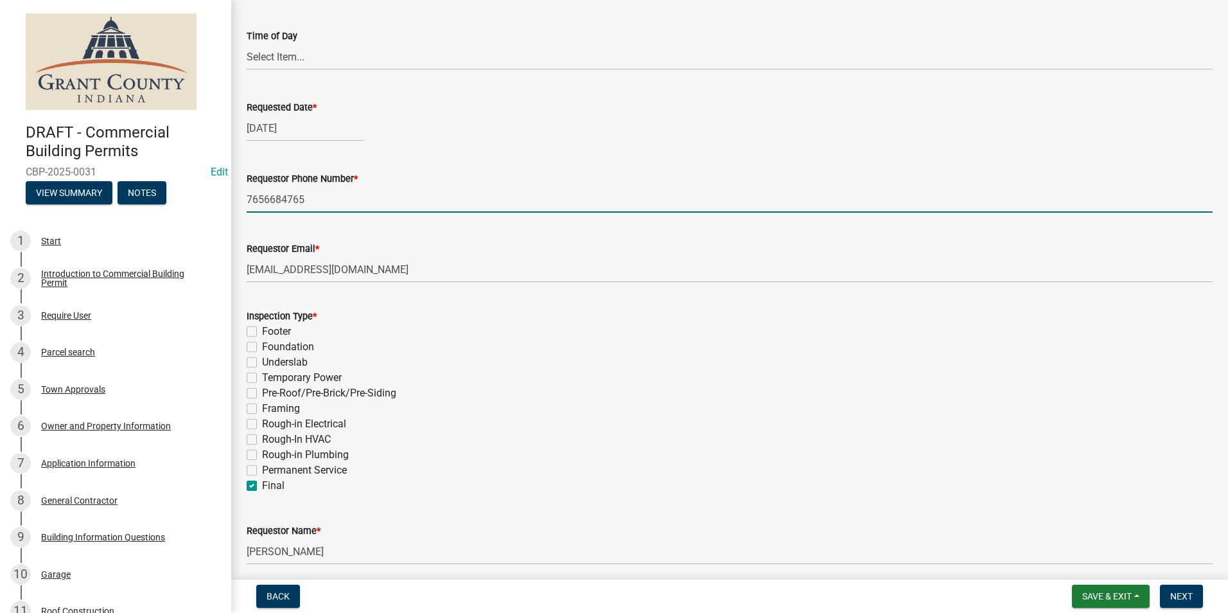
checkbox input "false"
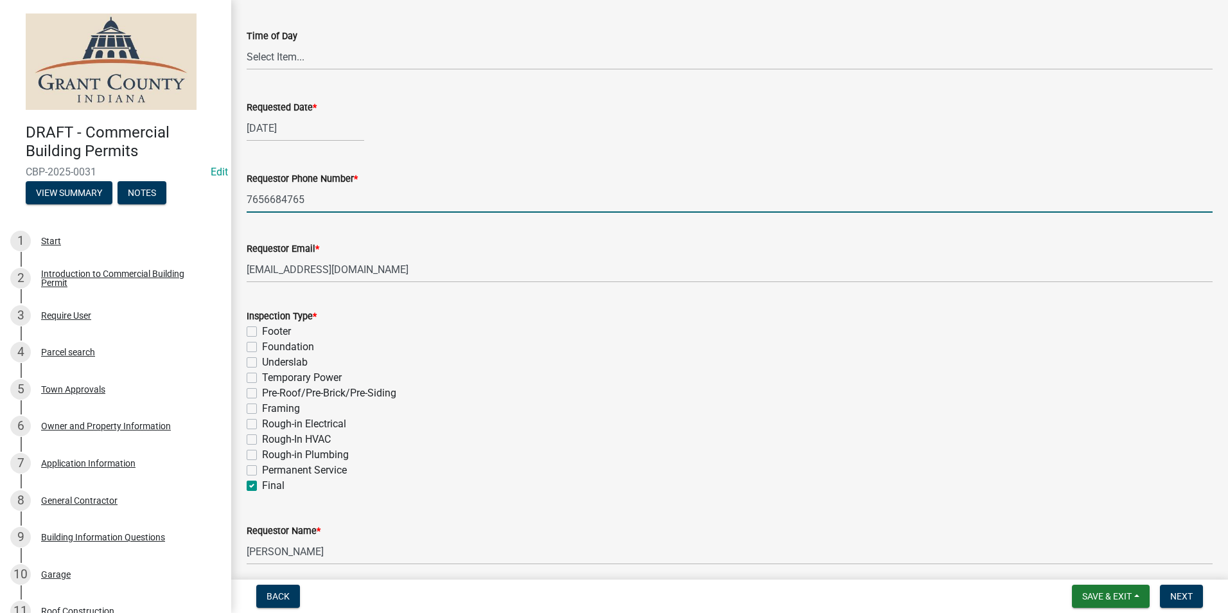
checkbox input "false"
checkbox input "true"
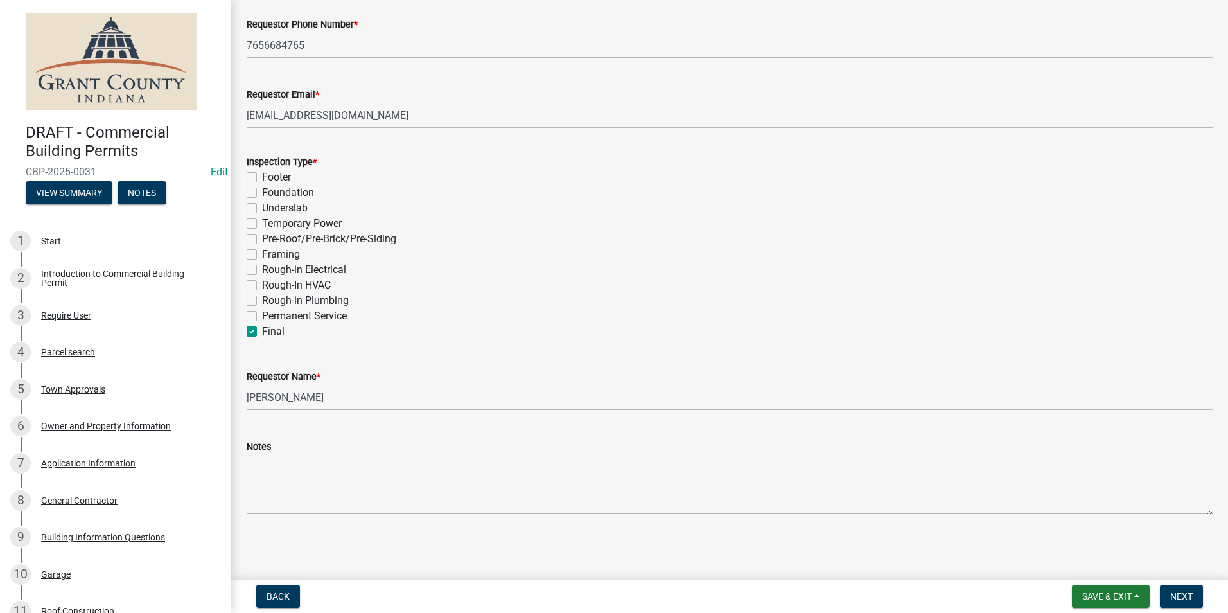
scroll to position [283, 0]
click at [1178, 595] on span "Next" at bounding box center [1181, 596] width 22 height 10
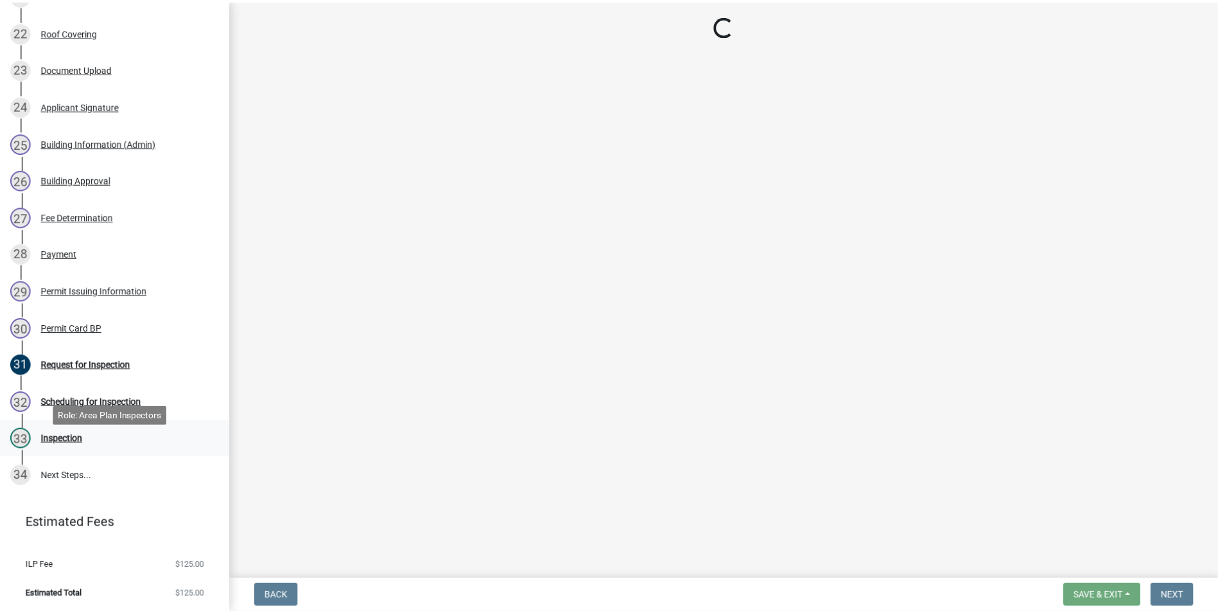
scroll to position [987, 0]
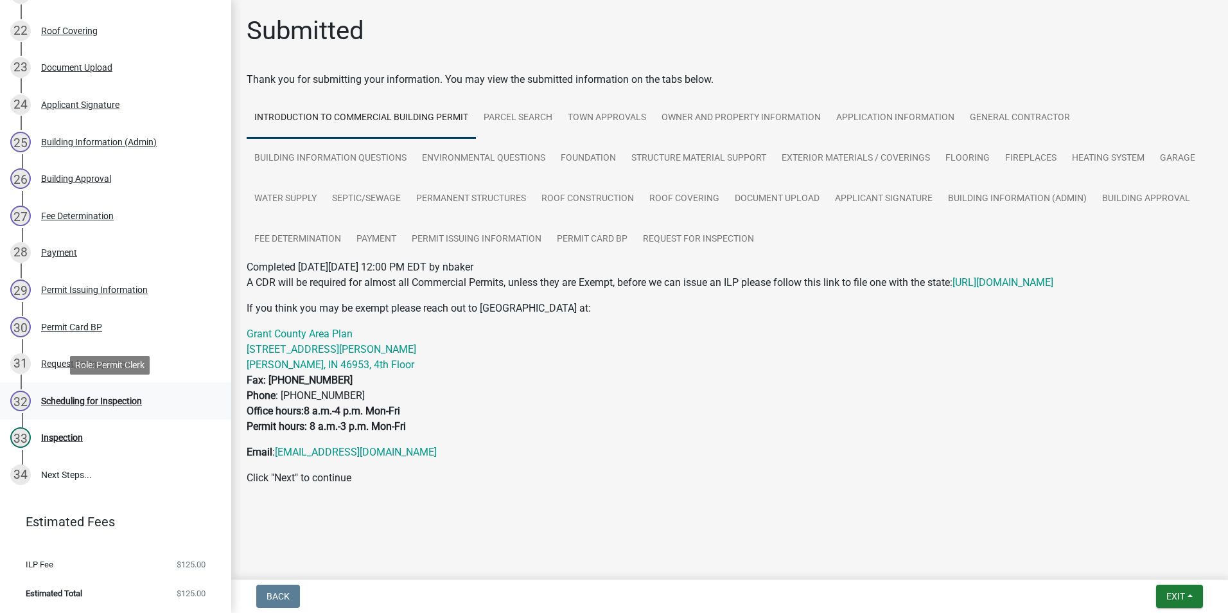
click at [121, 401] on div "Scheduling for Inspection" at bounding box center [91, 400] width 101 height 9
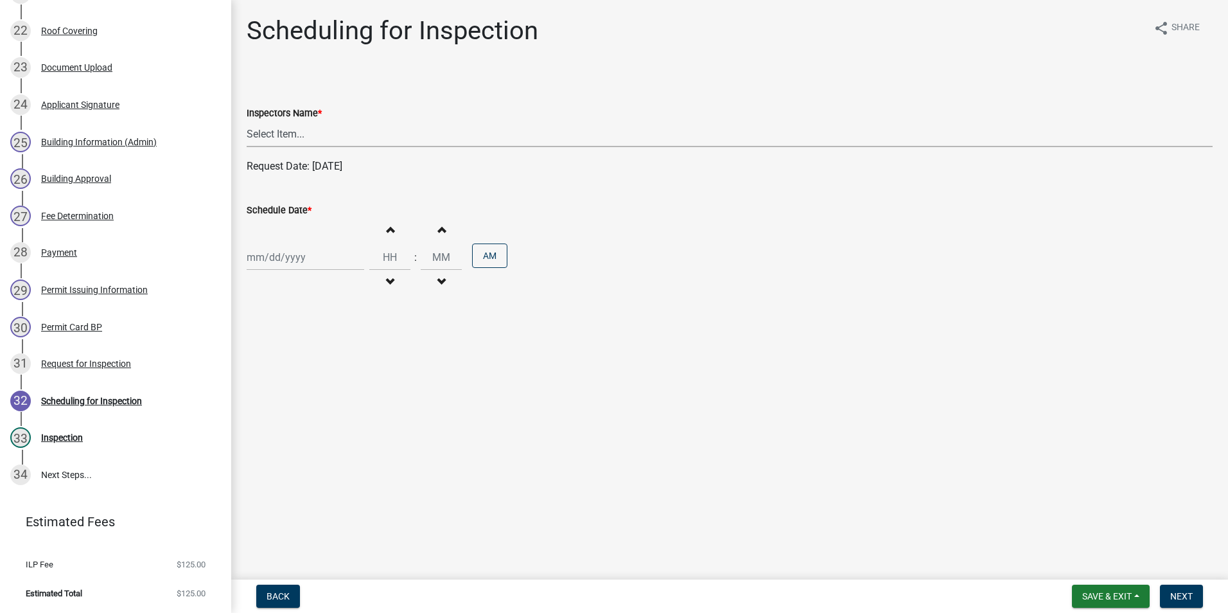
click at [283, 133] on select "Select Item... rberryhill ([PERSON_NAME]) [PERSON_NAME] ([PERSON_NAME]) [PERSON…" at bounding box center [730, 134] width 966 height 26
select select "d7f9a44a-d2ea-4d3c-83b3-1aa71c950bd5"
click at [247, 121] on select "Select Item... rberryhill ([PERSON_NAME]) [PERSON_NAME] ([PERSON_NAME]) [PERSON…" at bounding box center [730, 134] width 966 height 26
select select "10"
select select "2025"
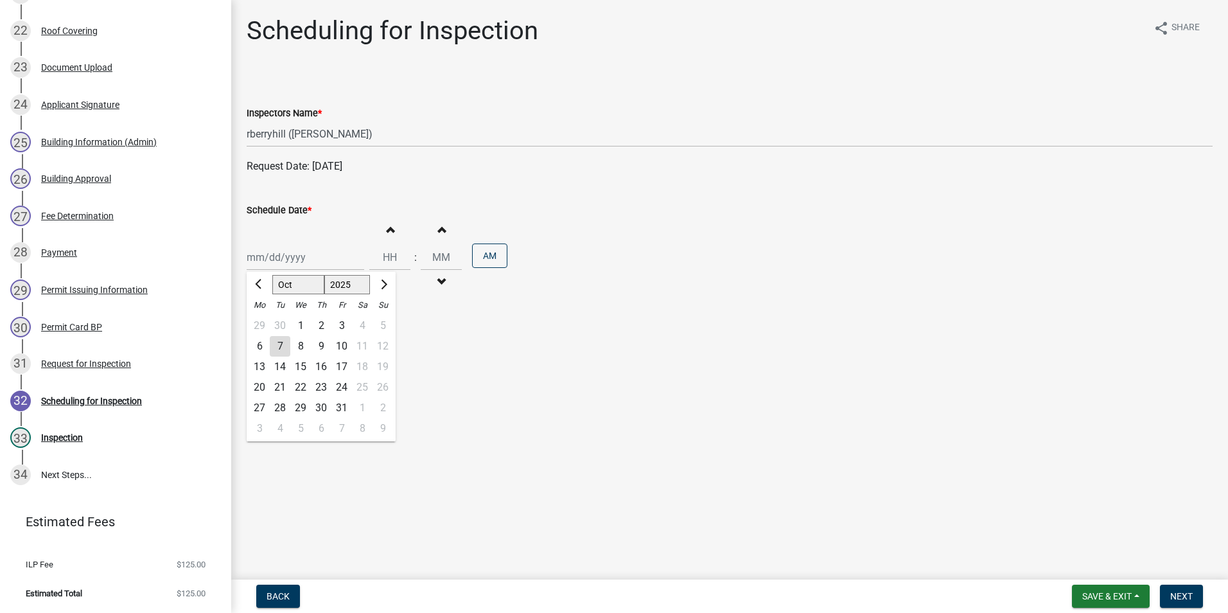
click at [284, 255] on div "[PERSON_NAME] Feb Mar Apr [PERSON_NAME][DATE] Oct Nov [DATE] 1526 1527 1528 152…" at bounding box center [306, 257] width 118 height 26
click at [301, 350] on div "8" at bounding box center [300, 346] width 21 height 21
type input "[DATE]"
click at [1188, 597] on span "Next" at bounding box center [1181, 596] width 22 height 10
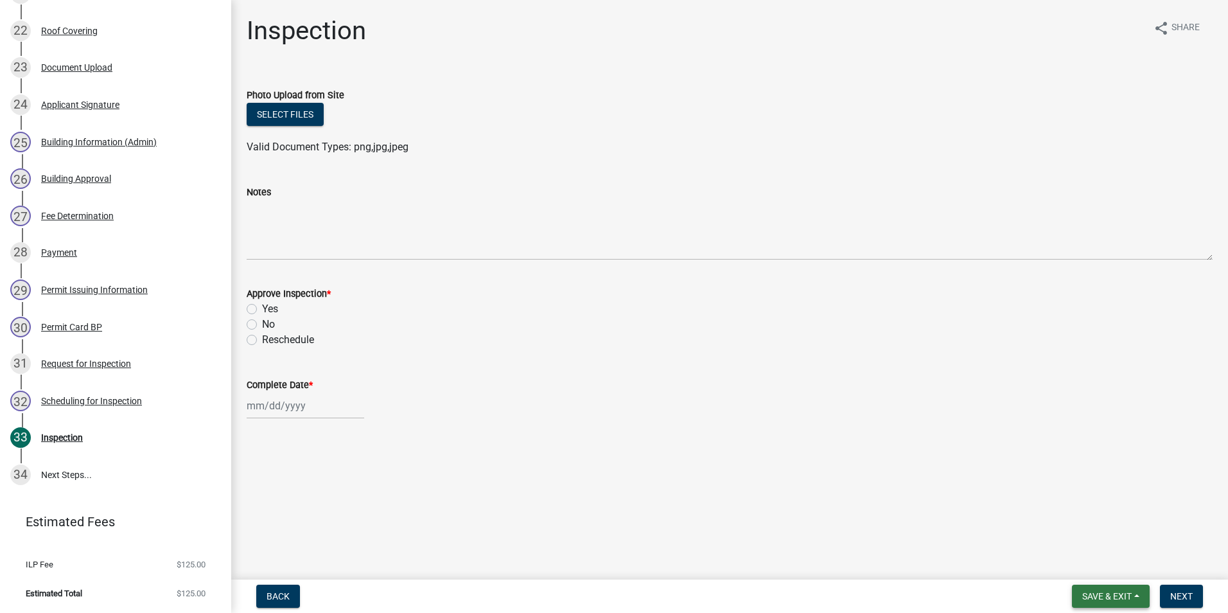
click at [1096, 597] on span "Save & Exit" at bounding box center [1106, 596] width 49 height 10
click at [1085, 561] on button "Save & Exit" at bounding box center [1098, 562] width 103 height 31
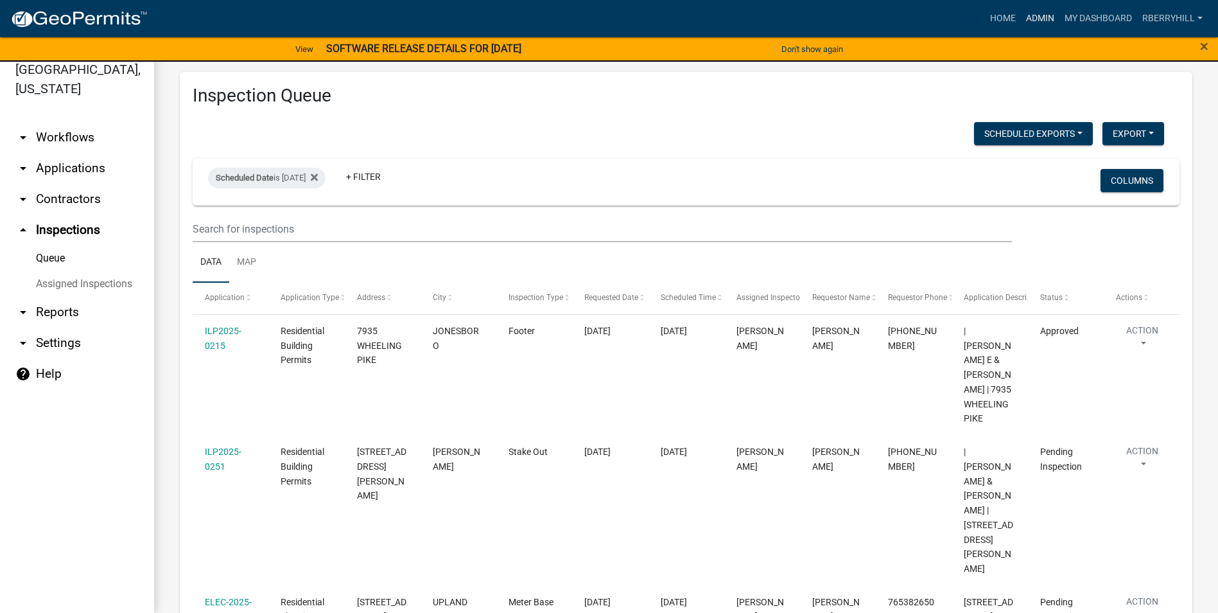
click at [1044, 19] on link "Admin" at bounding box center [1040, 18] width 39 height 24
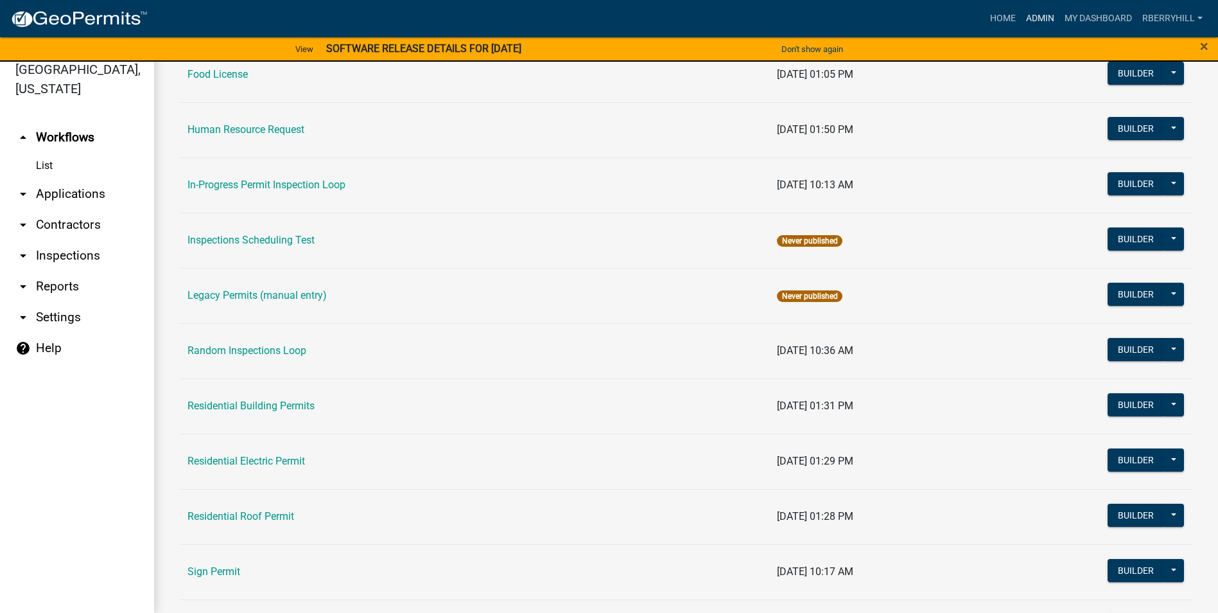
scroll to position [1028, 0]
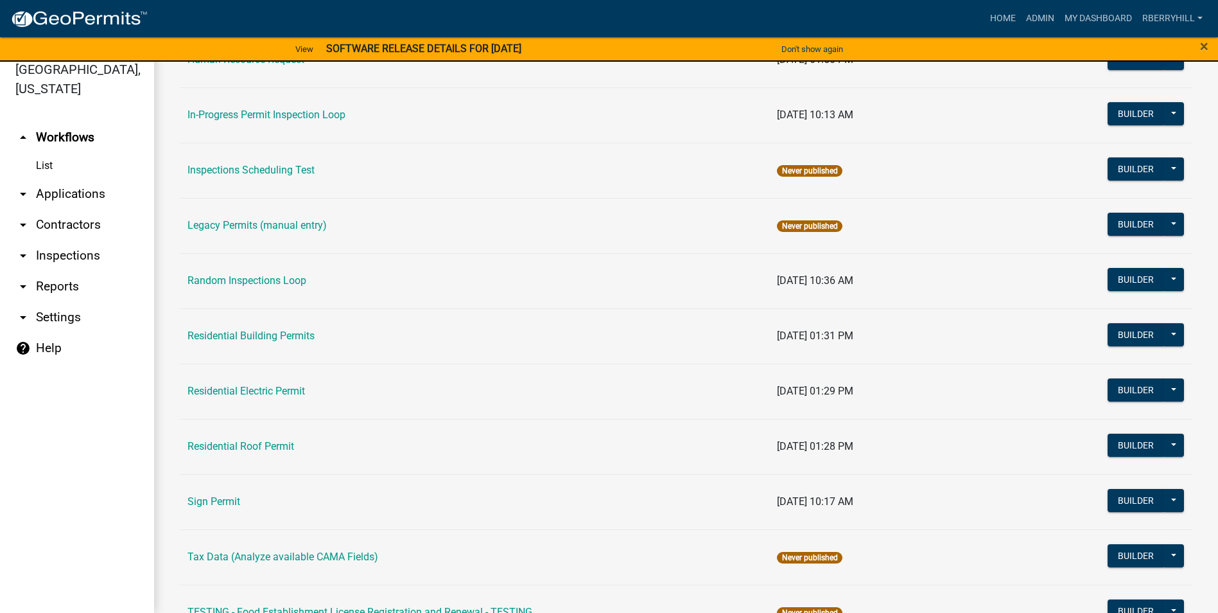
click at [234, 389] on link "Residential Electric Permit" at bounding box center [247, 391] width 118 height 12
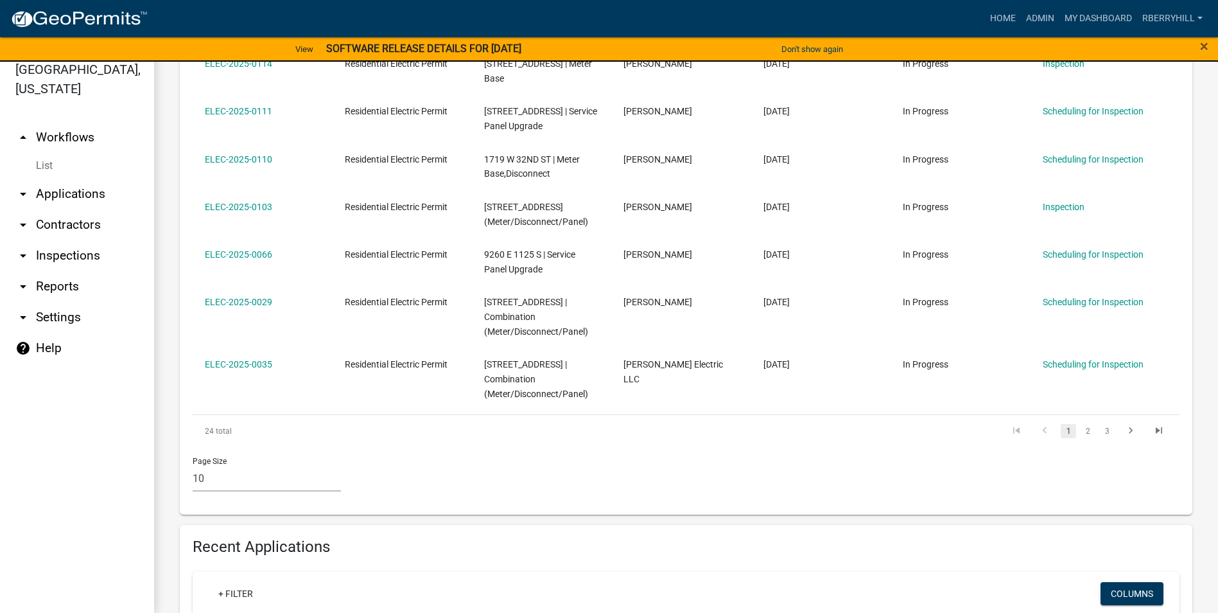
scroll to position [642, 0]
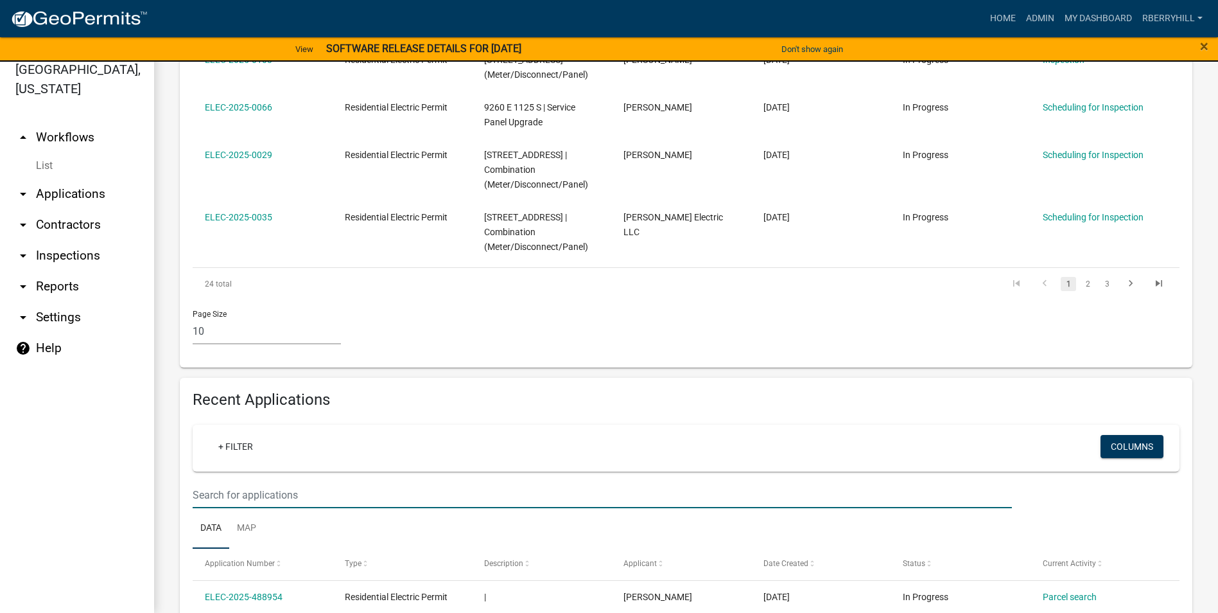
click at [214, 482] on input "text" at bounding box center [602, 495] width 819 height 26
type input "7305 s wheeling"
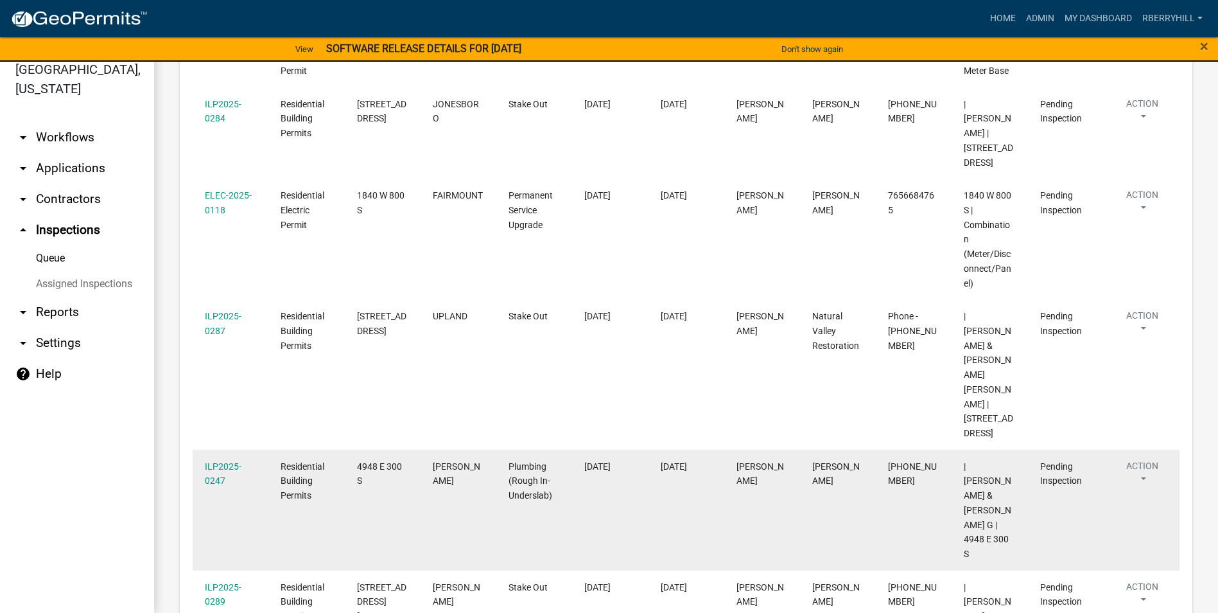
scroll to position [486, 0]
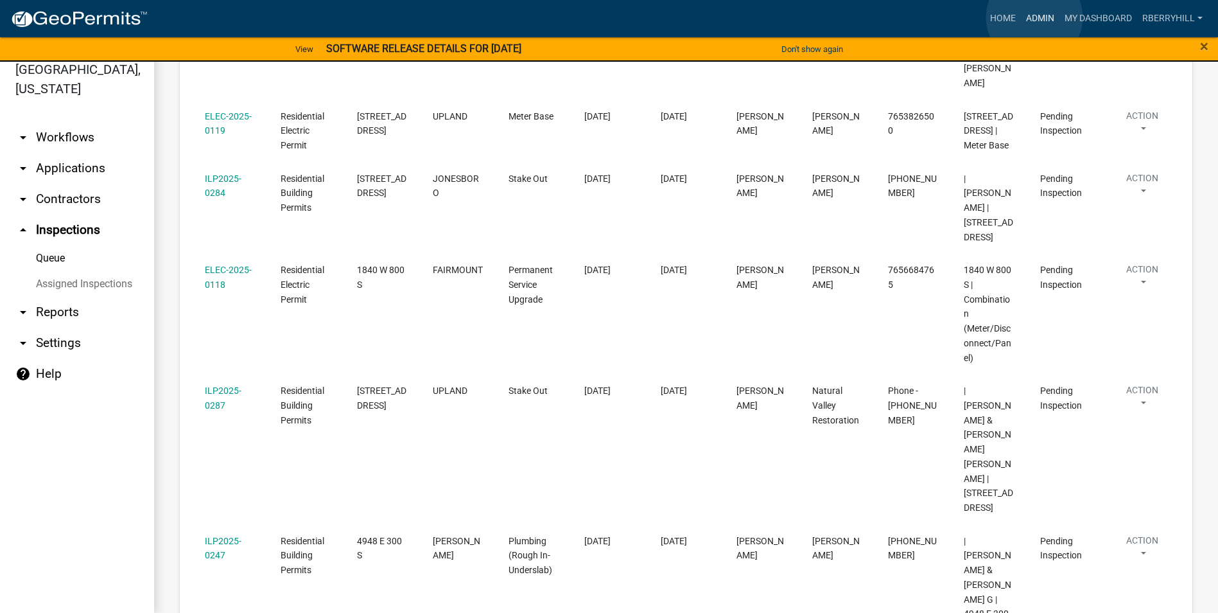
click at [1035, 17] on link "Admin" at bounding box center [1040, 18] width 39 height 24
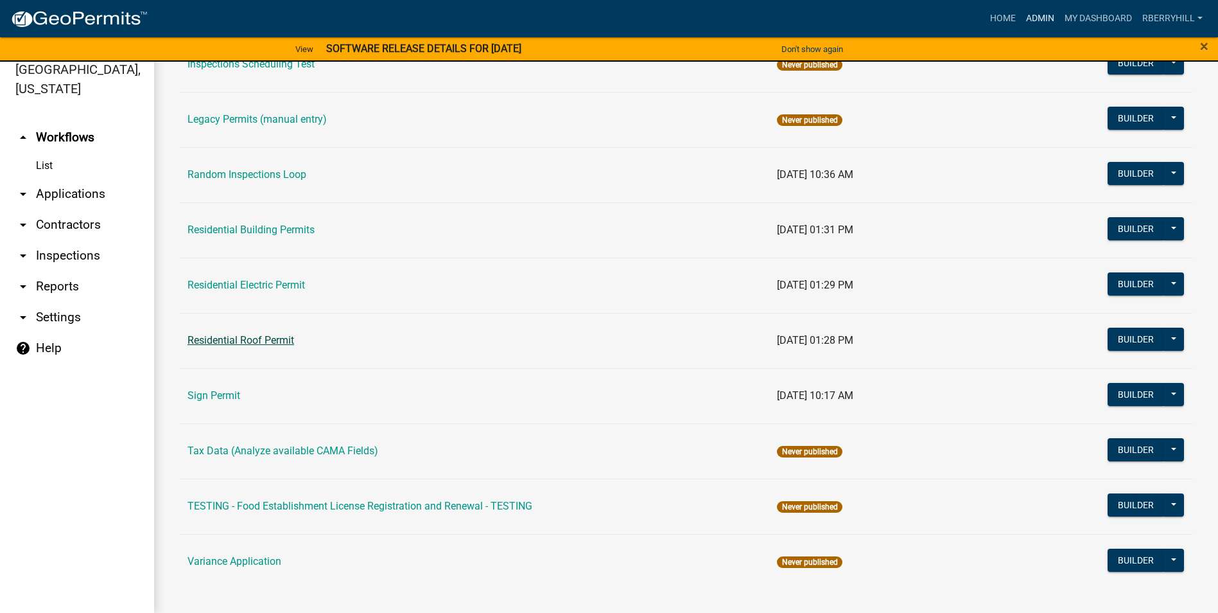
scroll to position [1146, 0]
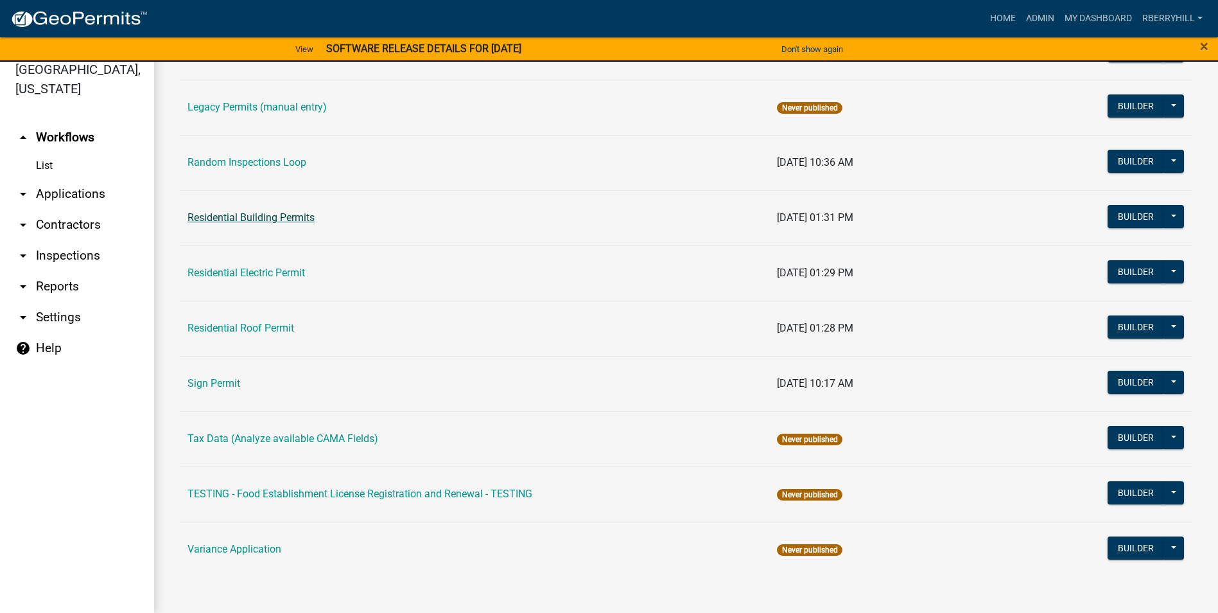
click at [245, 216] on link "Residential Building Permits" at bounding box center [251, 217] width 127 height 12
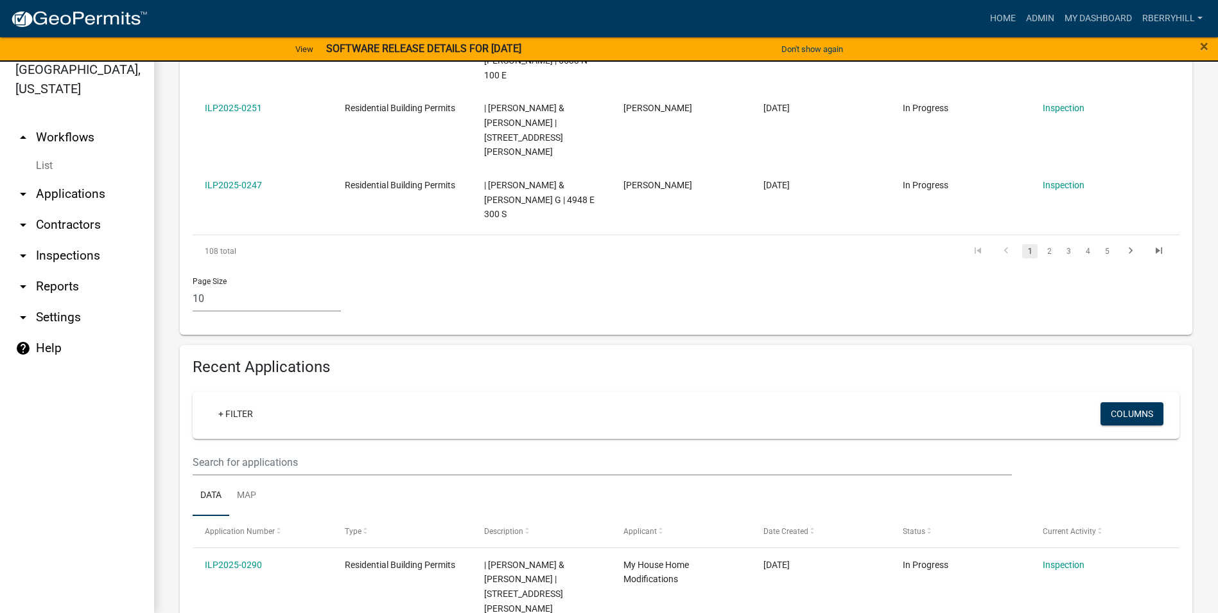
scroll to position [862, 0]
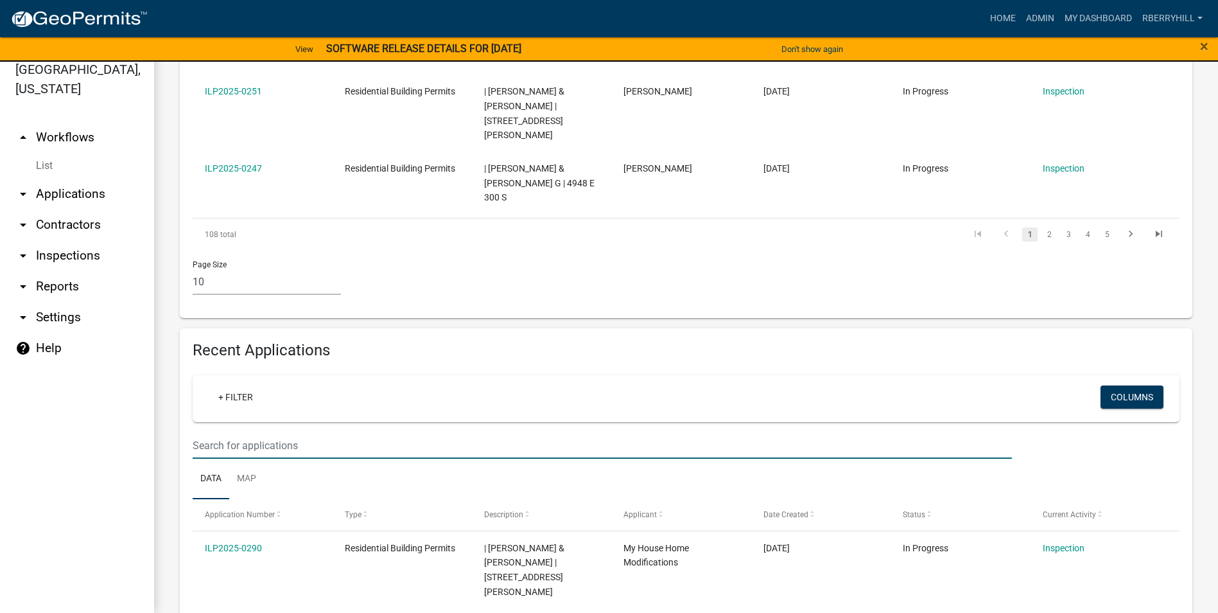
click at [204, 432] on input "text" at bounding box center [602, 445] width 819 height 26
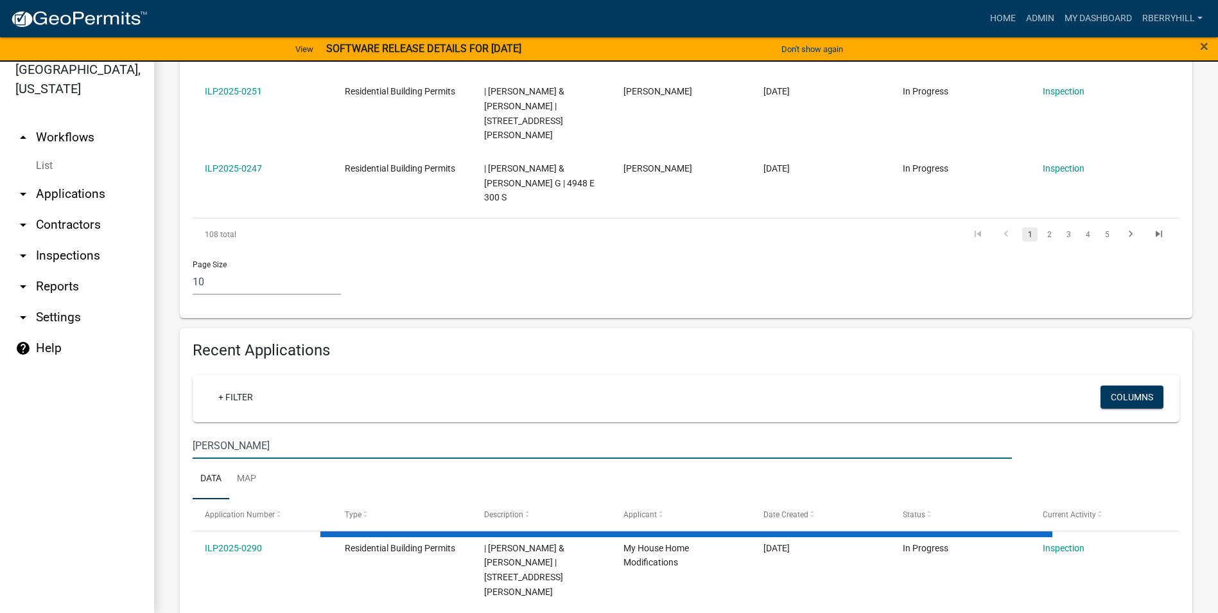
scroll to position [834, 0]
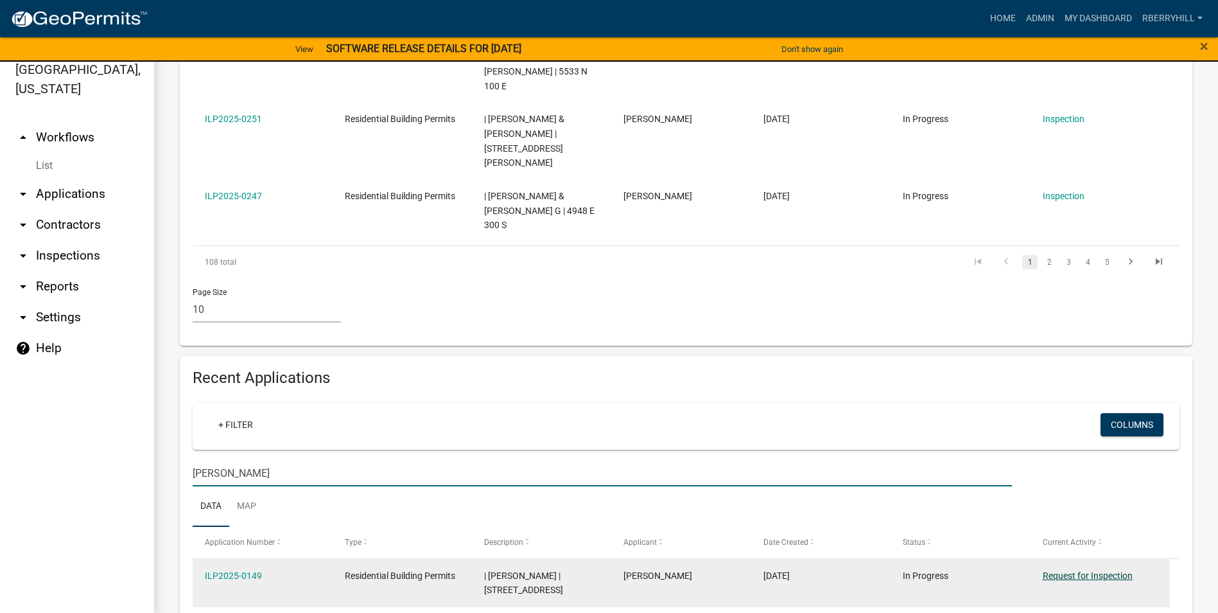
type input "Mullins"
drag, startPoint x: 1107, startPoint y: 442, endPoint x: 1076, endPoint y: 444, distance: 31.5
click at [1106, 570] on link "Request for Inspection" at bounding box center [1088, 575] width 90 height 10
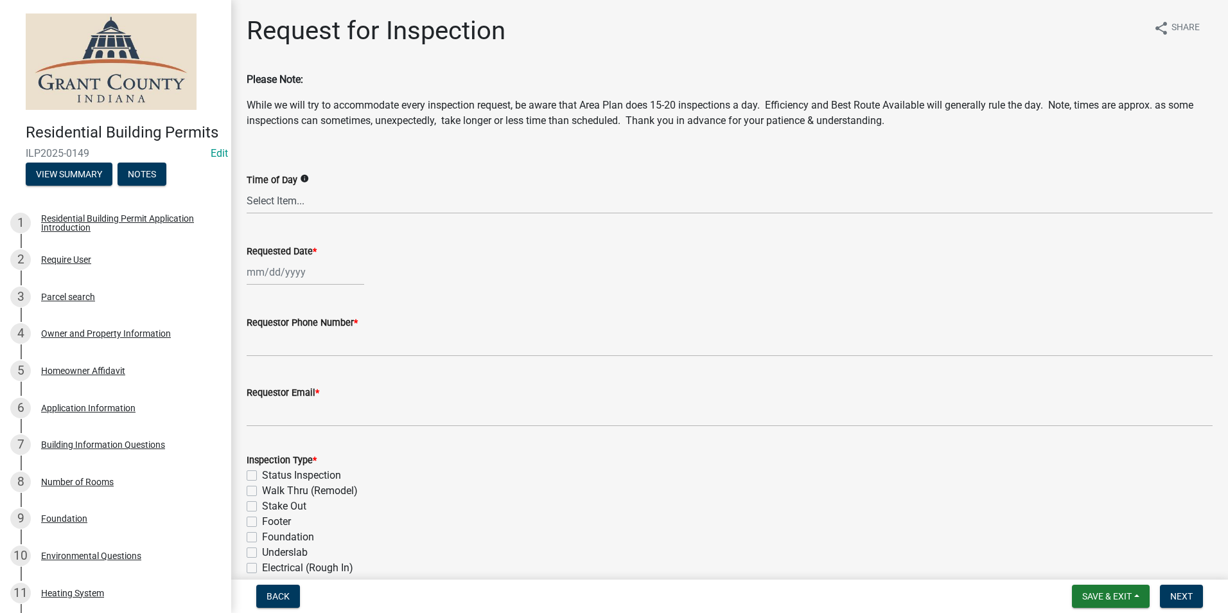
select select "10"
select select "2025"
click at [296, 272] on div "[PERSON_NAME] Feb Mar Apr [PERSON_NAME][DATE] Oct Nov [DATE] 1526 1527 1528 152…" at bounding box center [306, 272] width 118 height 26
click at [282, 359] on div "7" at bounding box center [280, 361] width 21 height 21
type input "[DATE]"
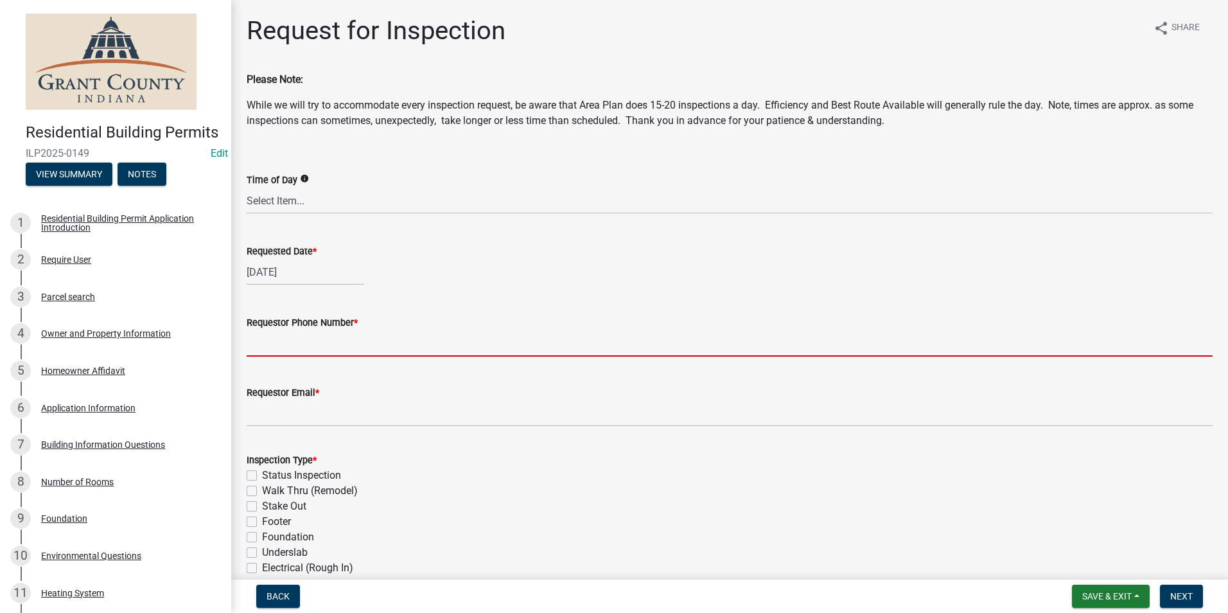
click at [290, 347] on input "Requestor Phone Number *" at bounding box center [730, 343] width 966 height 26
type input "7656684765"
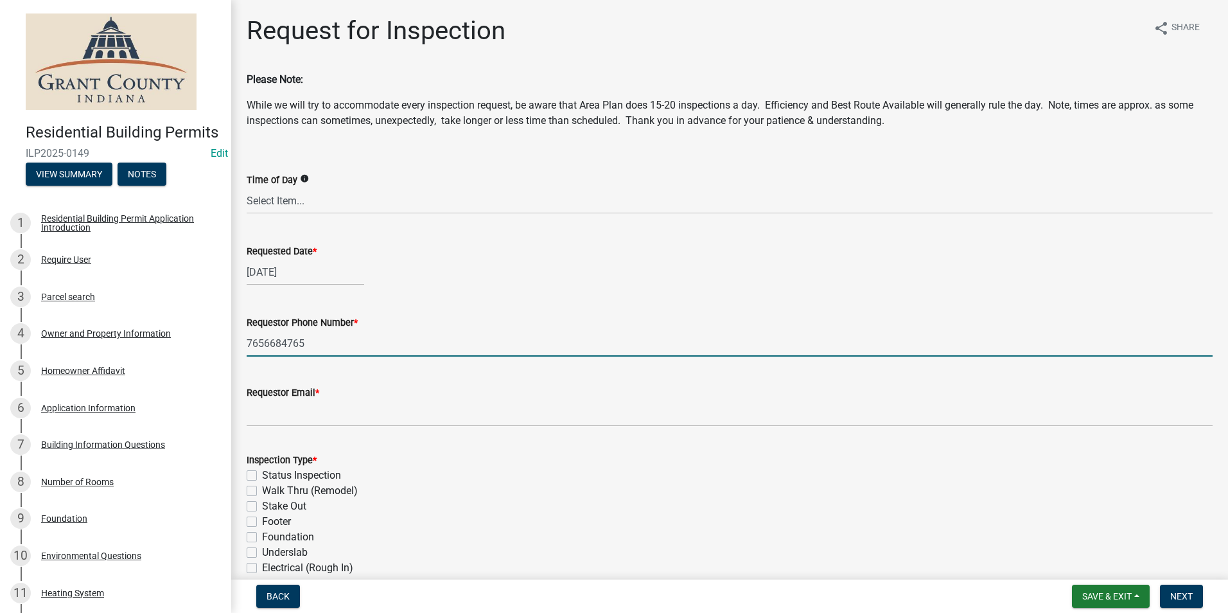
type input "[EMAIL_ADDRESS][DOMAIN_NAME]"
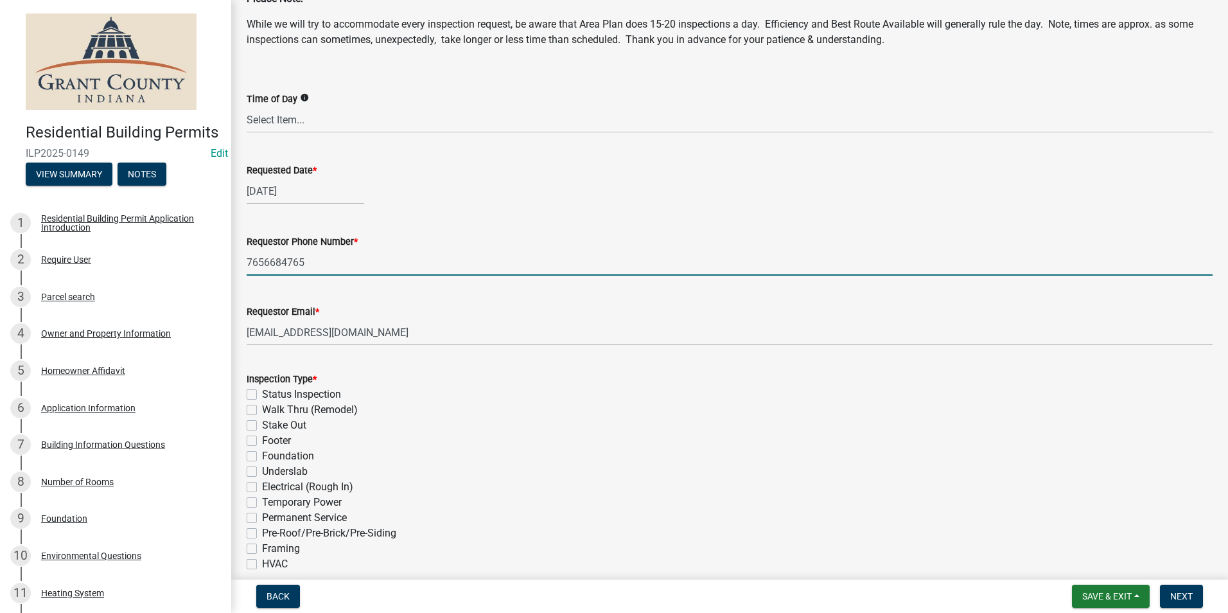
scroll to position [257, 0]
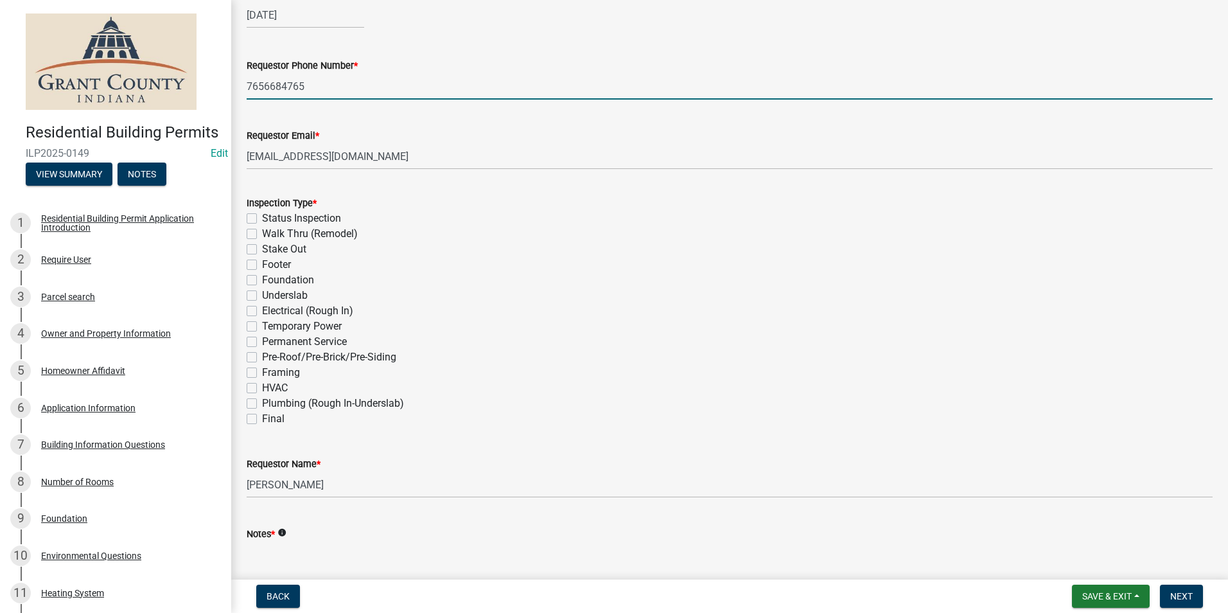
click at [262, 340] on label "Permanent Service" at bounding box center [304, 341] width 85 height 15
click at [262, 340] on input "Permanent Service" at bounding box center [266, 338] width 8 height 8
checkbox input "true"
checkbox input "false"
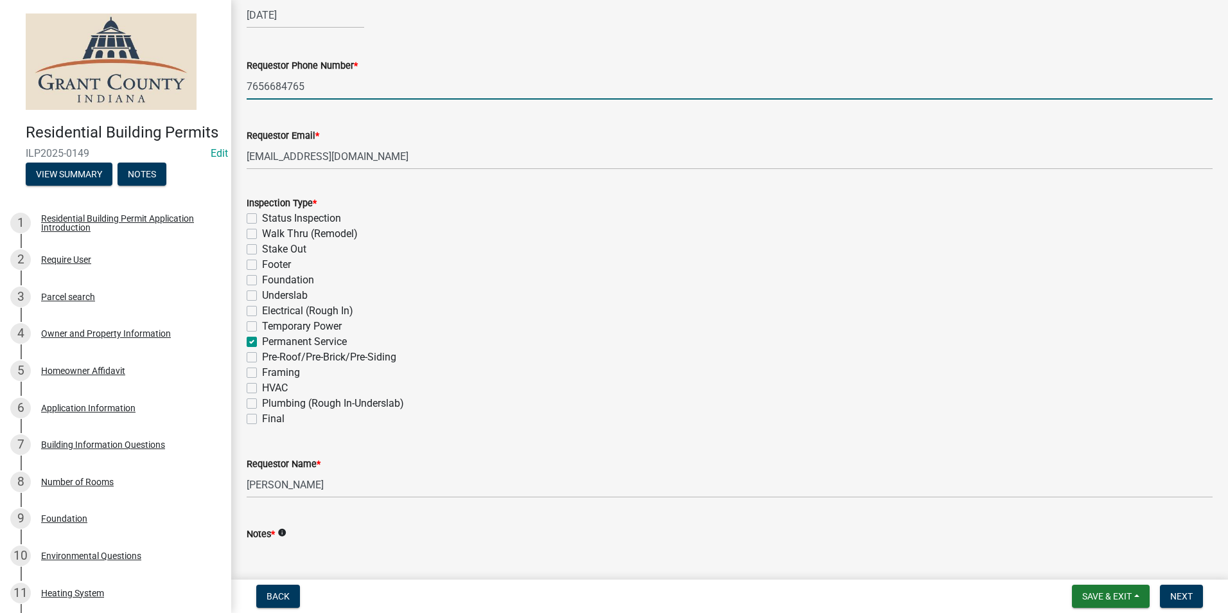
checkbox input "false"
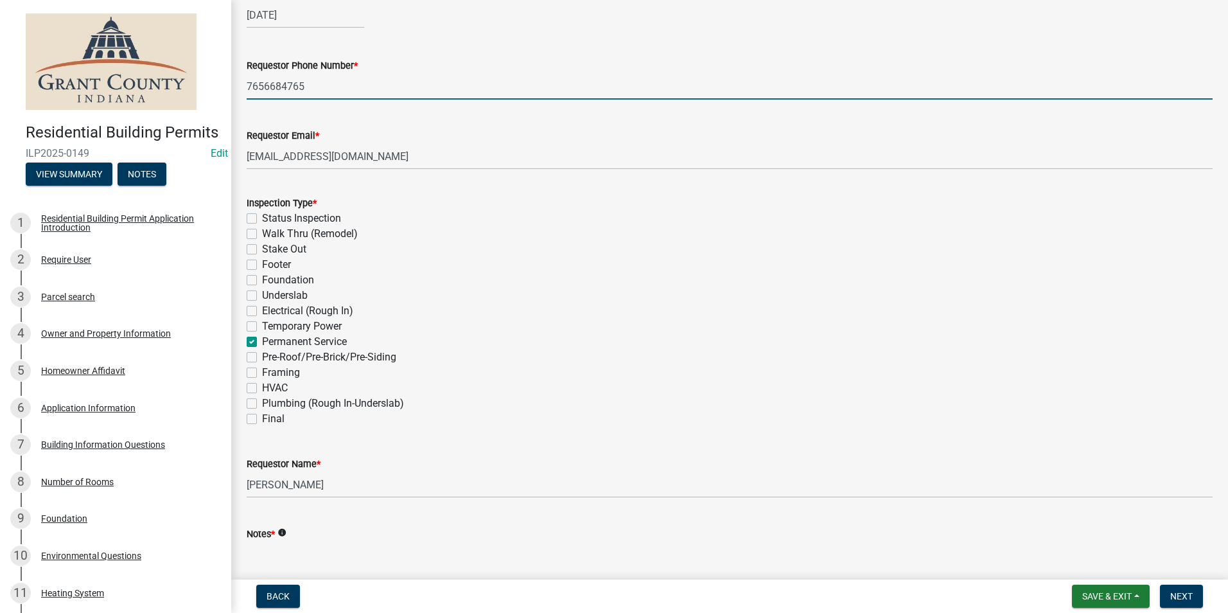
checkbox input "false"
checkbox input "true"
checkbox input "false"
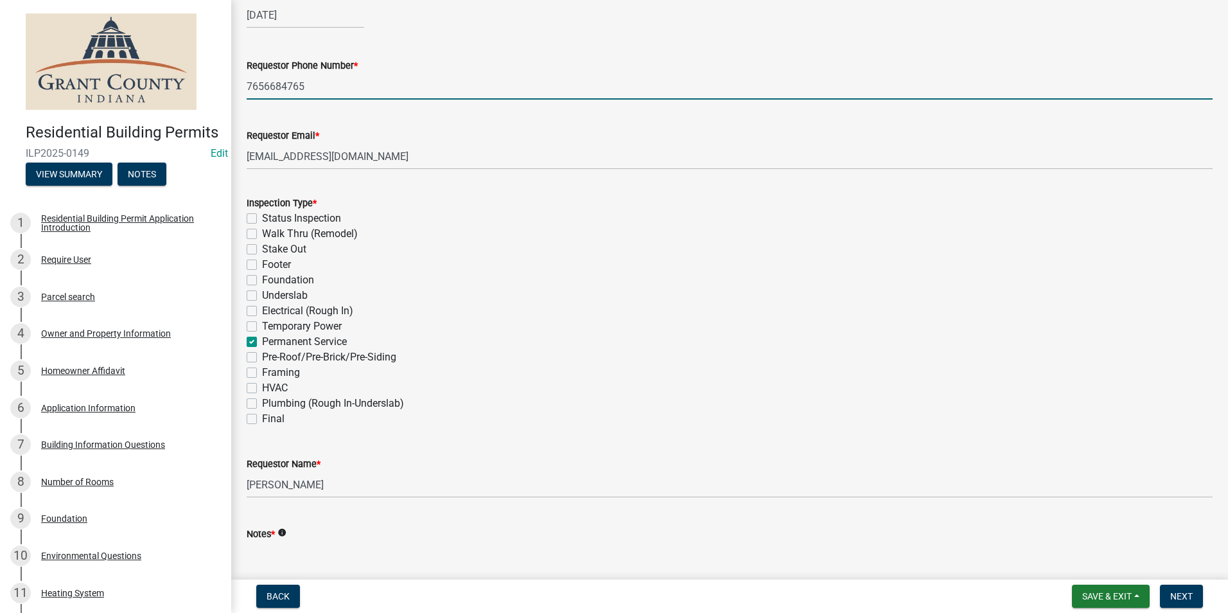
checkbox input "false"
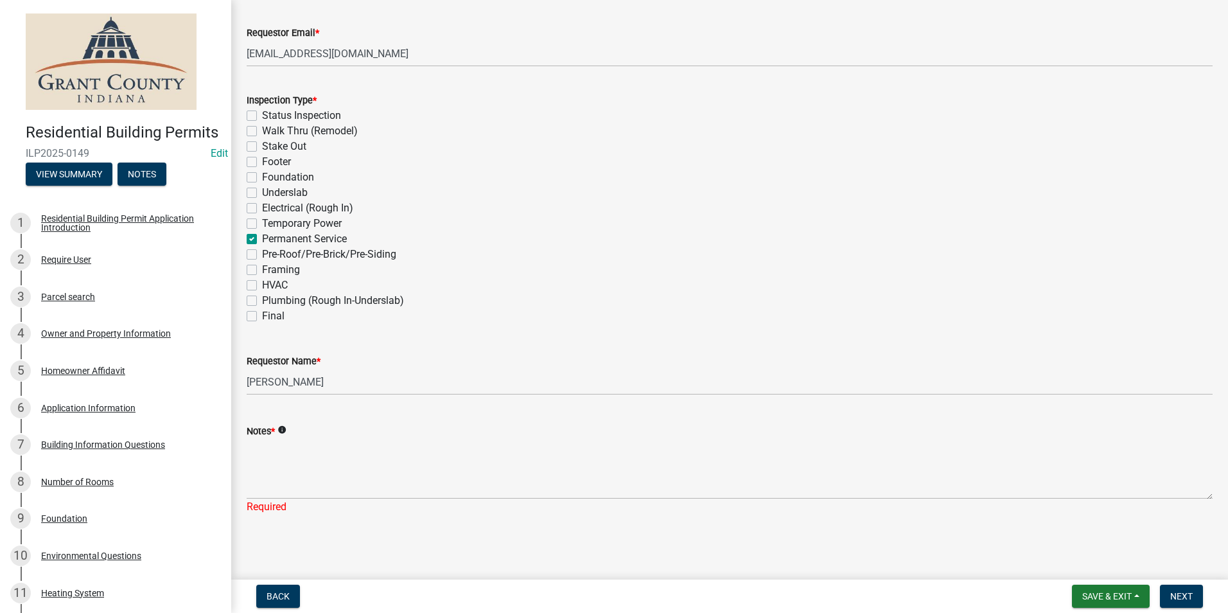
scroll to position [360, 0]
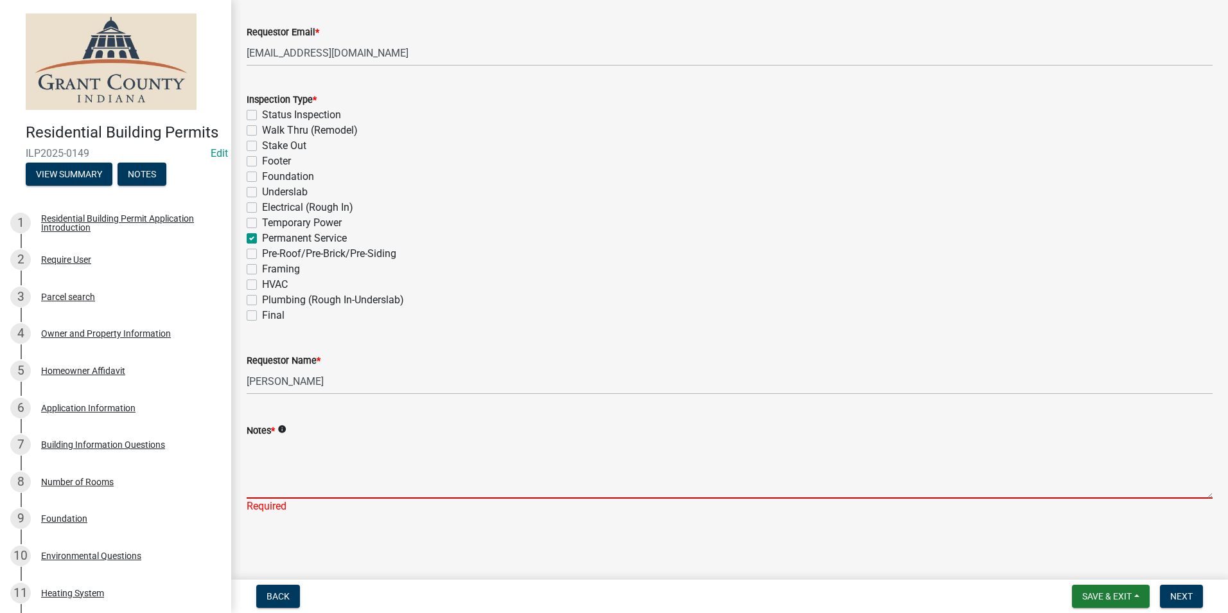
click at [269, 464] on textarea "Notes *" at bounding box center [730, 468] width 966 height 60
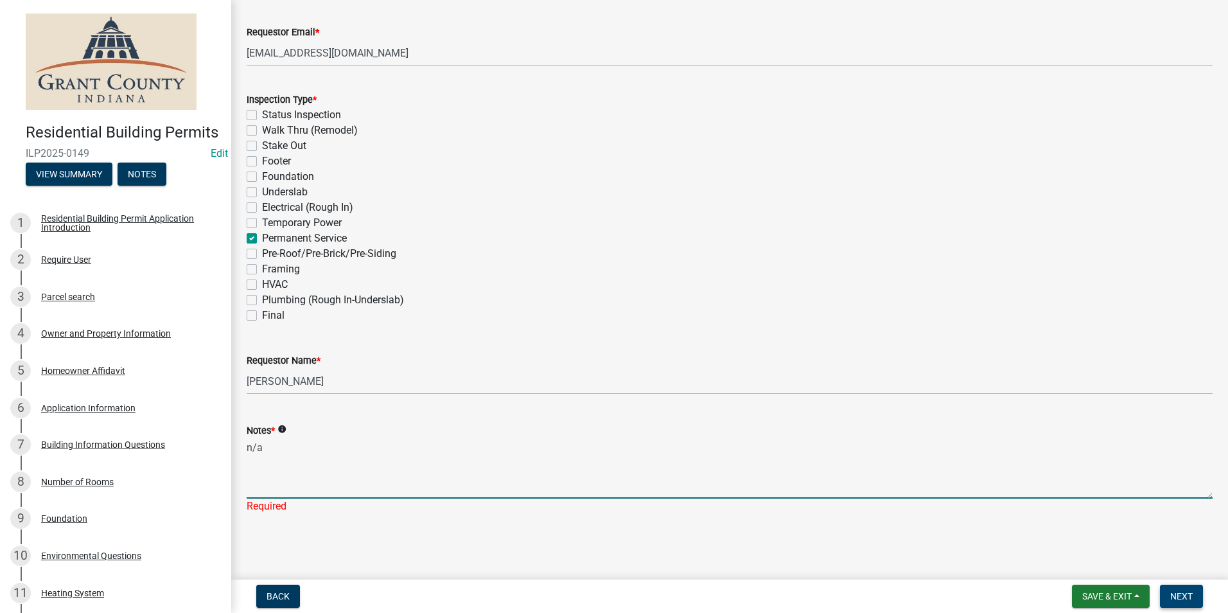
type textarea "n/a"
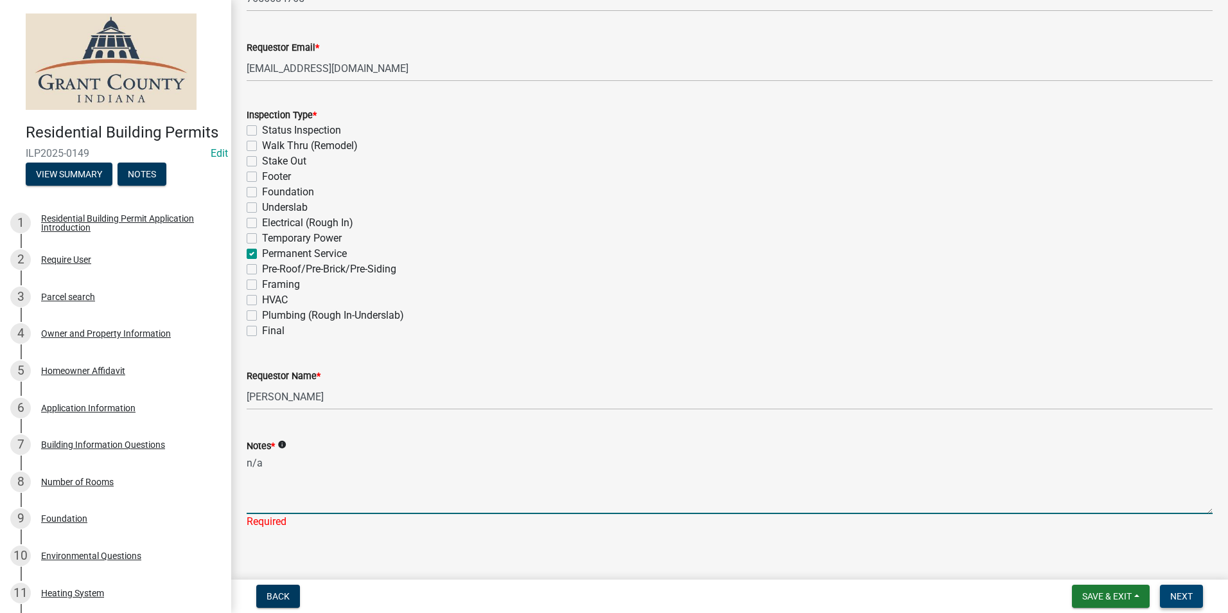
click at [1182, 599] on span "Next" at bounding box center [1181, 596] width 22 height 10
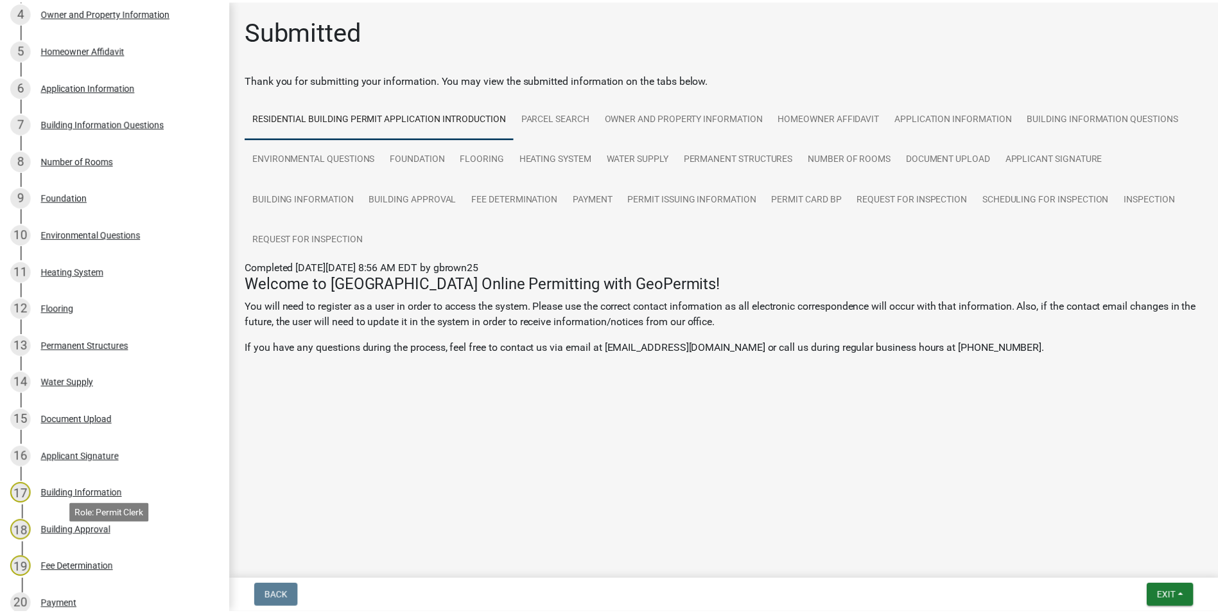
scroll to position [578, 0]
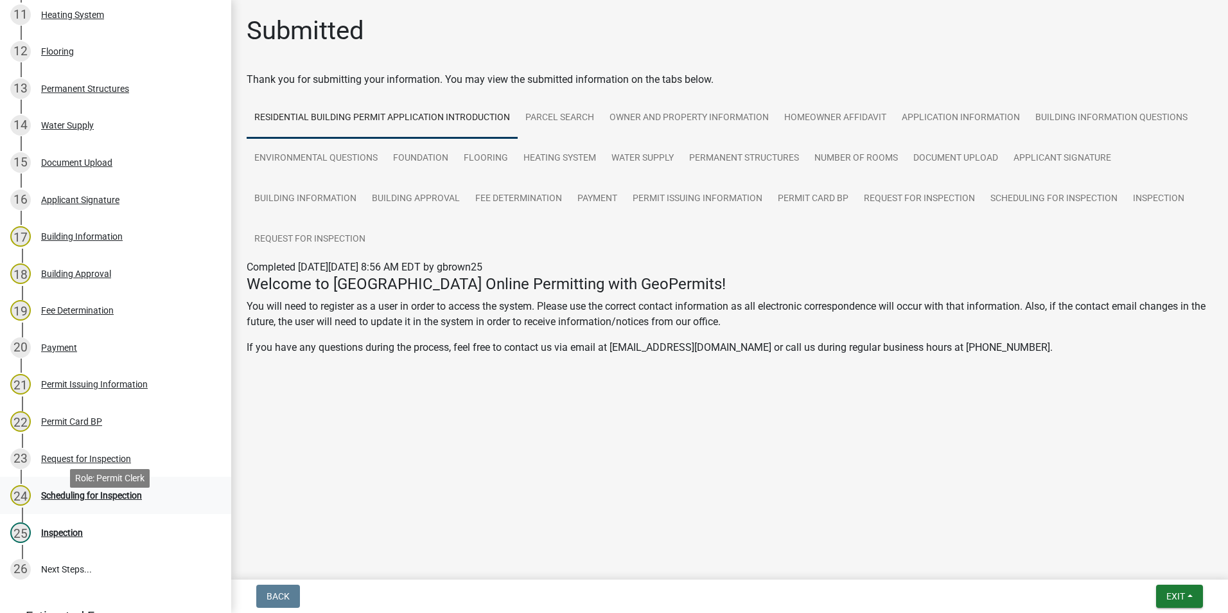
click at [110, 500] on div "Scheduling for Inspection" at bounding box center [91, 495] width 101 height 9
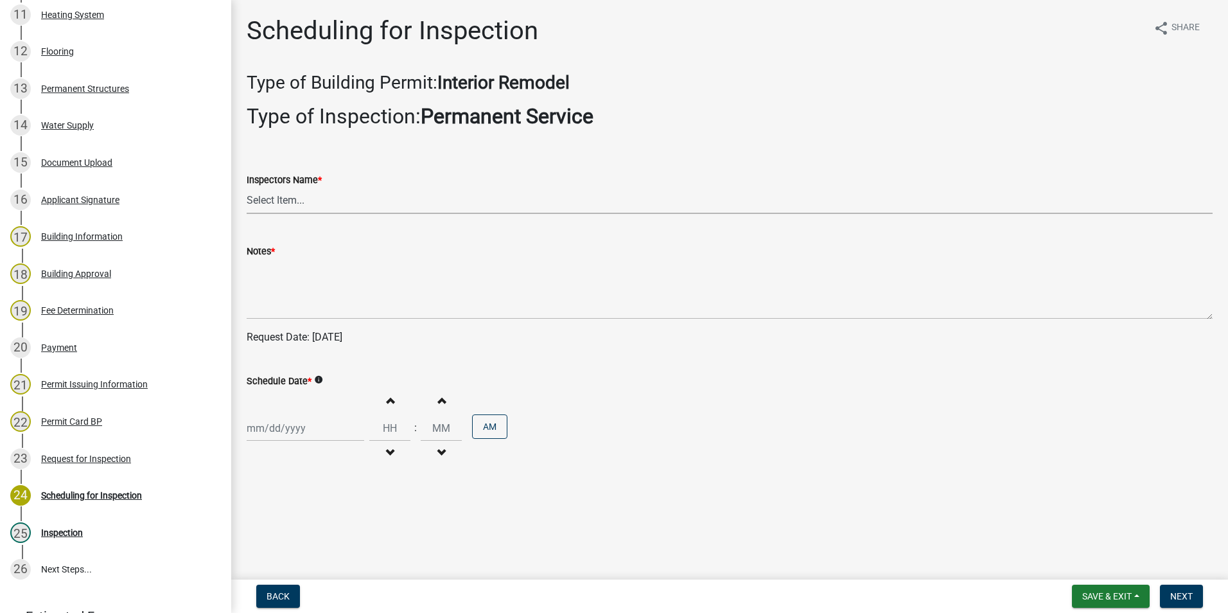
click at [293, 203] on select "Select Item... rberryhill ([PERSON_NAME]) [PERSON_NAME] ([PERSON_NAME]) [PERSON…" at bounding box center [730, 201] width 966 height 26
select select "d7f9a44a-d2ea-4d3c-83b3-1aa71c950bd5"
click at [247, 188] on select "Select Item... rberryhill ([PERSON_NAME]) [PERSON_NAME] ([PERSON_NAME]) [PERSON…" at bounding box center [730, 201] width 966 height 26
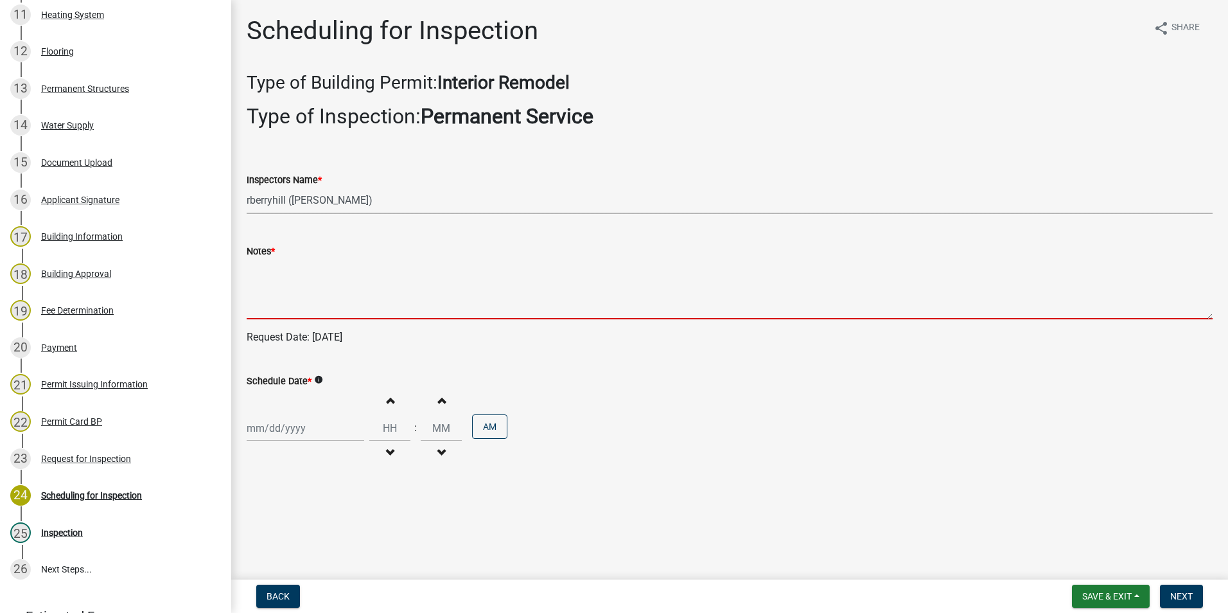
click at [273, 284] on textarea "Notes *" at bounding box center [730, 289] width 966 height 60
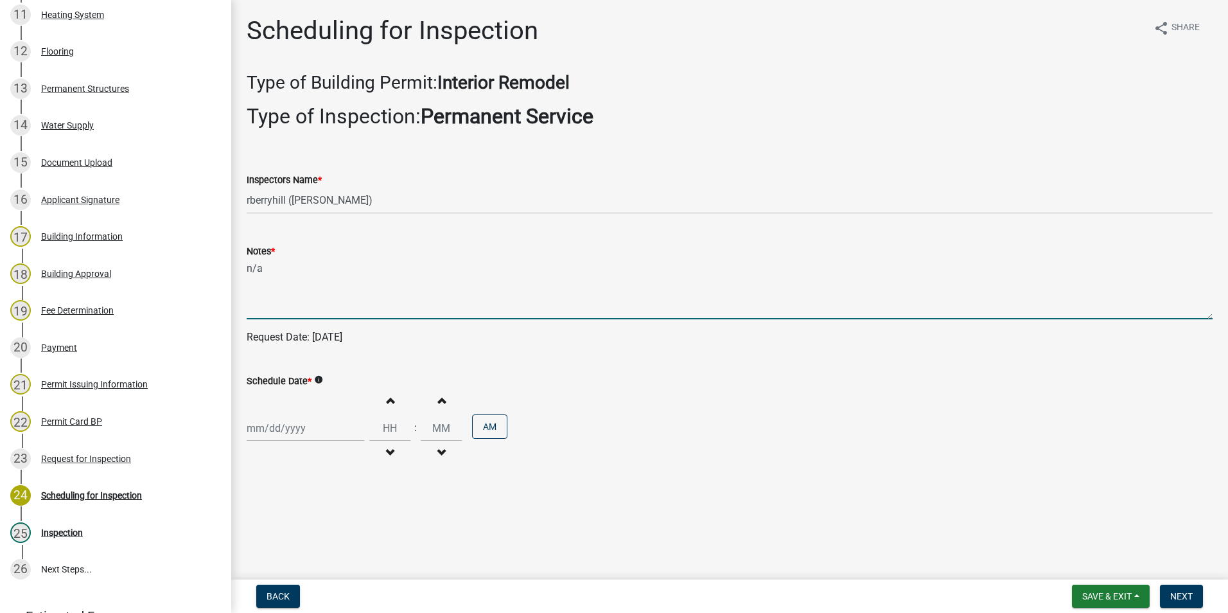
type textarea "n/a"
click at [279, 428] on div at bounding box center [306, 428] width 118 height 26
select select "10"
select select "2025"
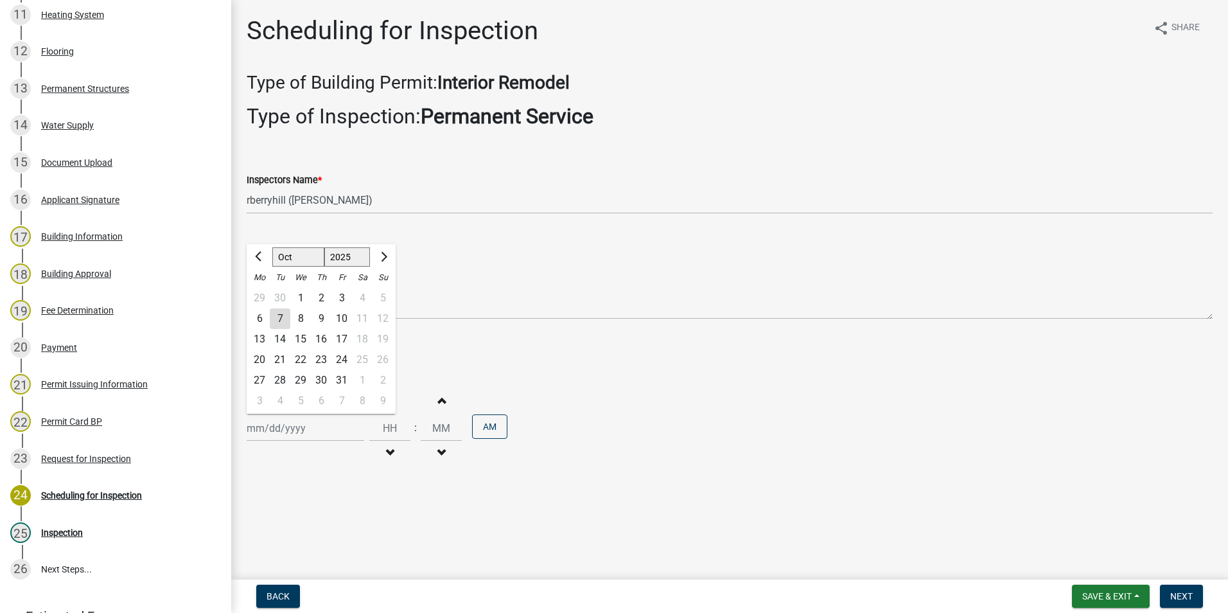
click at [301, 319] on div "8" at bounding box center [300, 318] width 21 height 21
type input "[DATE]"
click at [1178, 596] on span "Next" at bounding box center [1181, 596] width 22 height 10
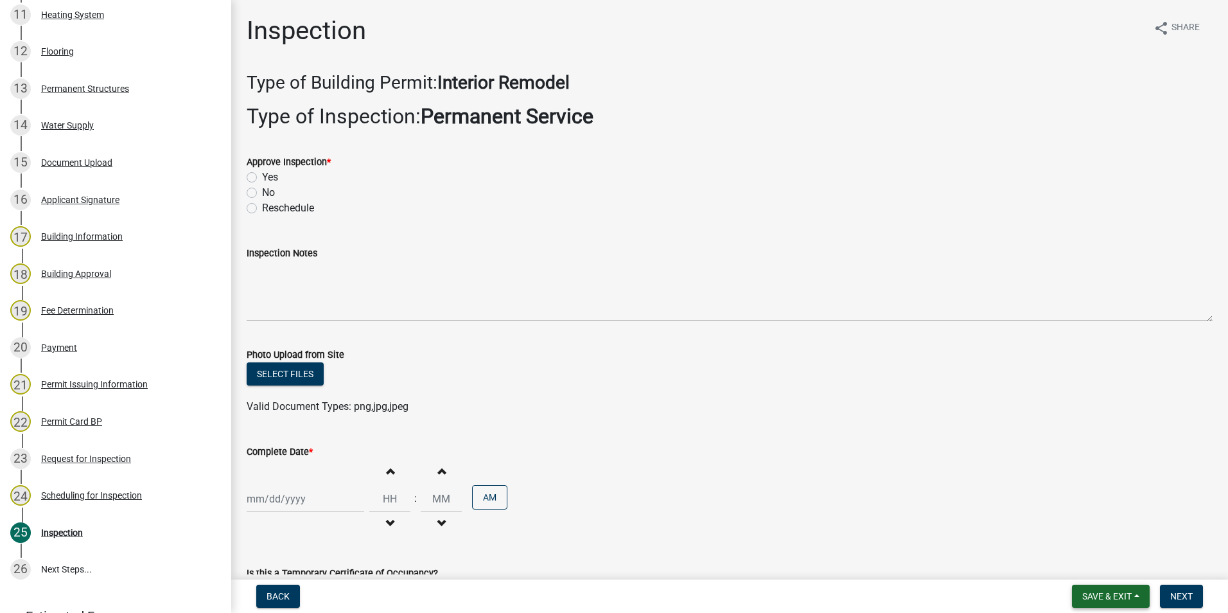
click at [1108, 596] on span "Save & Exit" at bounding box center [1106, 596] width 49 height 10
click at [1089, 559] on button "Save & Exit" at bounding box center [1098, 562] width 103 height 31
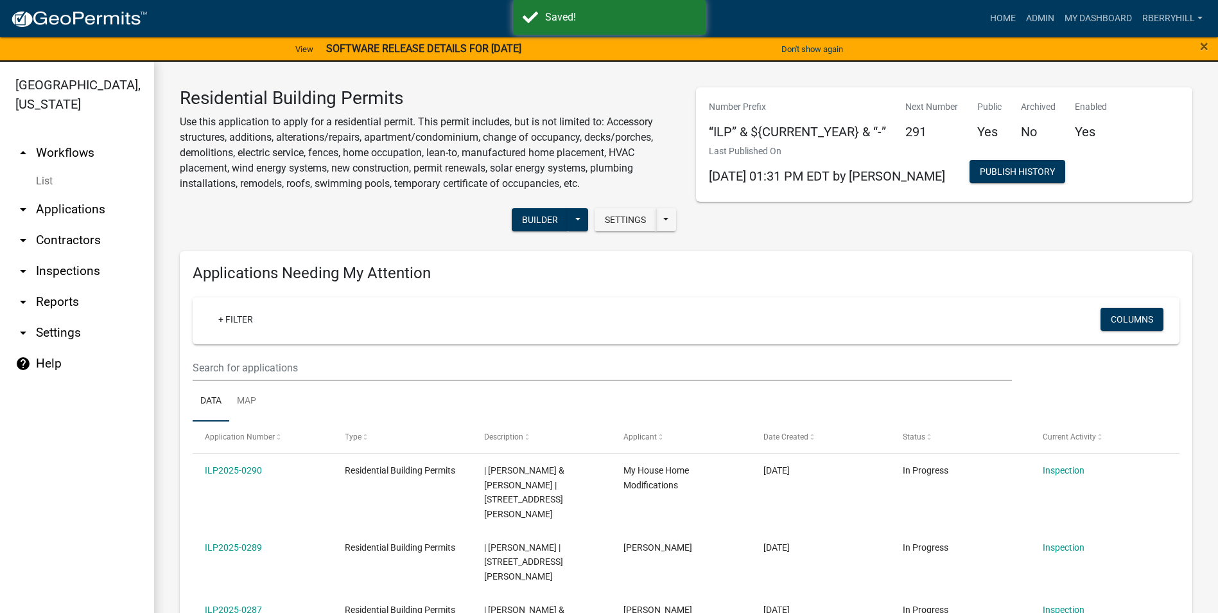
click at [67, 256] on link "arrow_drop_down Inspections" at bounding box center [77, 271] width 154 height 31
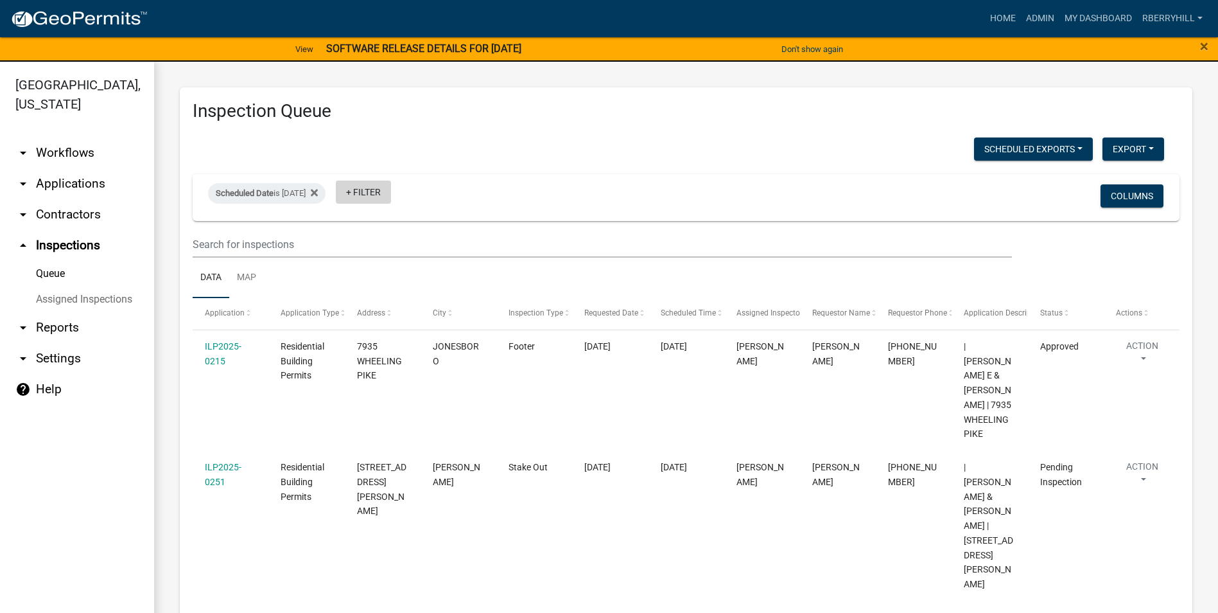
click at [391, 195] on link "+ Filter" at bounding box center [363, 191] width 55 height 23
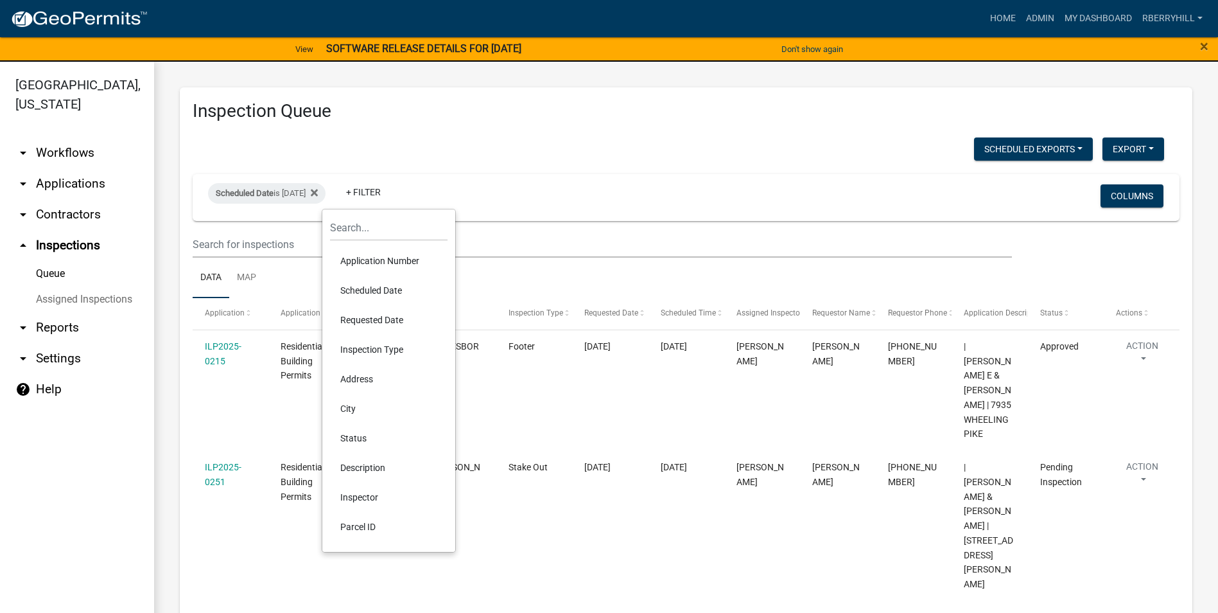
click at [398, 288] on li "Scheduled Date" at bounding box center [389, 291] width 118 height 30
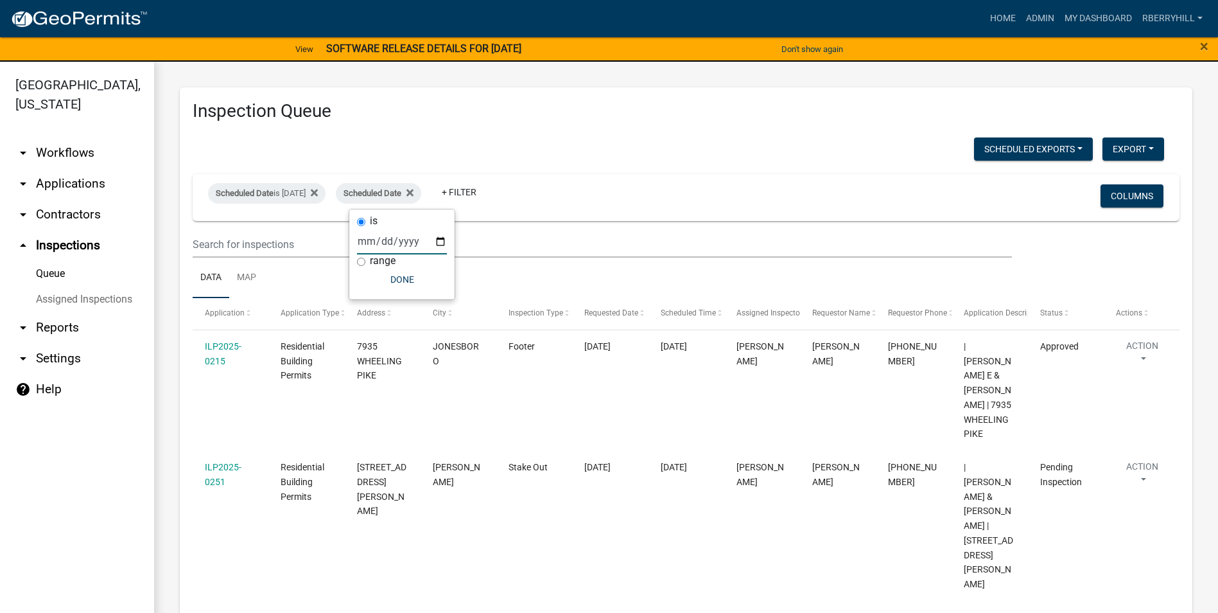
click at [441, 240] on input "date" at bounding box center [402, 241] width 90 height 26
type input "[DATE]"
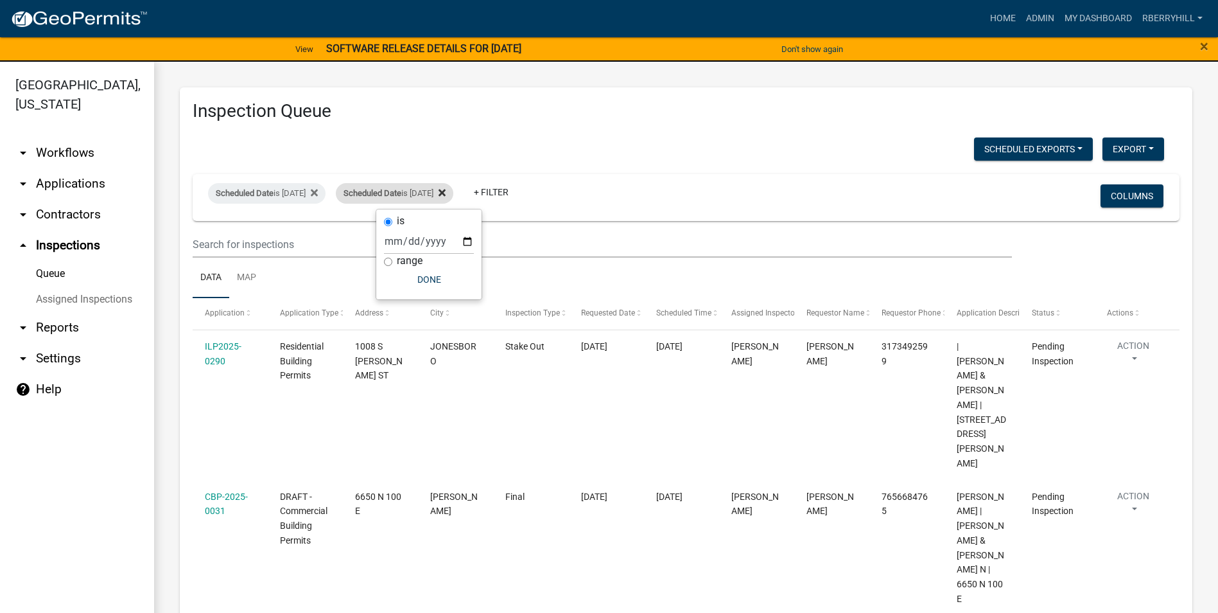
click at [446, 193] on icon at bounding box center [442, 192] width 7 height 7
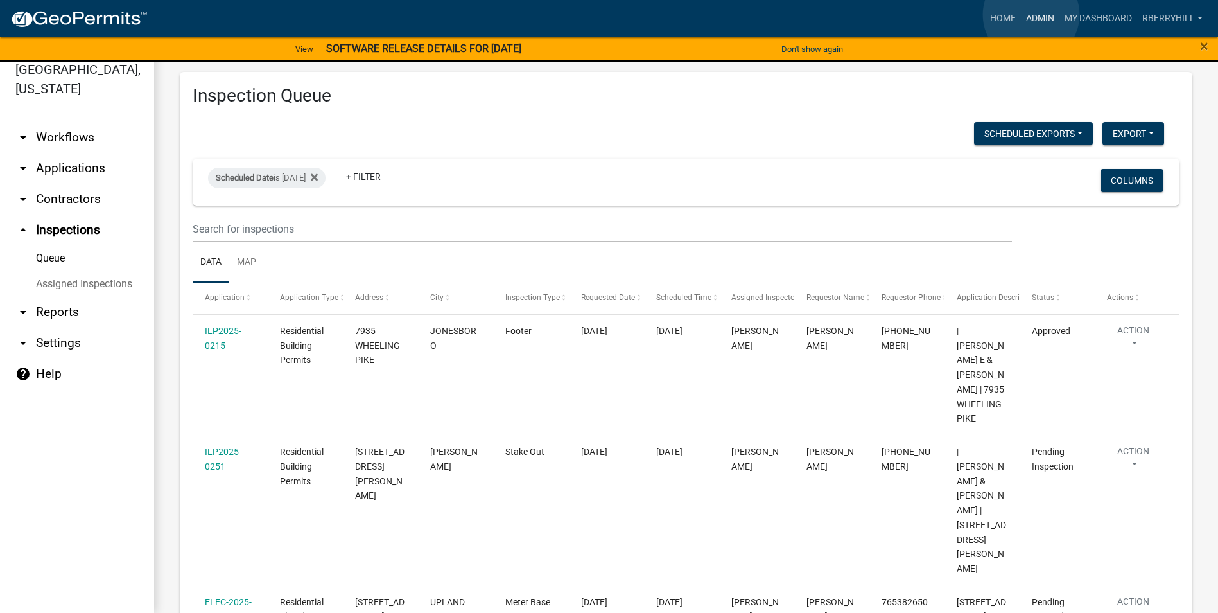
click at [1031, 15] on link "Admin" at bounding box center [1040, 18] width 39 height 24
